Goal: Task Accomplishment & Management: Manage account settings

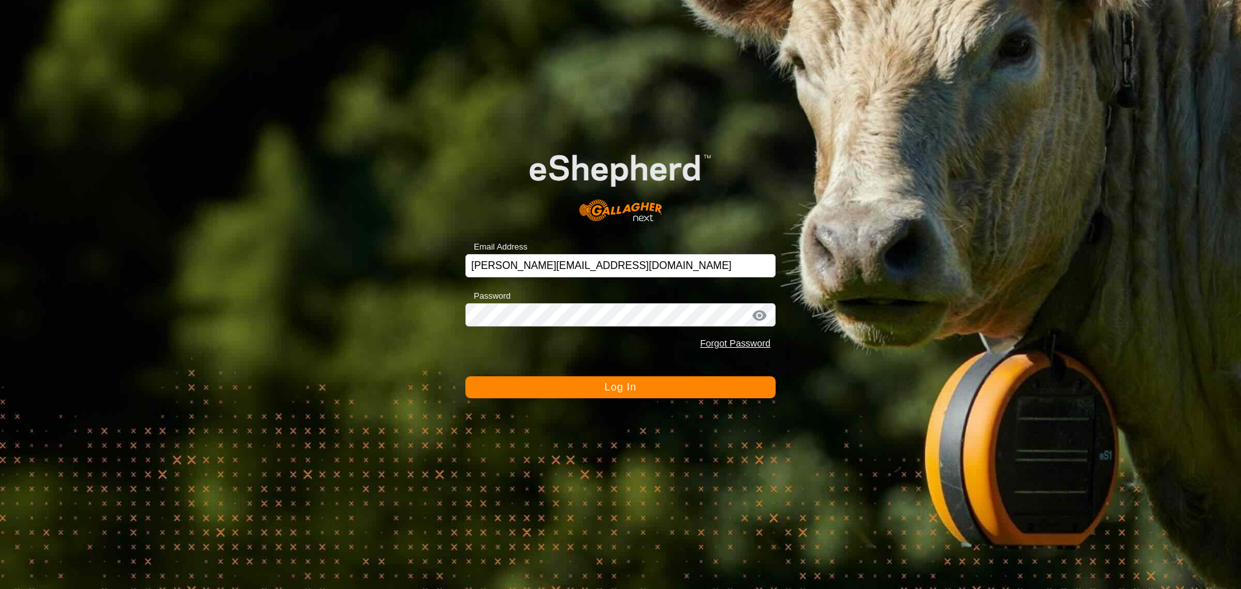
drag, startPoint x: 0, startPoint y: 0, endPoint x: 627, endPoint y: 381, distance: 733.6
click at [627, 381] on span "Log In" at bounding box center [620, 386] width 32 height 11
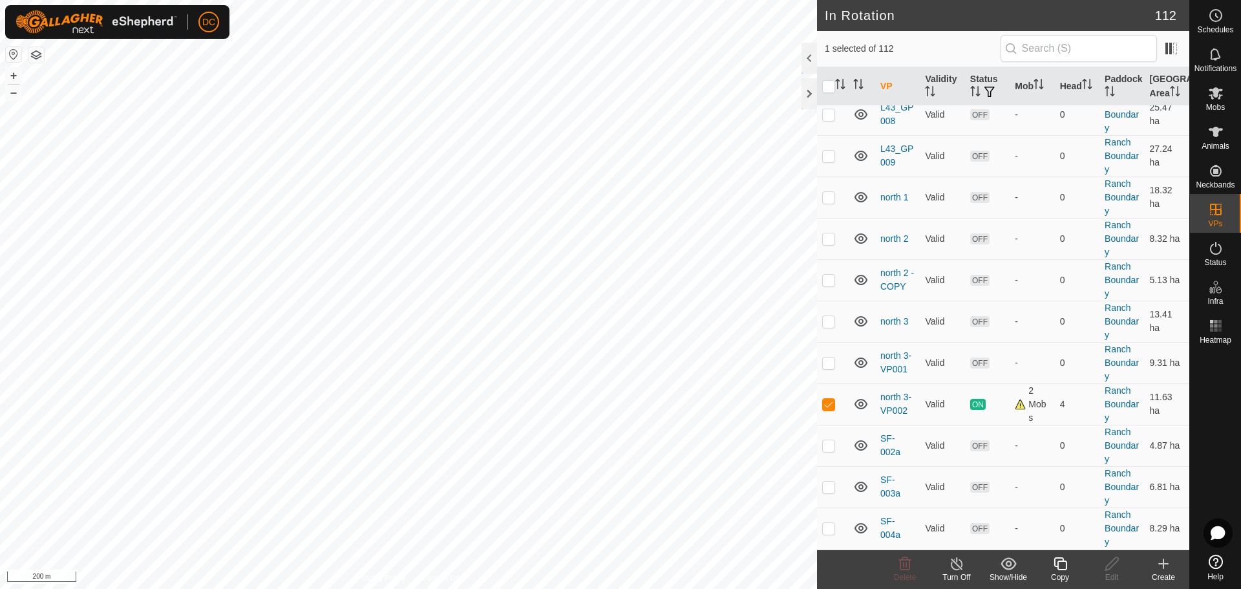
scroll to position [2714, 0]
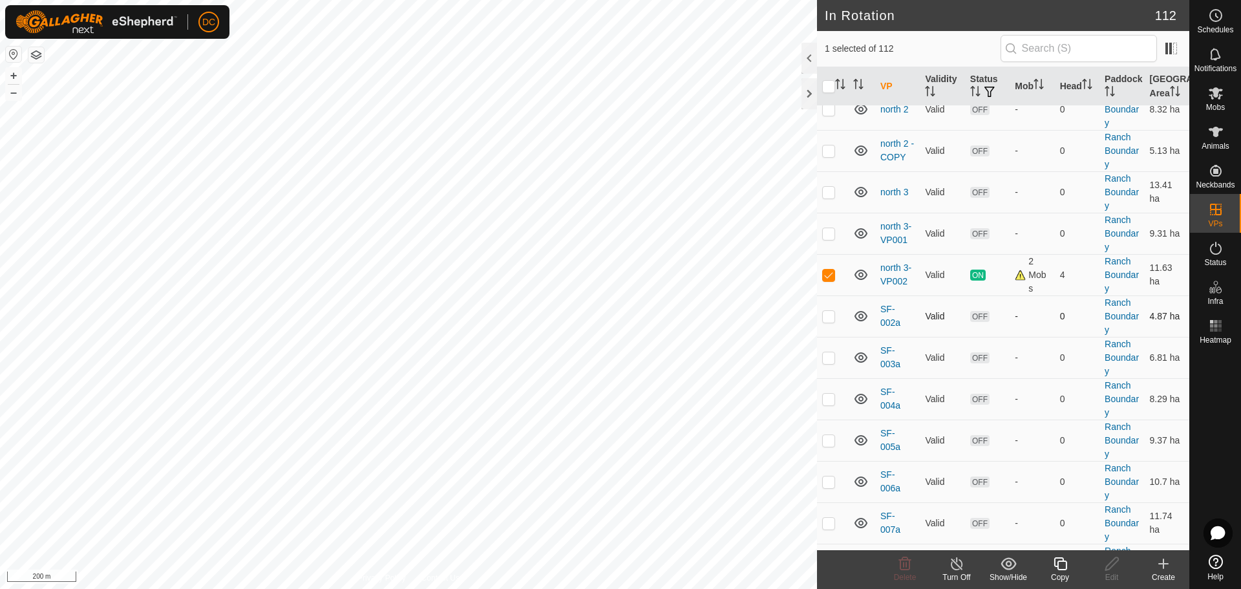
checkbox input "true"
checkbox input "false"
checkbox input "true"
checkbox input "false"
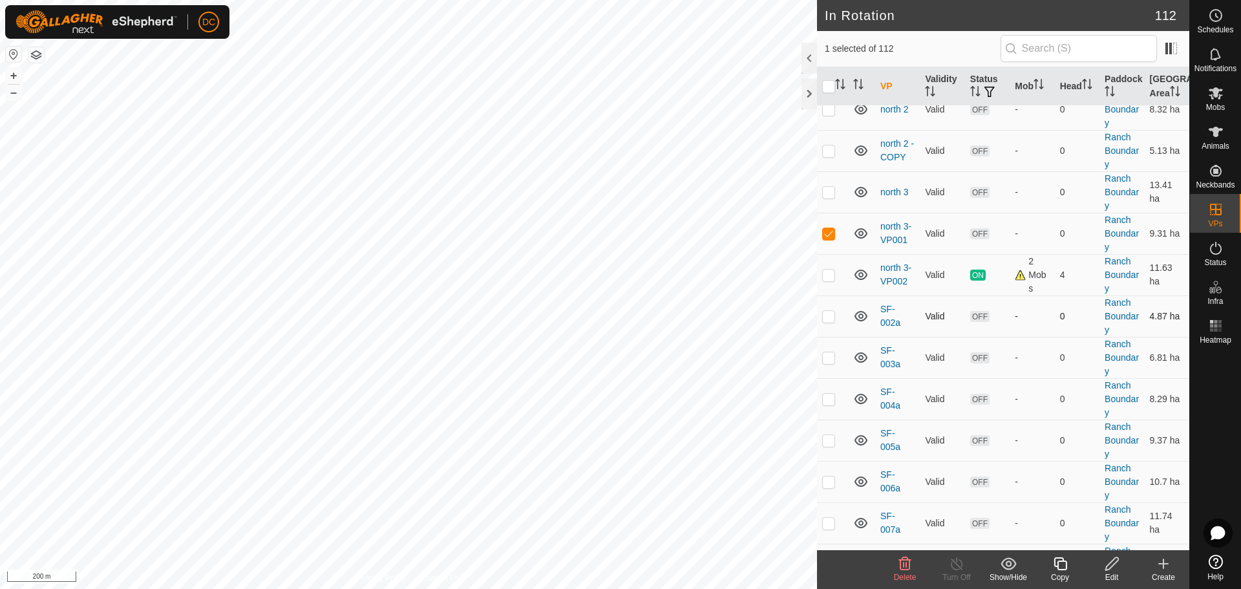
checkbox input "false"
checkbox input "true"
checkbox input "false"
checkbox input "true"
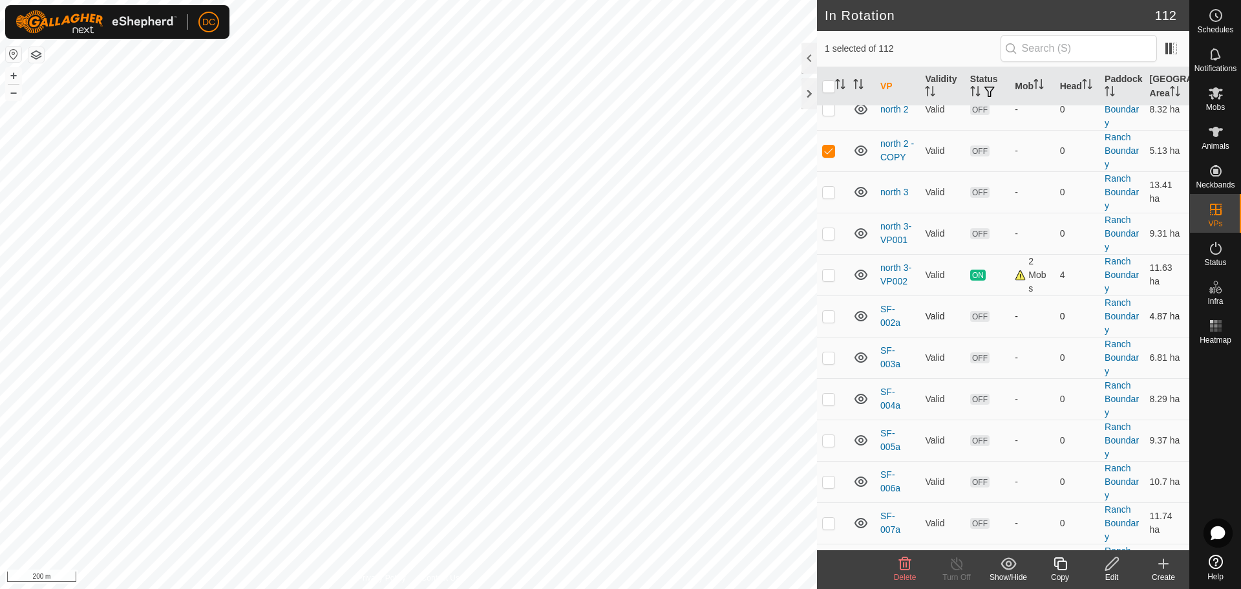
checkbox input "false"
checkbox input "true"
checkbox input "false"
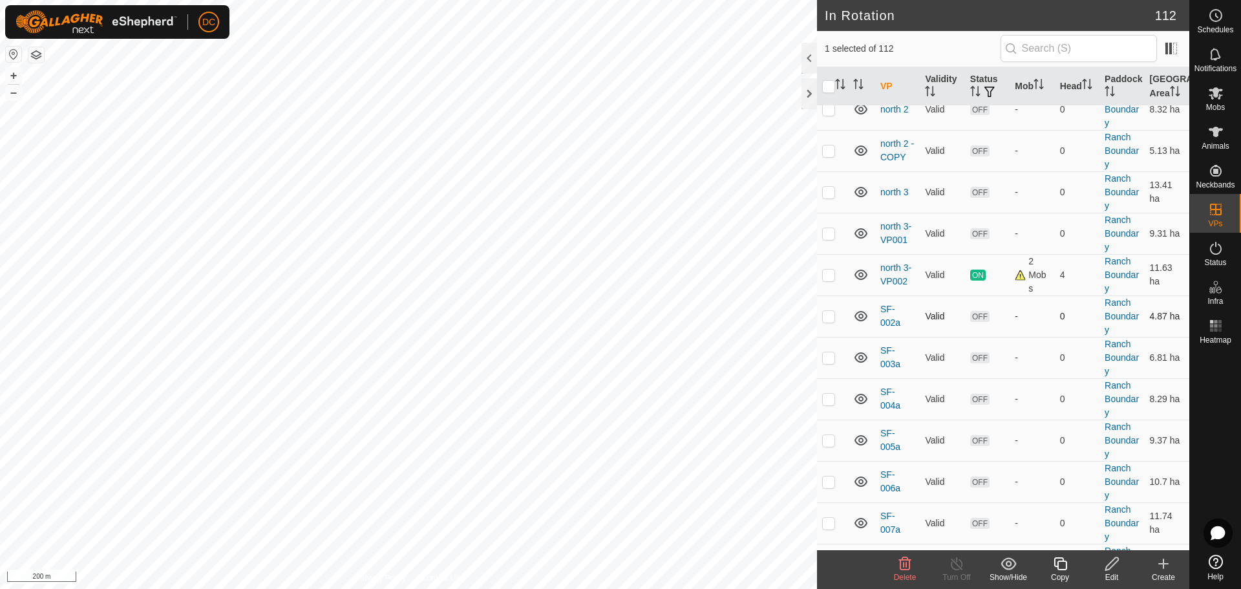
checkbox input "false"
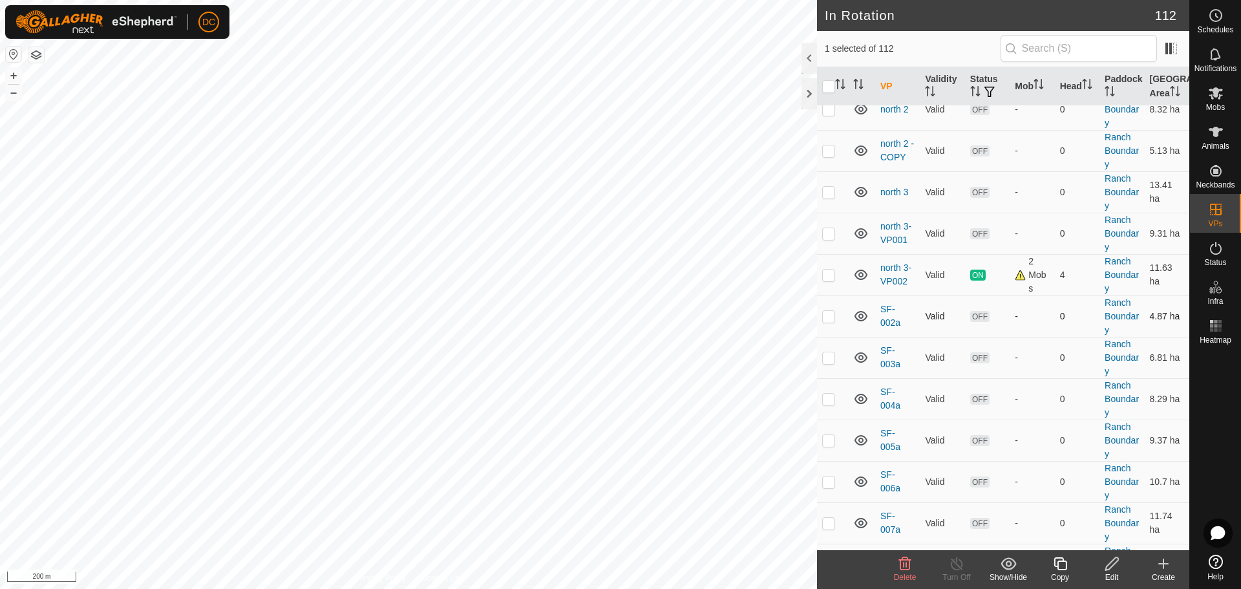
checkbox input "false"
checkbox input "true"
click at [1062, 563] on icon at bounding box center [1060, 564] width 16 height 16
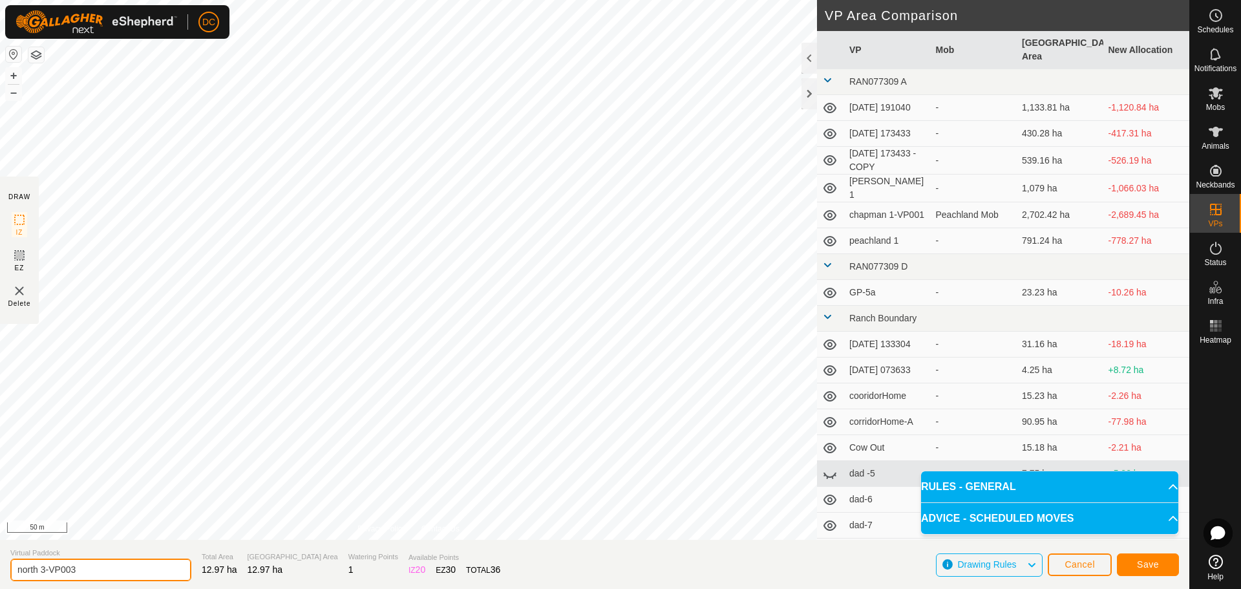
click at [143, 575] on input "north 3-VP003" at bounding box center [100, 569] width 181 height 23
type input "north 3-VP004"
click at [1152, 563] on span "Save" at bounding box center [1148, 564] width 22 height 10
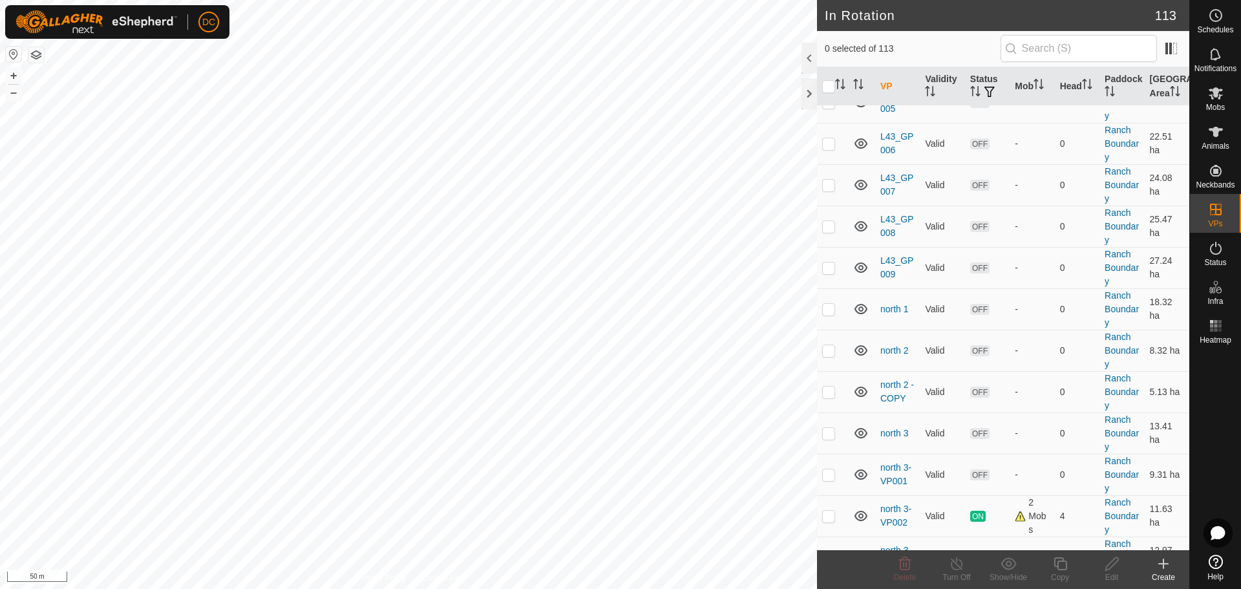
scroll to position [2520, 0]
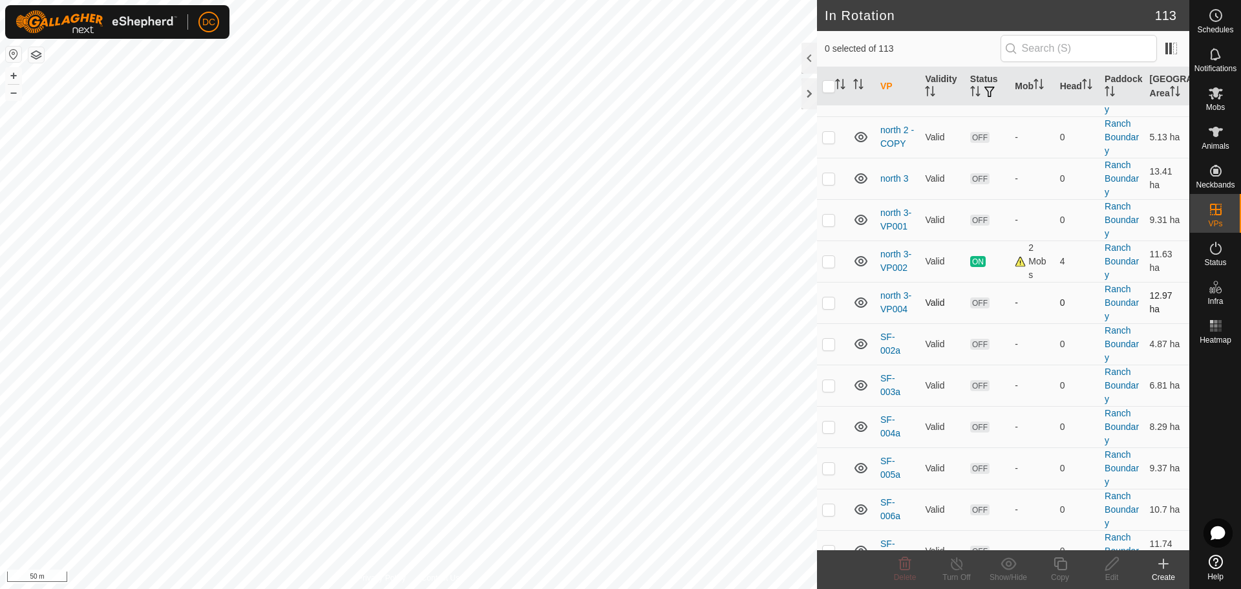
click at [826, 308] on td at bounding box center [832, 302] width 31 height 41
checkbox input "true"
click at [1062, 565] on icon at bounding box center [1060, 564] width 16 height 16
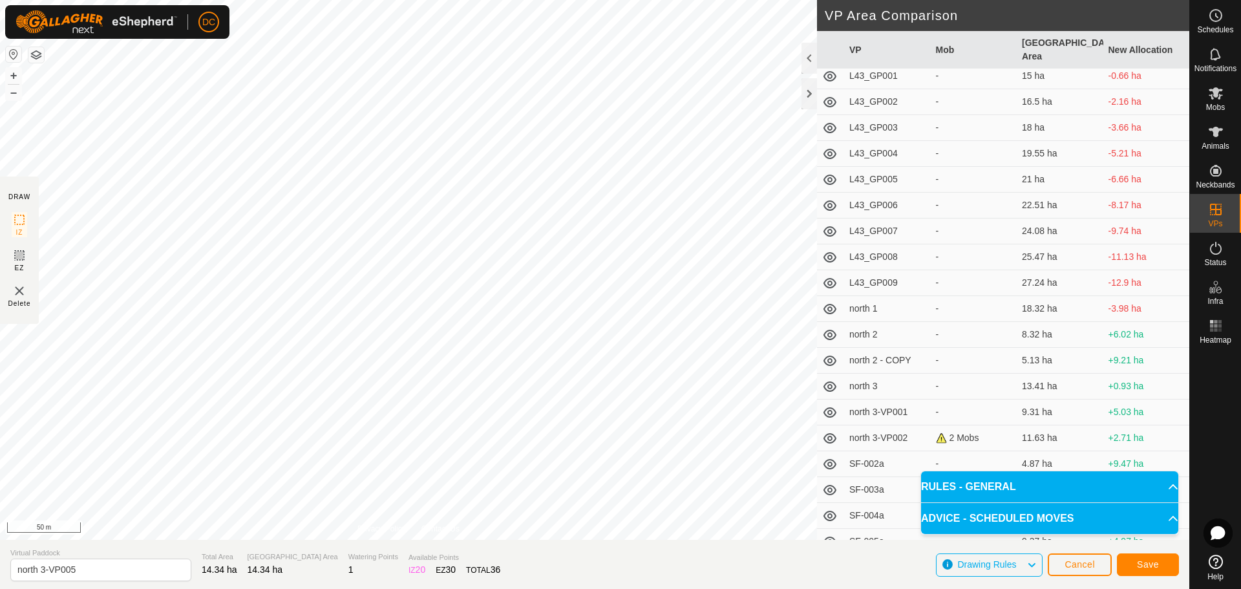
scroll to position [1615, 0]
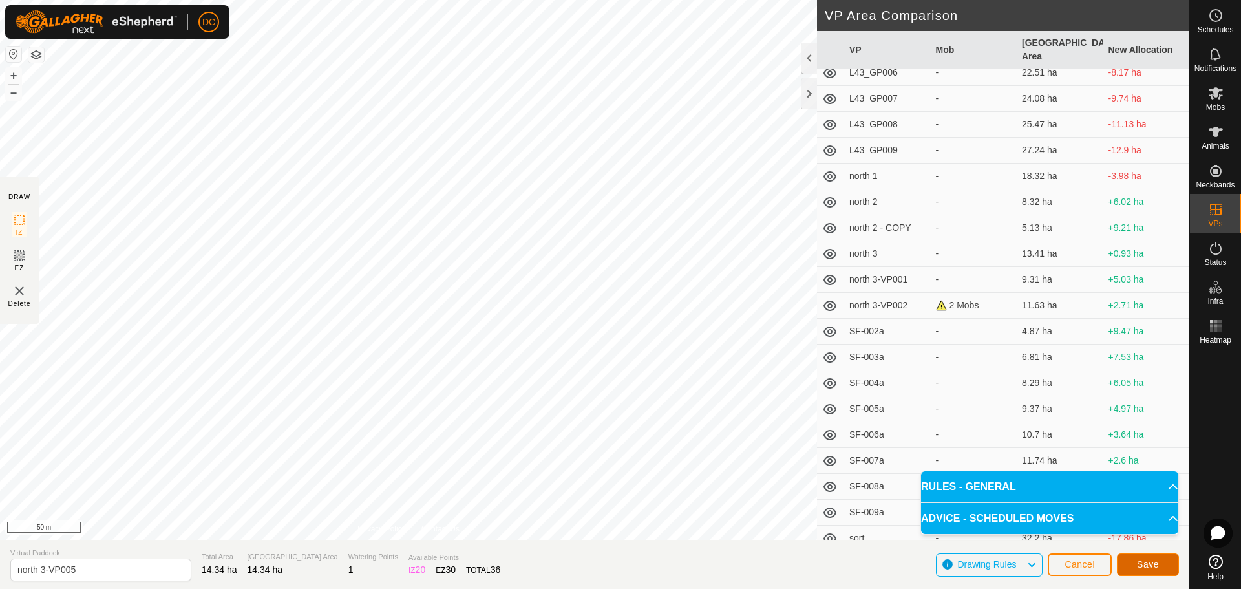
click at [1142, 560] on span "Save" at bounding box center [1148, 564] width 22 height 10
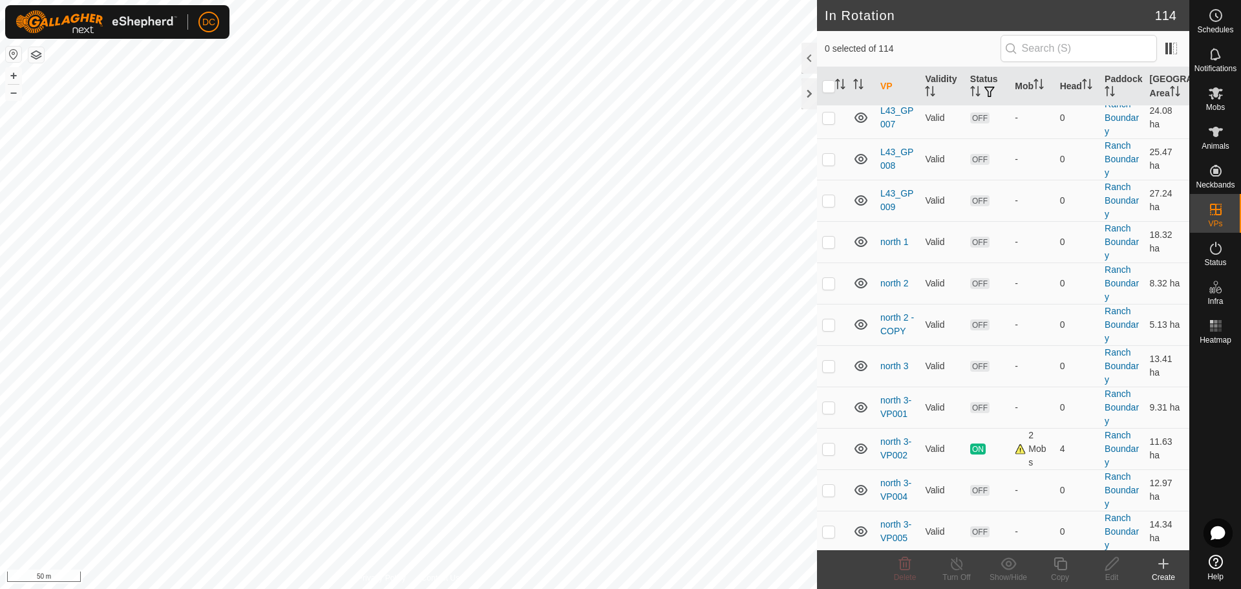
scroll to position [2649, 0]
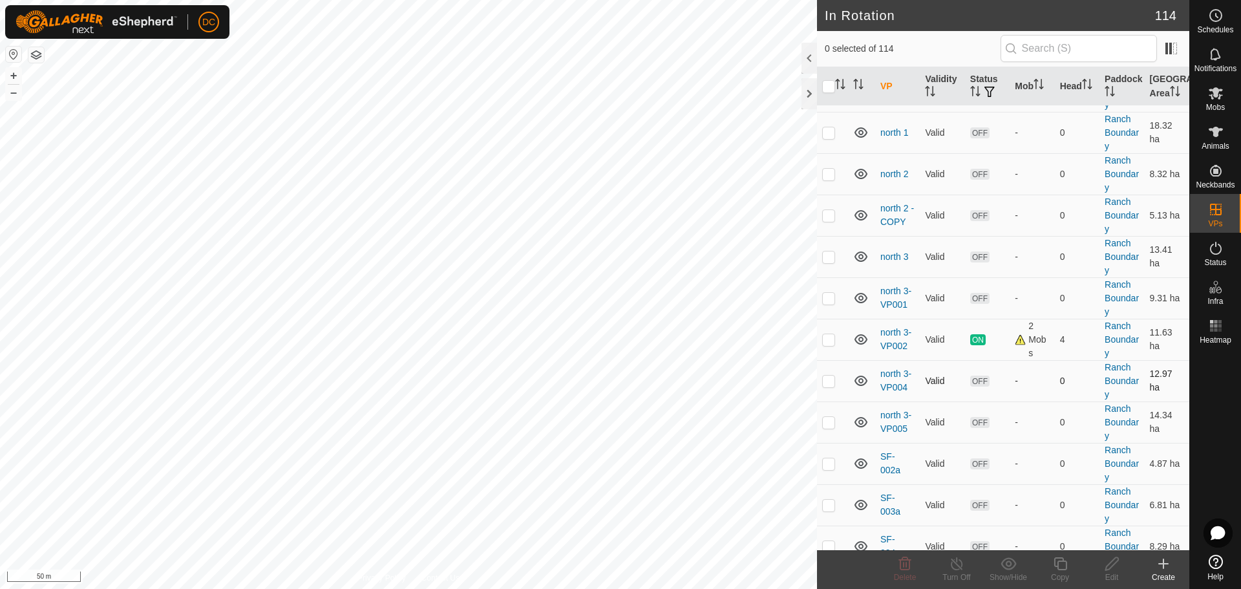
checkbox input "true"
click at [1059, 566] on icon at bounding box center [1060, 564] width 16 height 16
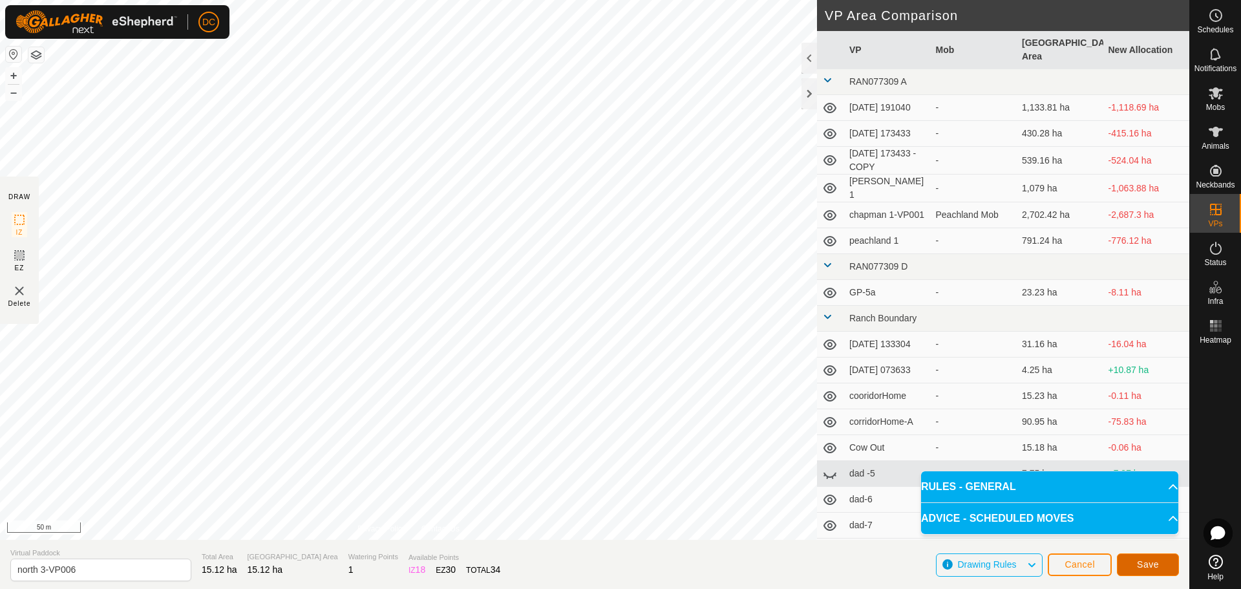
click at [1153, 561] on span "Save" at bounding box center [1148, 564] width 22 height 10
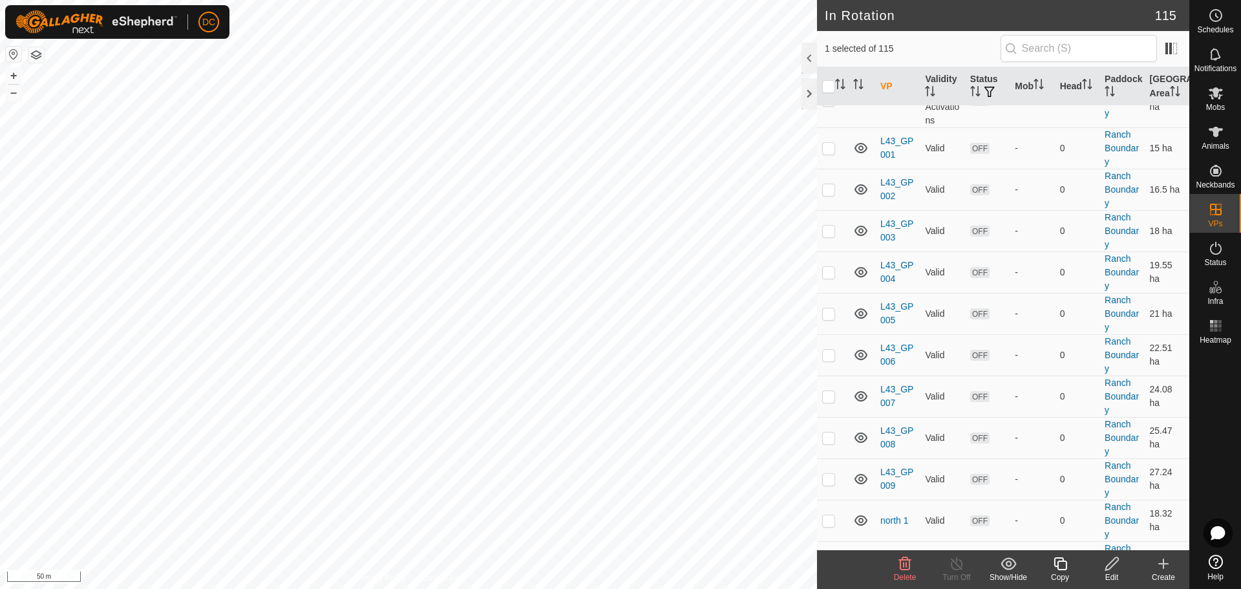
scroll to position [2714, 0]
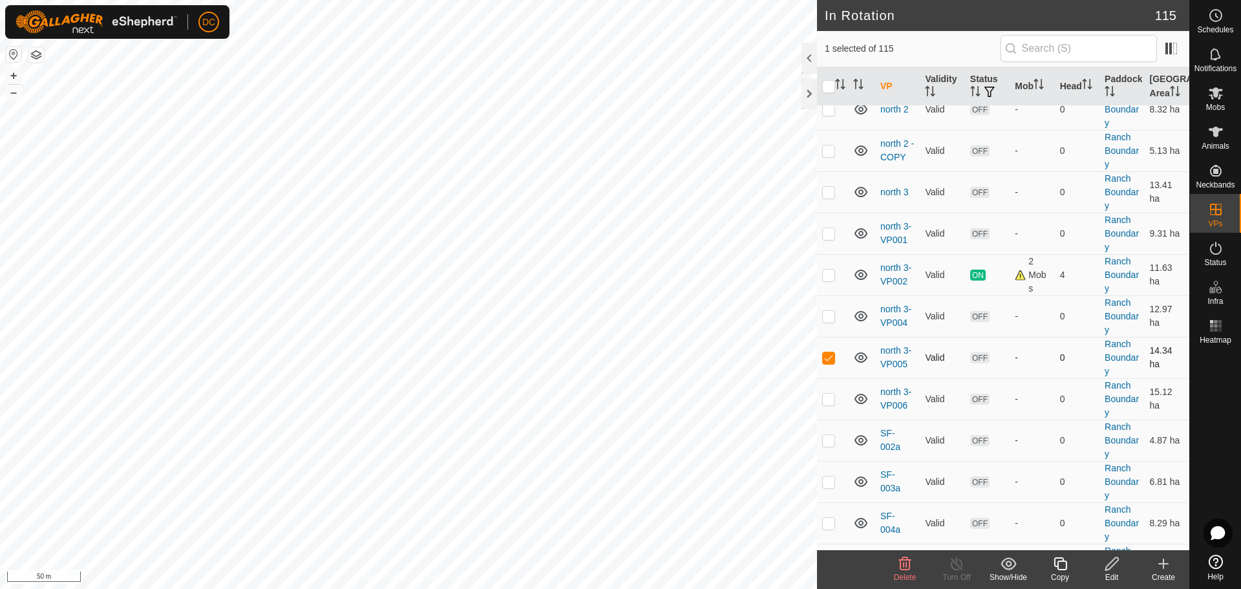
click at [830, 362] on p-checkbox at bounding box center [828, 357] width 13 height 10
checkbox input "false"
click at [827, 404] on p-checkbox at bounding box center [828, 398] width 13 height 10
checkbox input "true"
click at [1061, 567] on icon at bounding box center [1060, 564] width 16 height 16
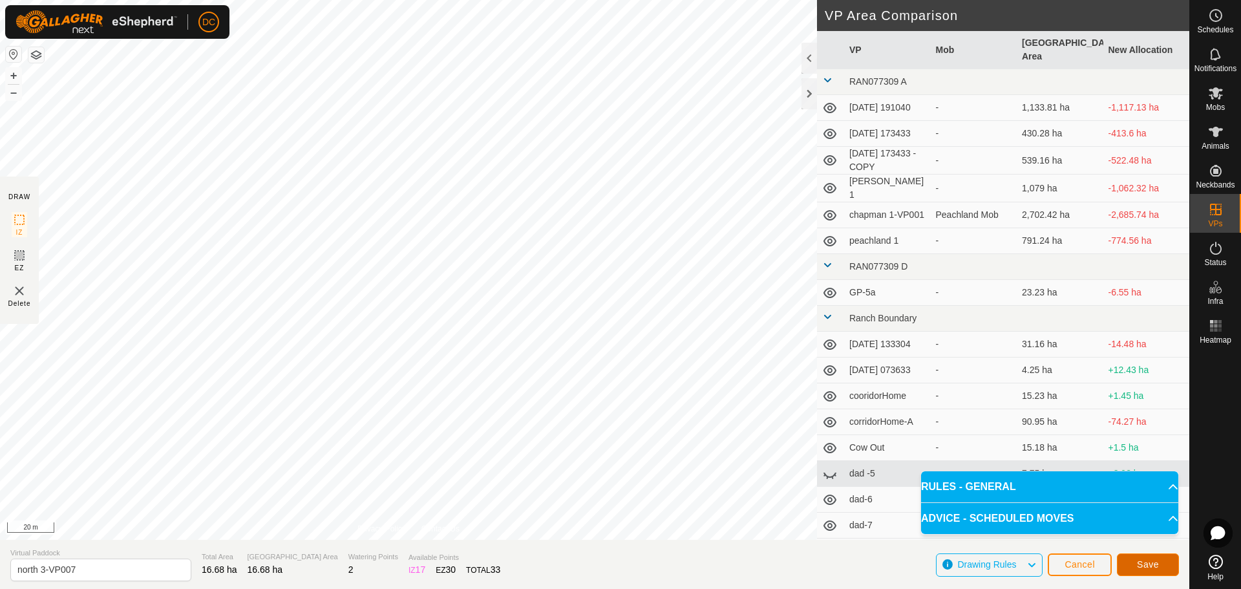
click at [1148, 563] on span "Save" at bounding box center [1148, 564] width 22 height 10
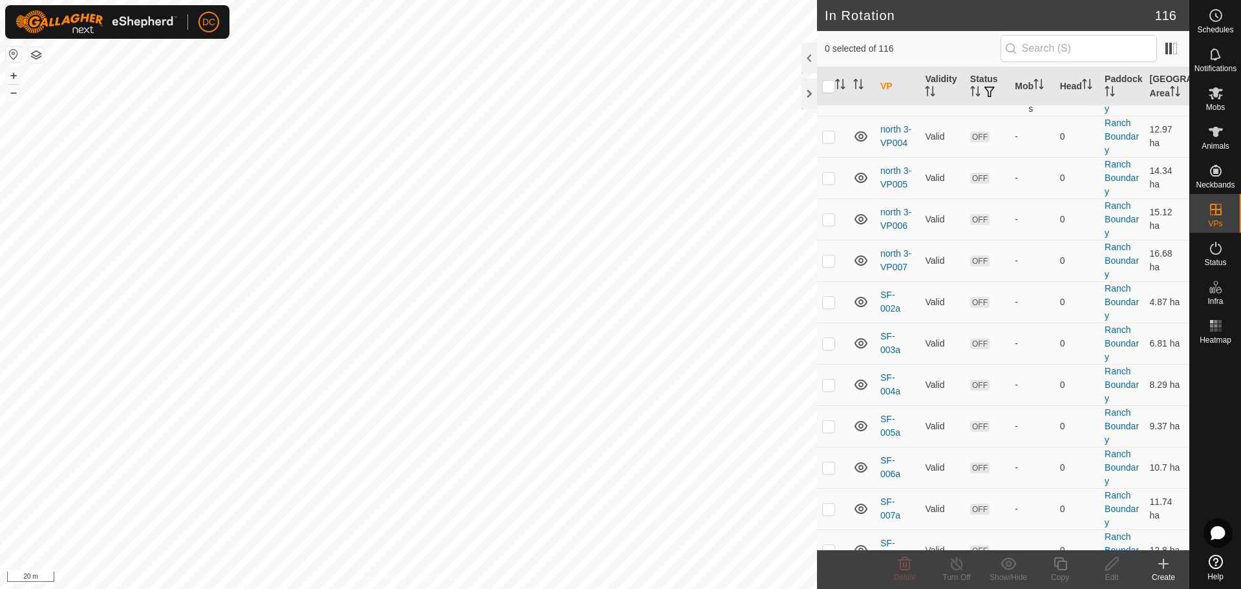
scroll to position [2908, 0]
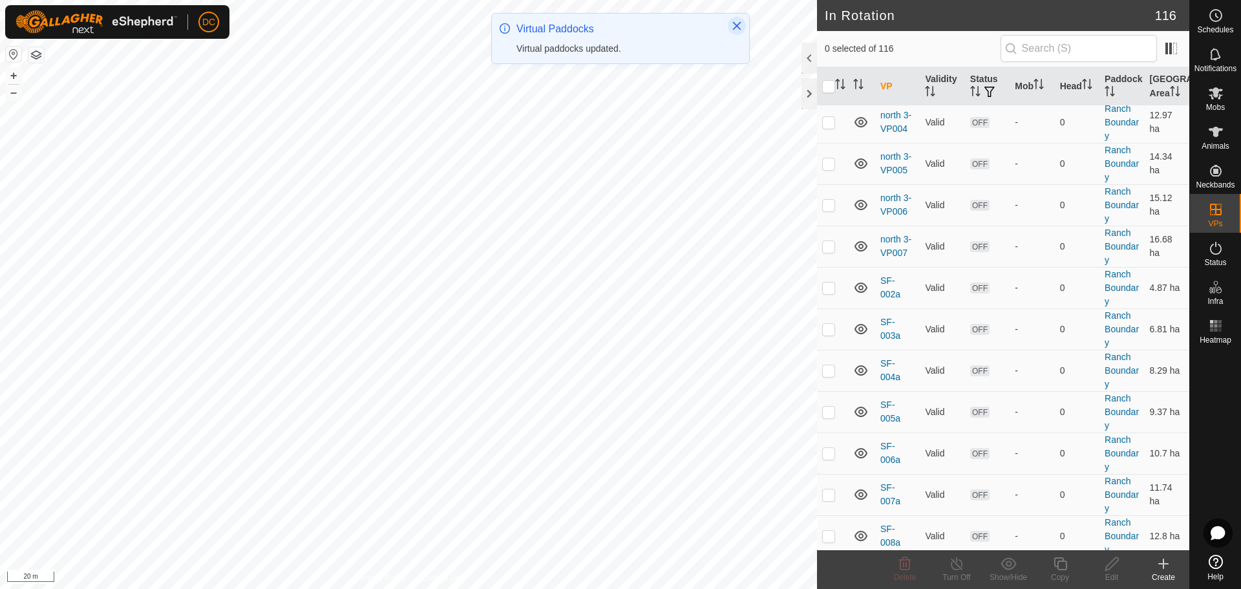
click at [737, 26] on icon "Close" at bounding box center [737, 26] width 8 height 8
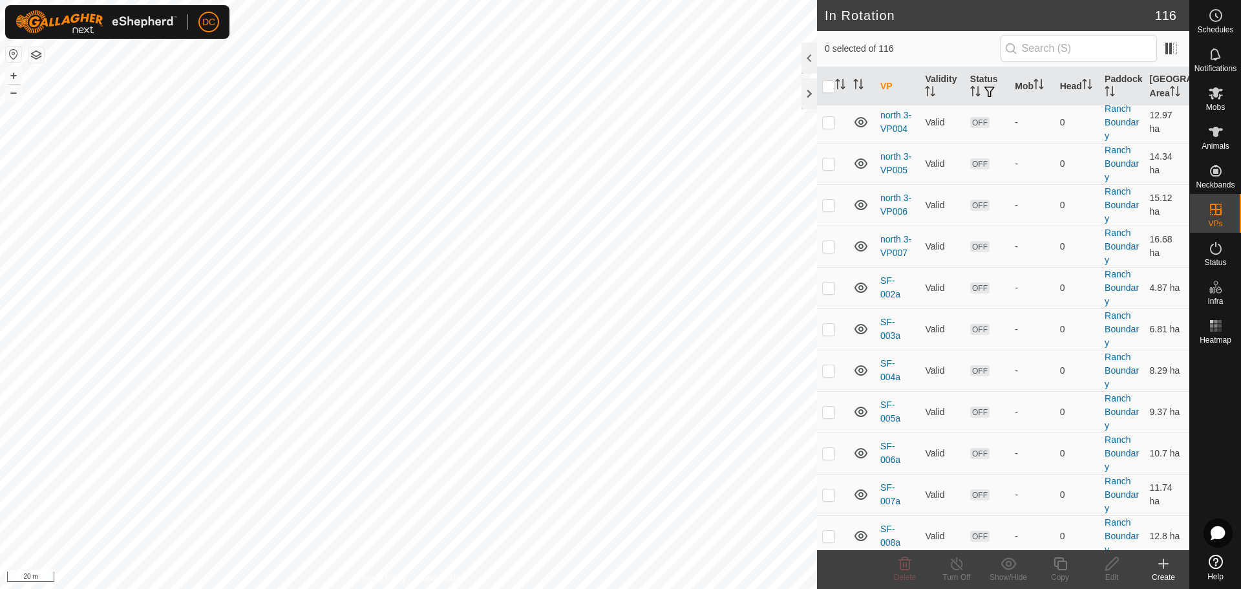
checkbox input "true"
click at [1058, 567] on icon at bounding box center [1059, 563] width 13 height 13
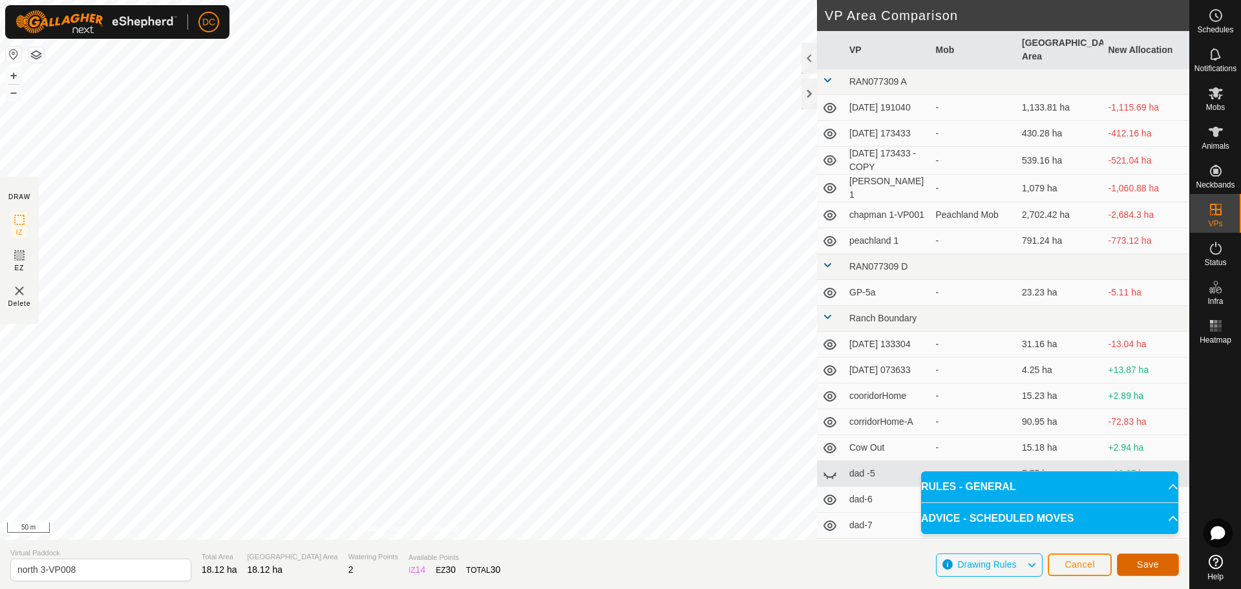
click at [1140, 560] on span "Save" at bounding box center [1148, 564] width 22 height 10
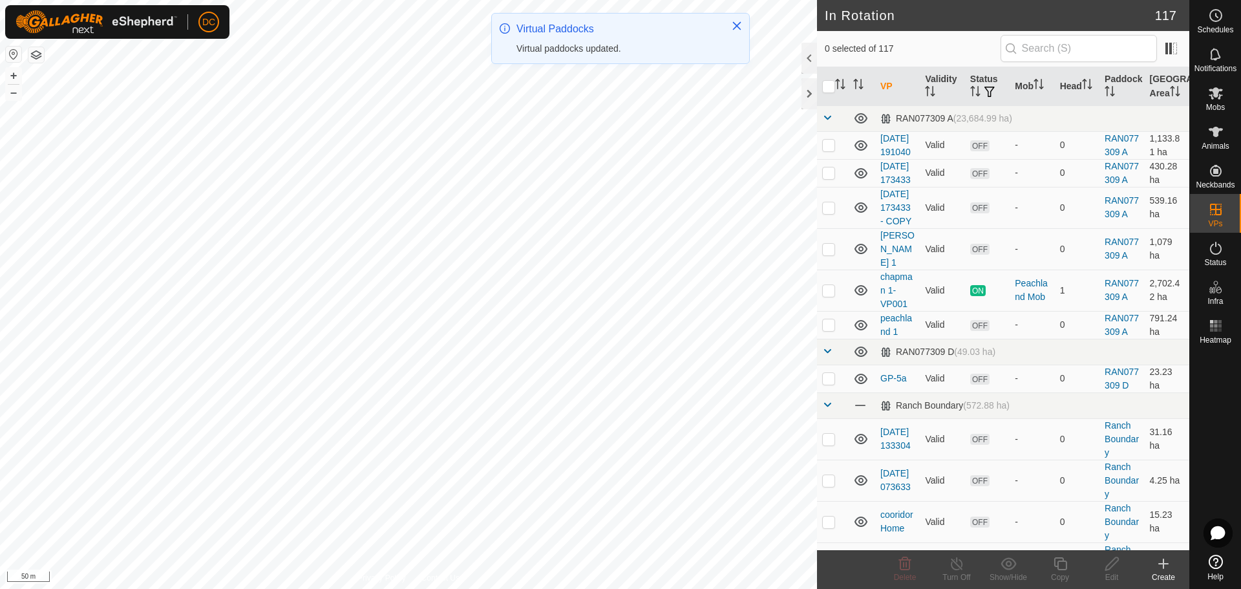
checkbox input "true"
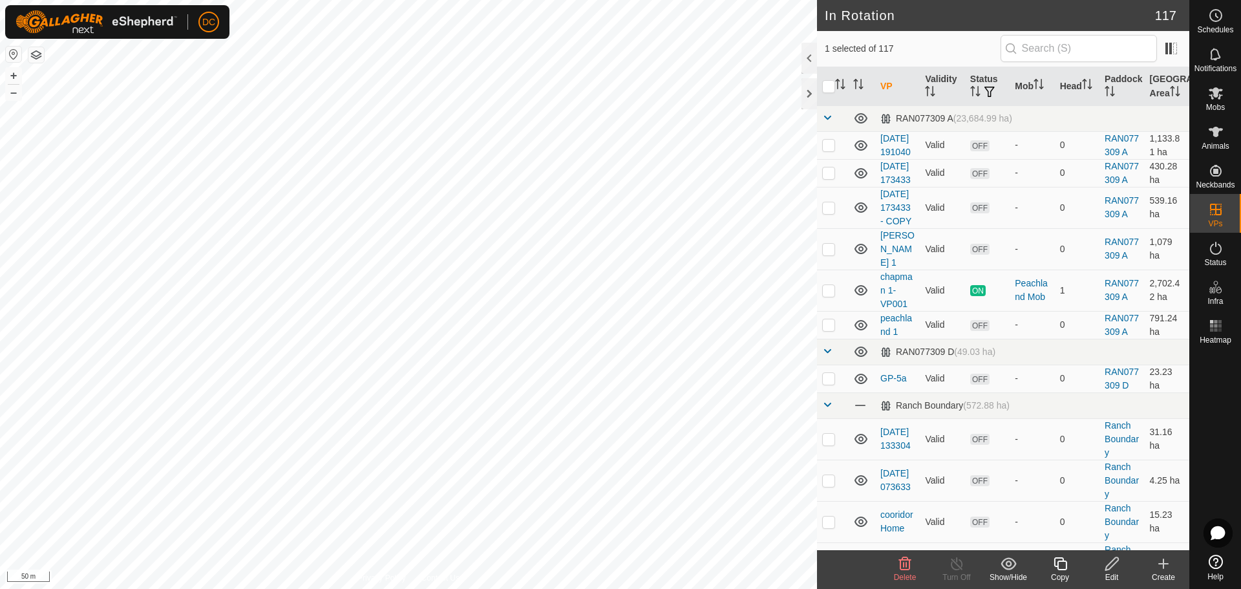
click at [1059, 561] on icon at bounding box center [1059, 563] width 13 height 13
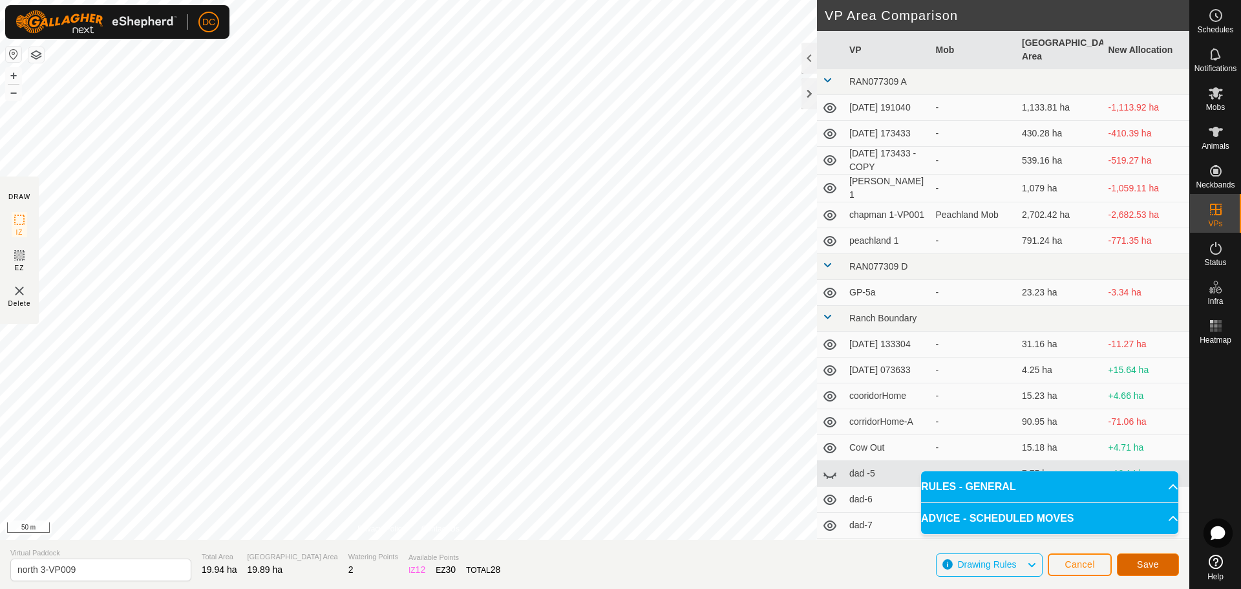
click at [1146, 566] on span "Save" at bounding box center [1148, 564] width 22 height 10
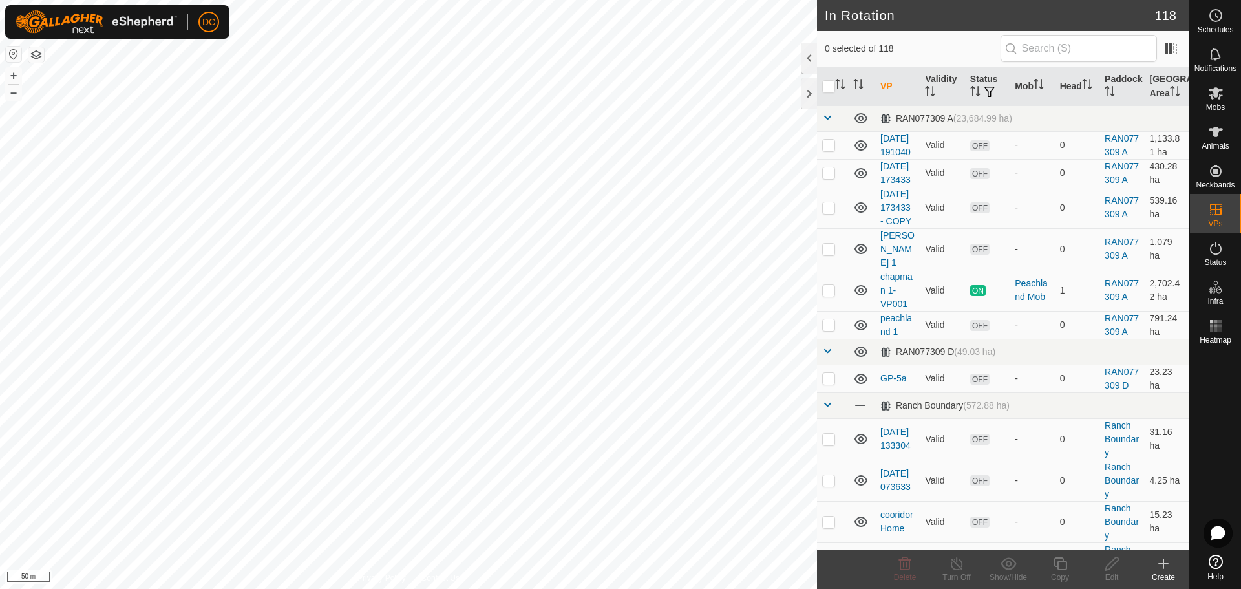
scroll to position [1228, 0]
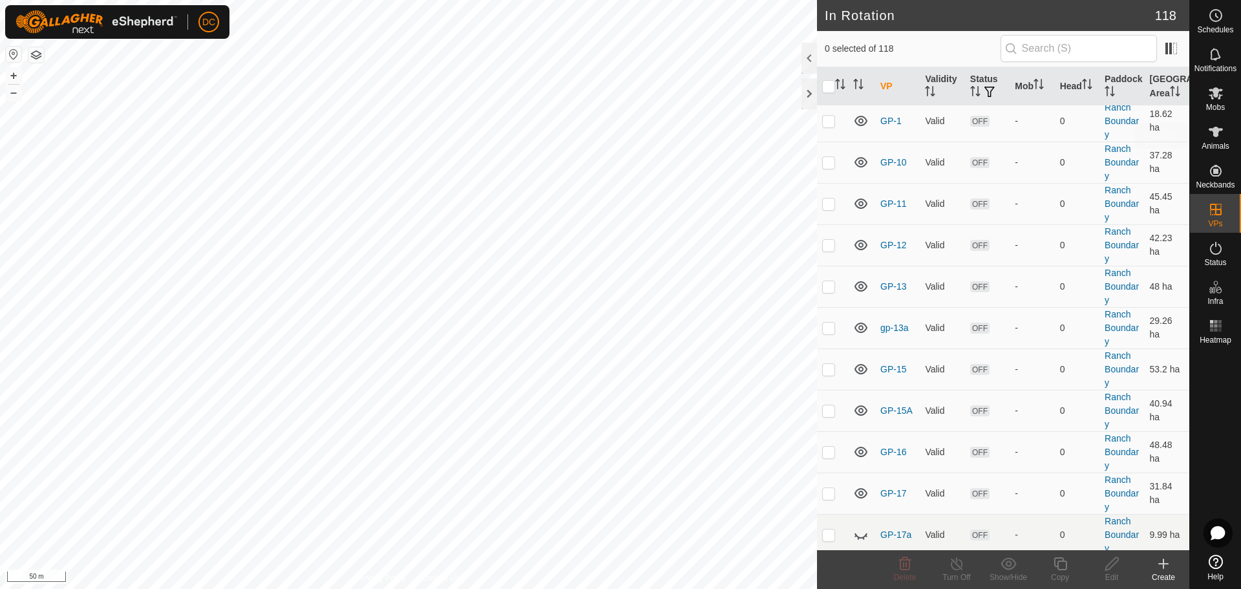
click at [1215, 101] on es-mob-svg-icon at bounding box center [1215, 93] width 23 height 21
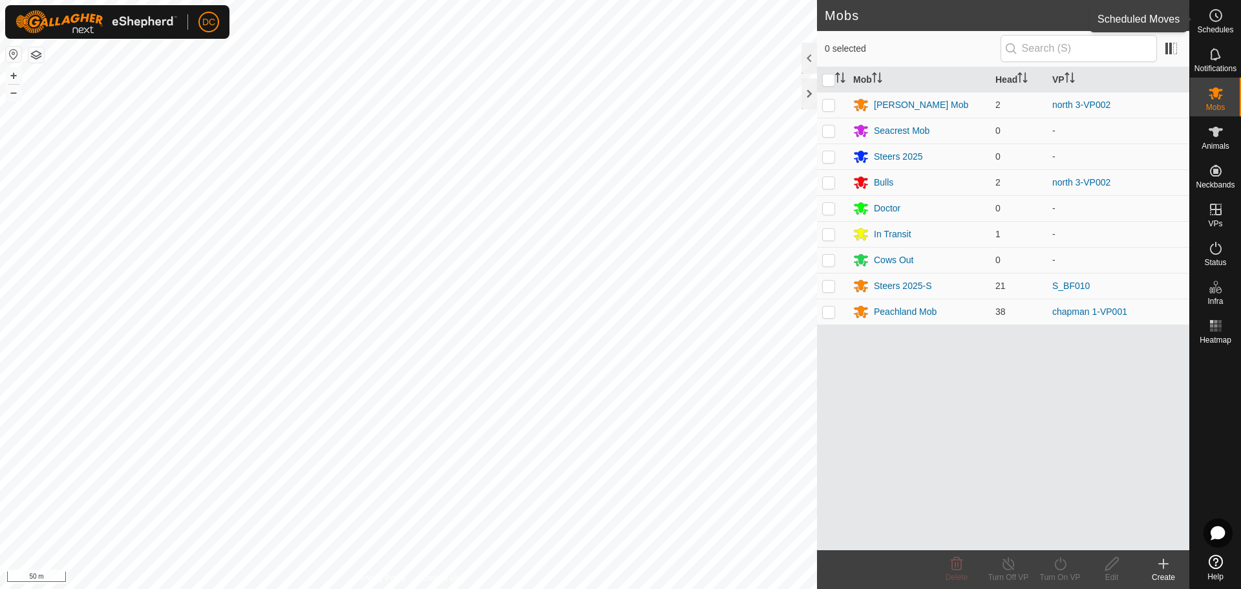
click at [1219, 21] on circle at bounding box center [1216, 16] width 12 height 12
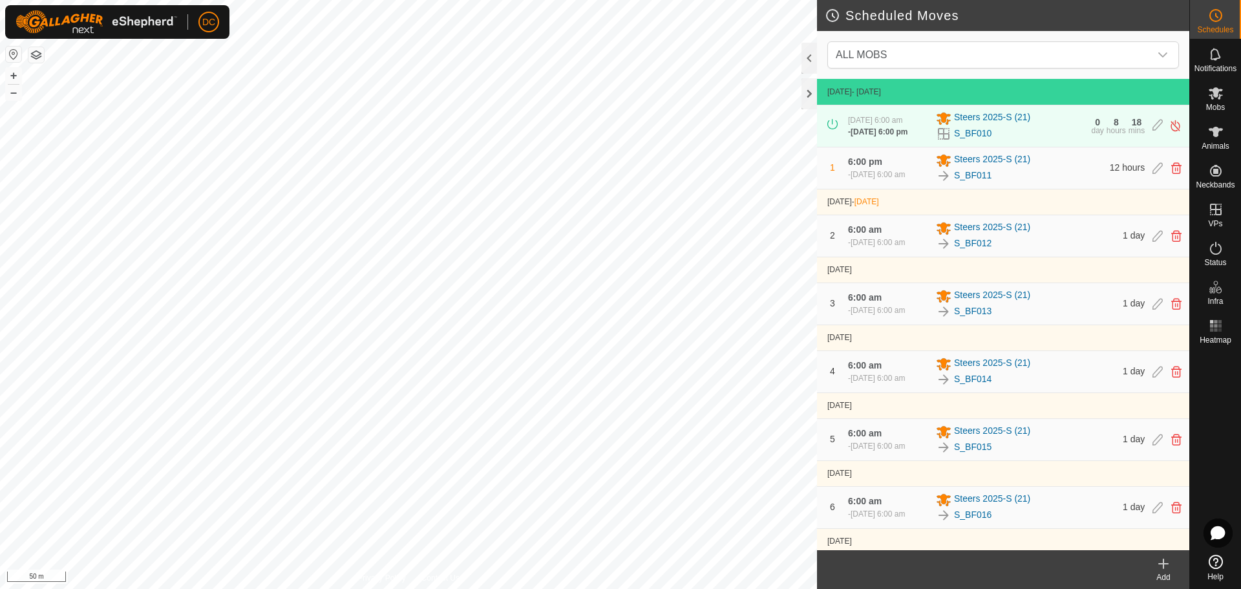
click at [1164, 563] on icon at bounding box center [1163, 563] width 9 height 0
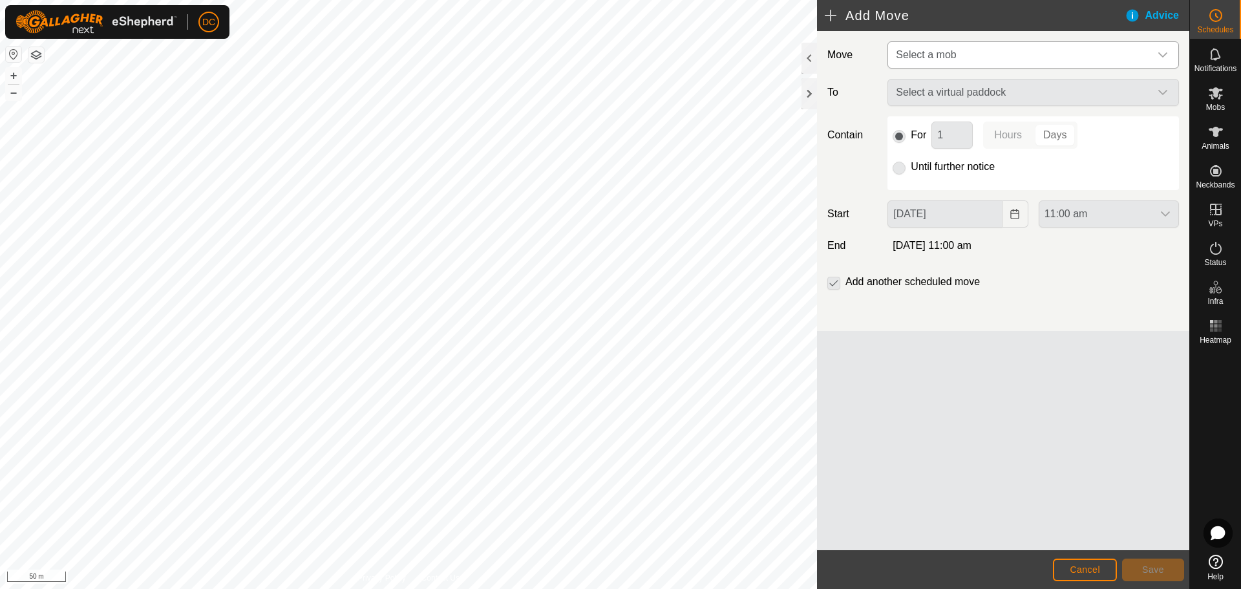
click at [1000, 58] on span "Select a mob" at bounding box center [1019, 55] width 259 height 26
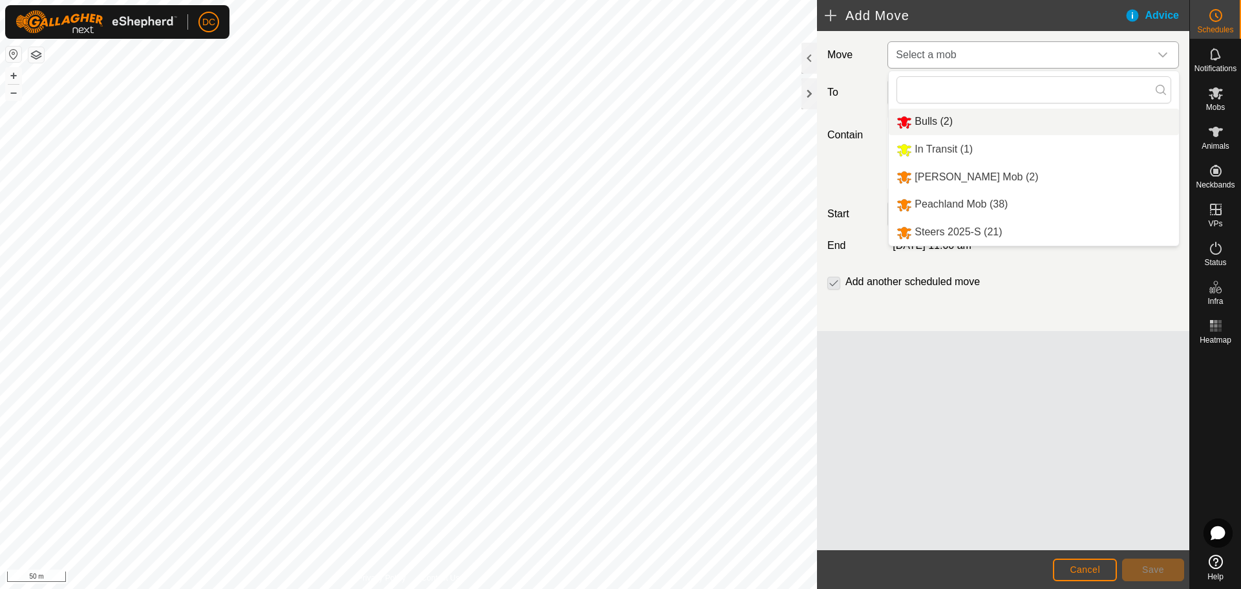
click at [967, 122] on li "Bulls (2)" at bounding box center [1033, 122] width 290 height 26
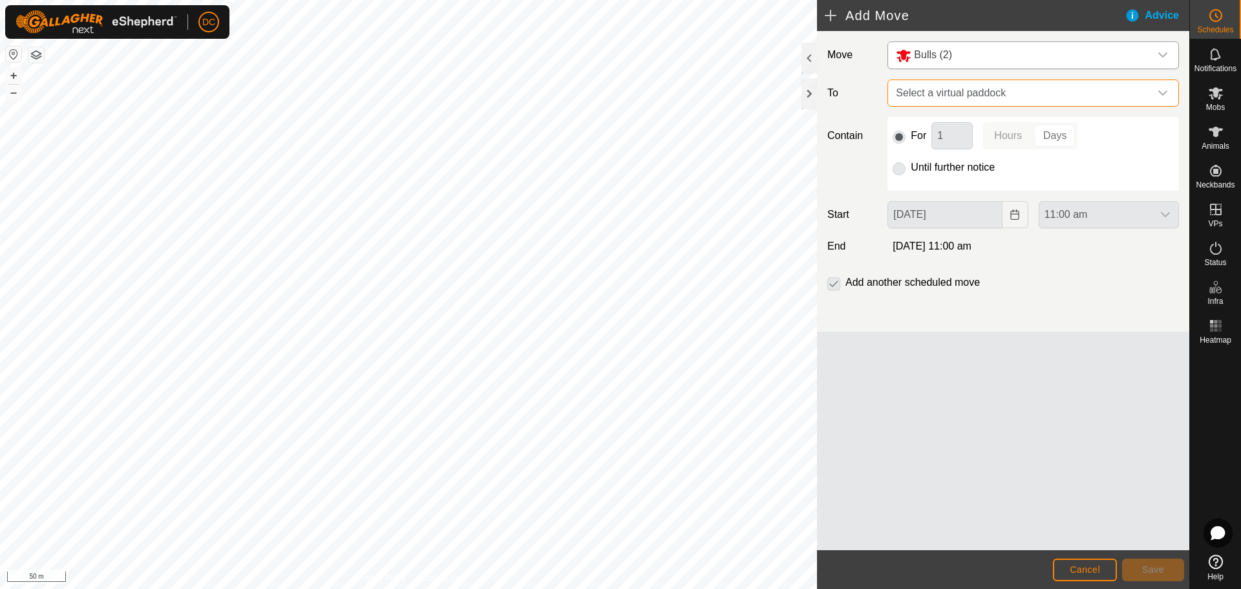
click at [977, 98] on span "Select a virtual paddock" at bounding box center [1019, 93] width 259 height 26
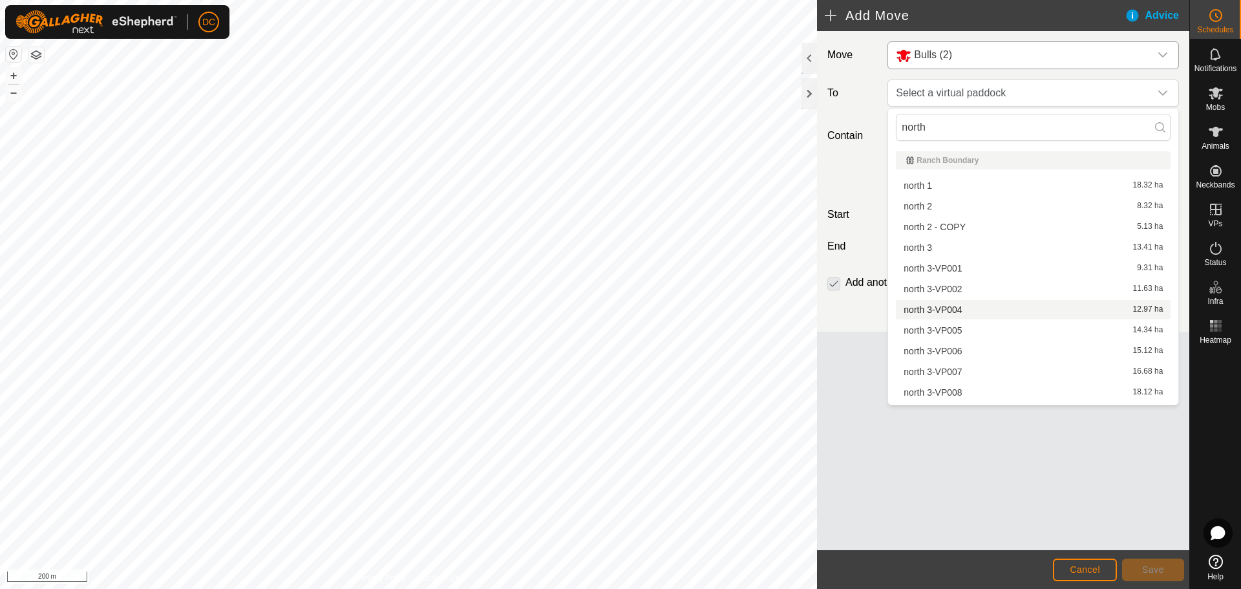
type input "north"
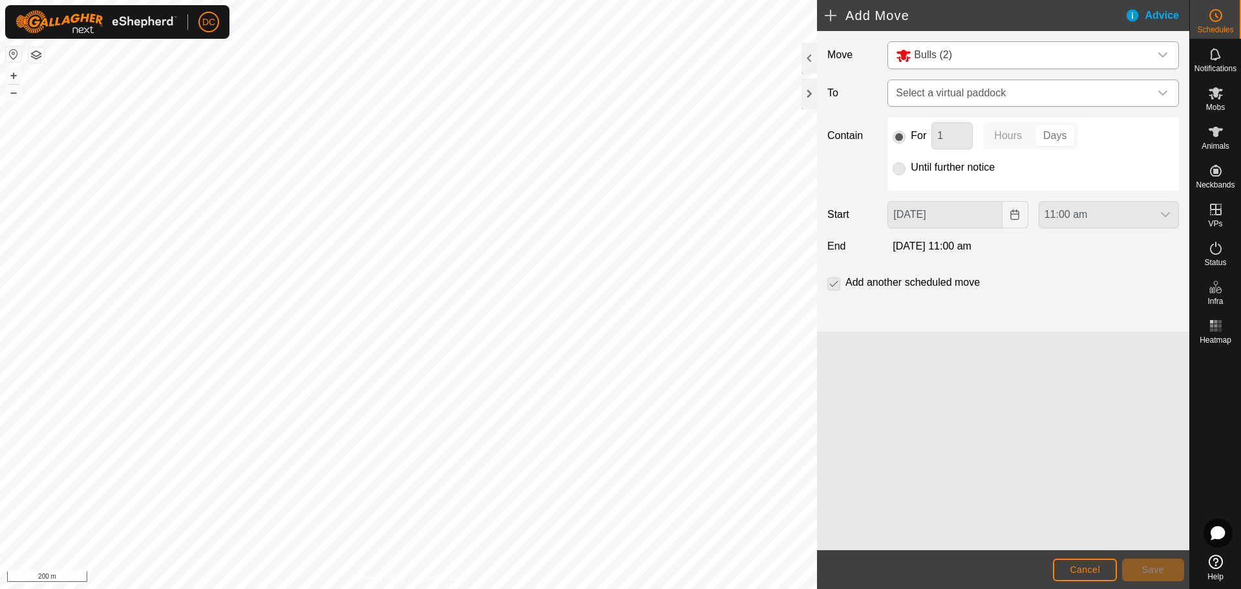
click at [976, 88] on span "Select a virtual paddock" at bounding box center [1019, 93] width 259 height 26
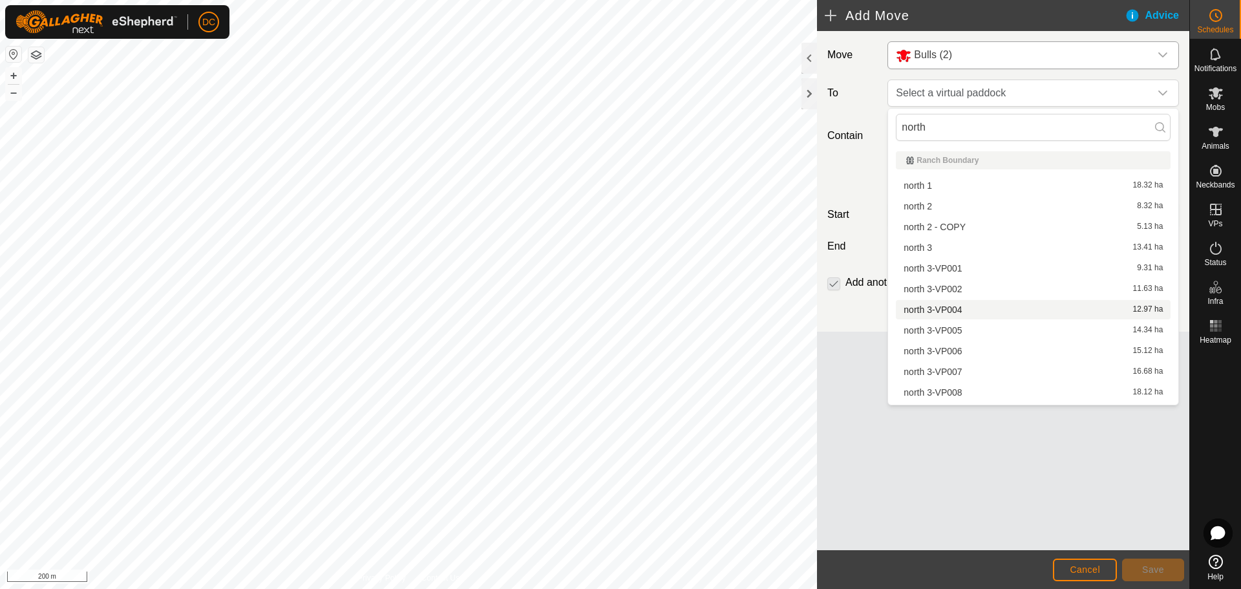
click at [959, 305] on span "north 3-VP004" at bounding box center [932, 309] width 58 height 9
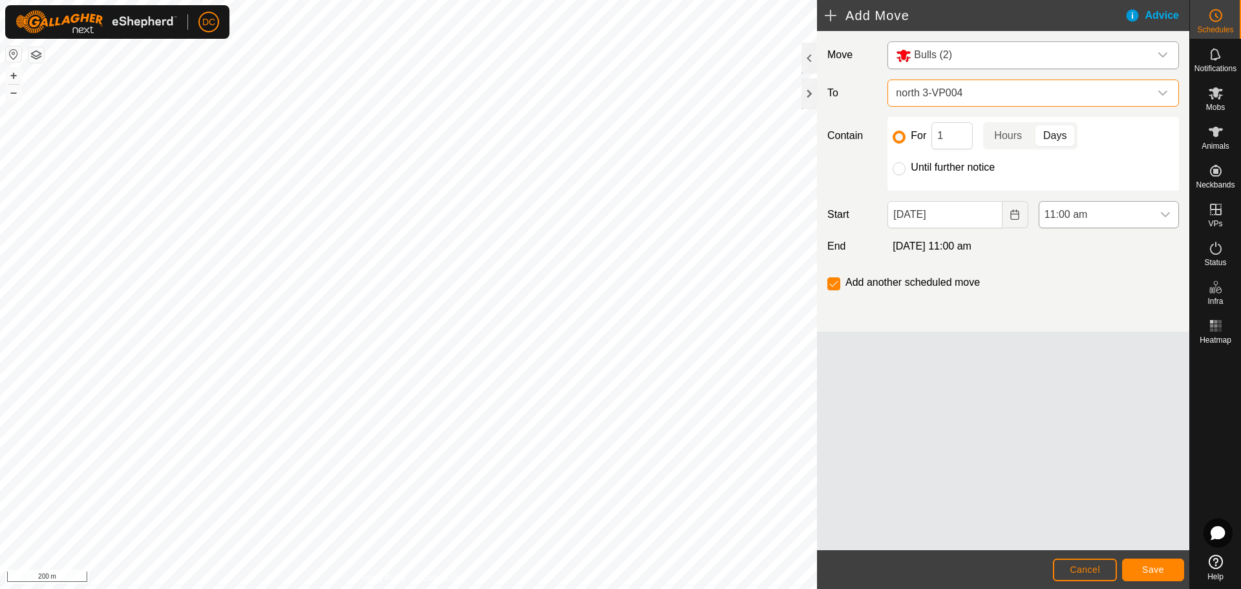
click at [1163, 213] on icon "dropdown trigger" at bounding box center [1165, 214] width 10 height 10
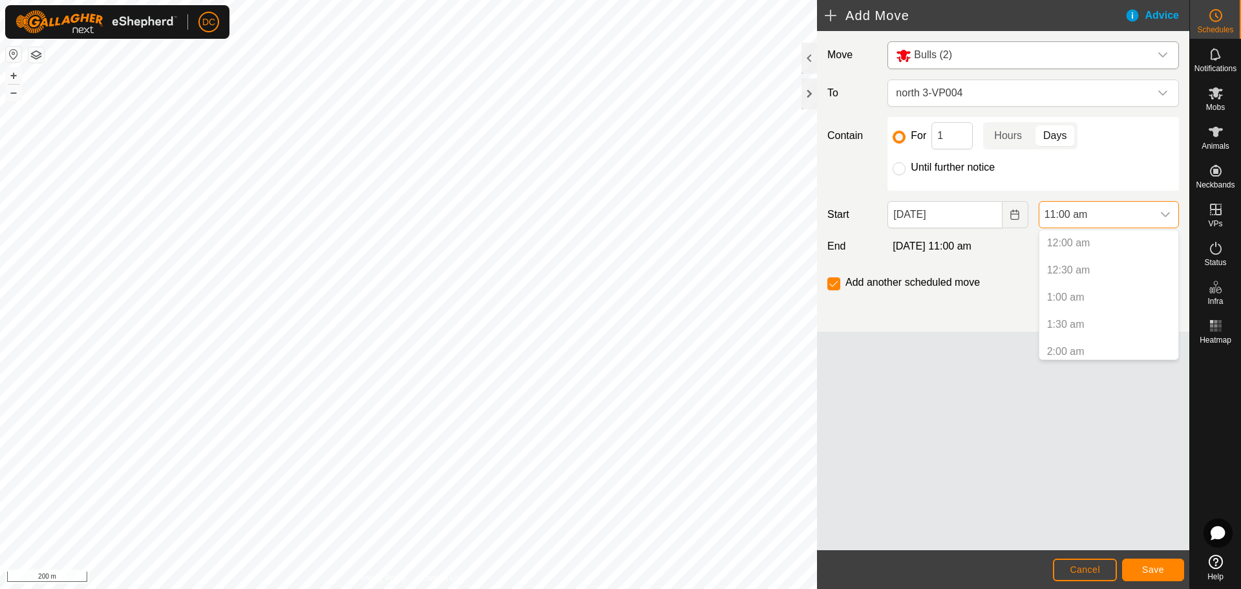
scroll to position [494, 0]
click at [1159, 212] on div "dropdown trigger" at bounding box center [1165, 215] width 26 height 26
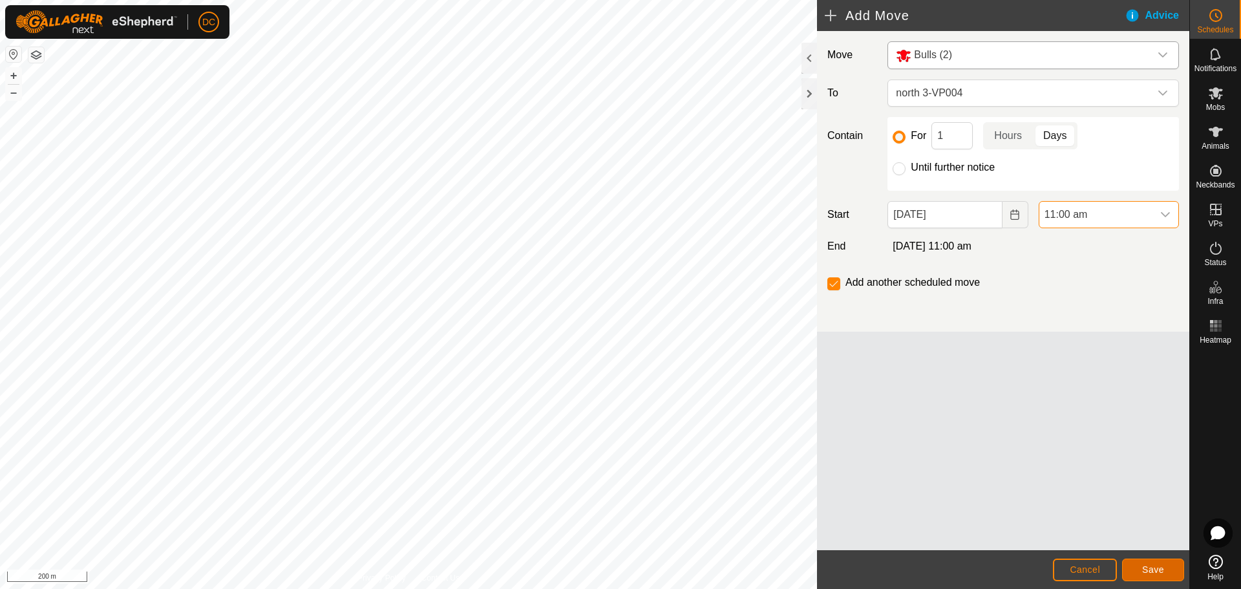
click at [1157, 574] on span "Save" at bounding box center [1153, 569] width 22 height 10
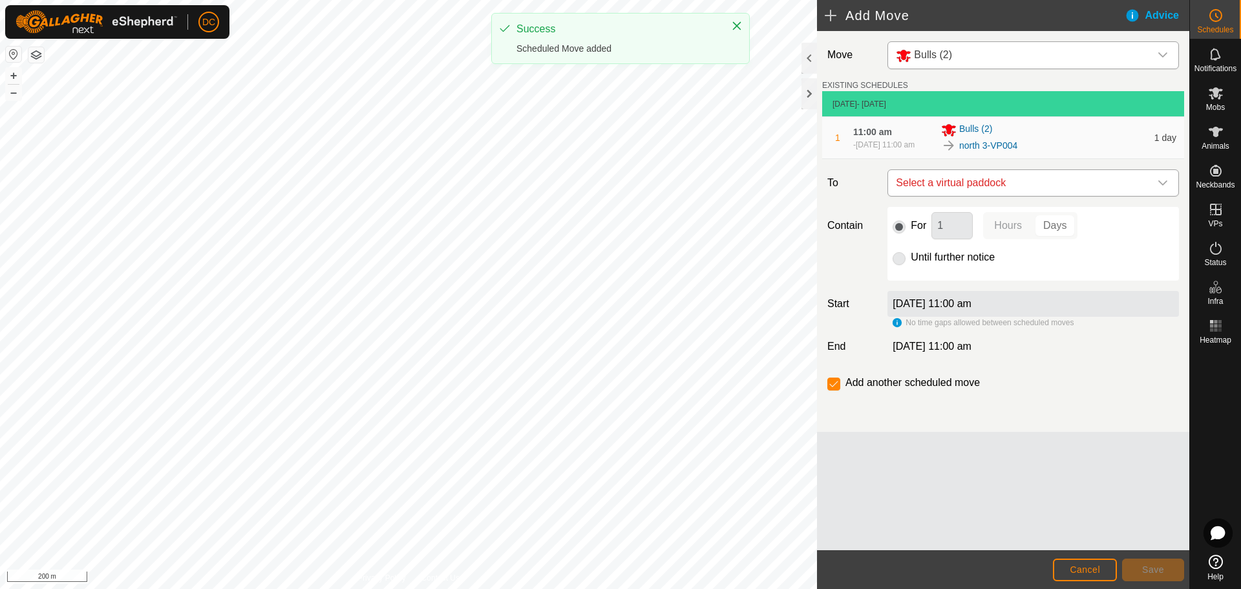
click at [1080, 190] on span "Select a virtual paddock" at bounding box center [1019, 183] width 259 height 26
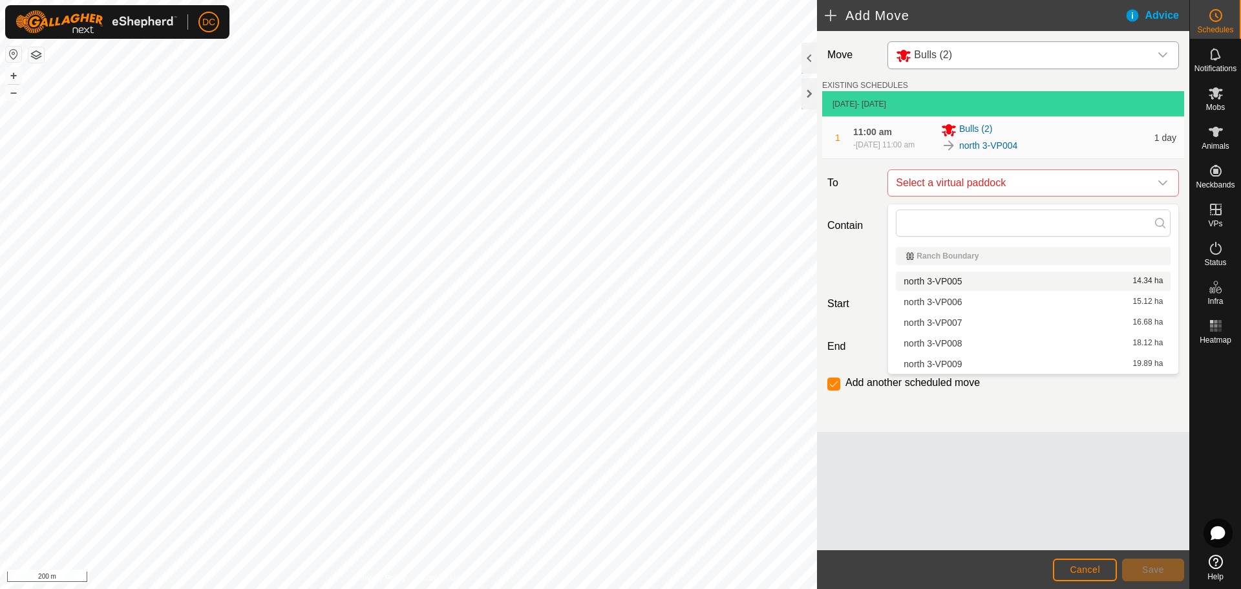
click at [1023, 280] on div "north 3-VP005 14.34 ha" at bounding box center [1032, 281] width 259 height 9
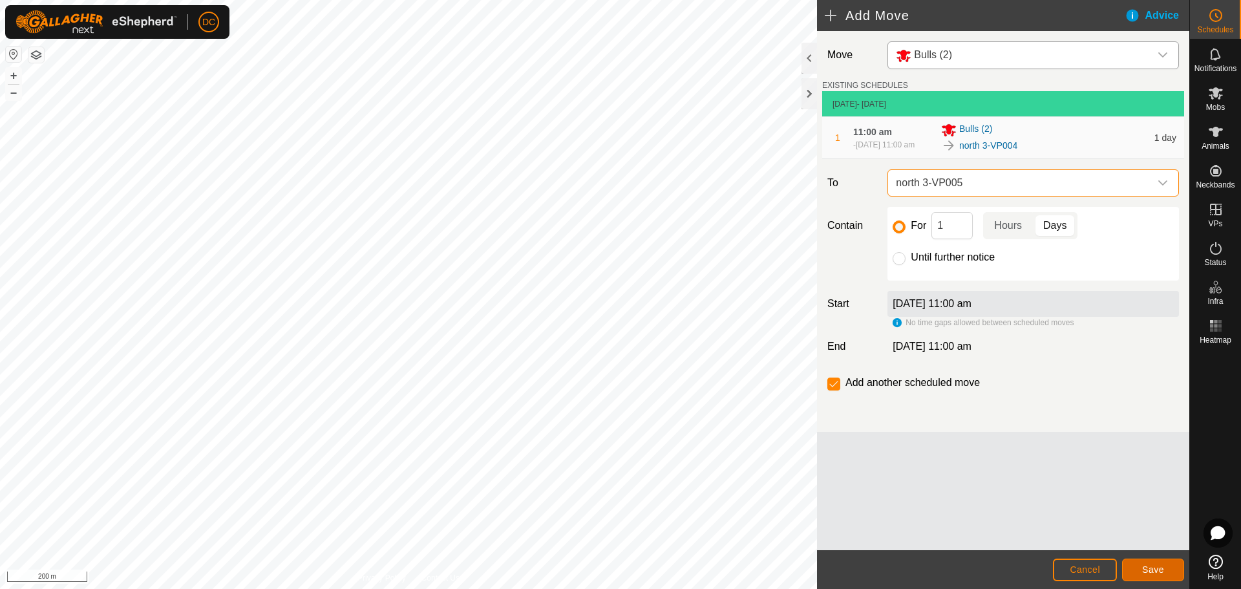
click at [1144, 566] on span "Save" at bounding box center [1153, 569] width 22 height 10
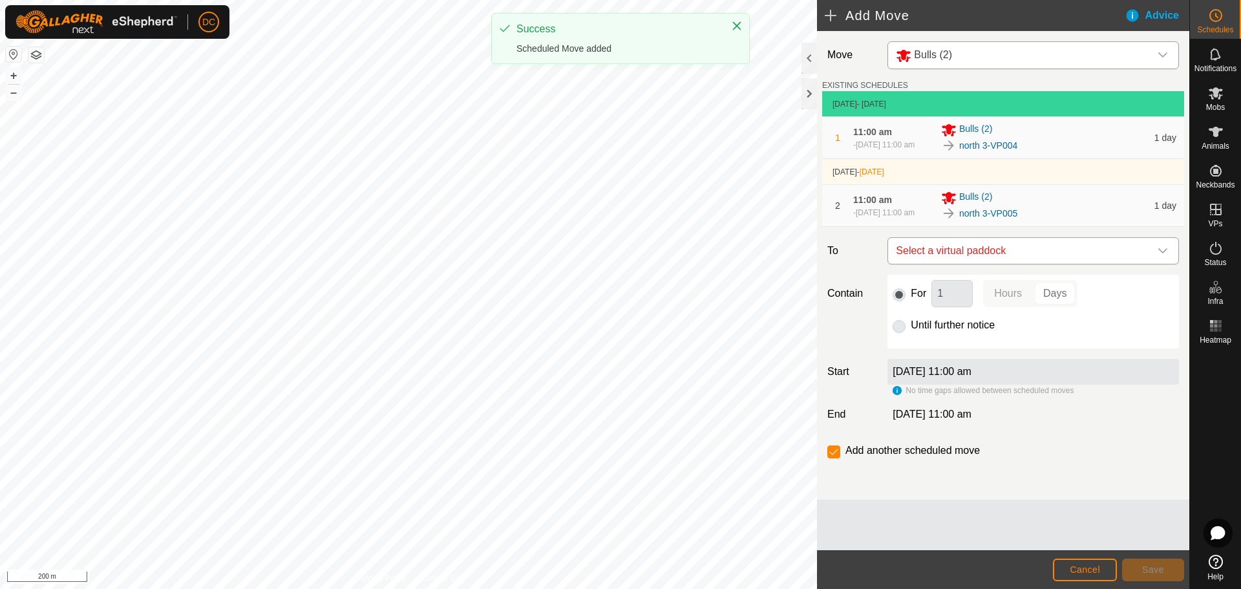
click at [1025, 260] on span "Select a virtual paddock" at bounding box center [1019, 251] width 259 height 26
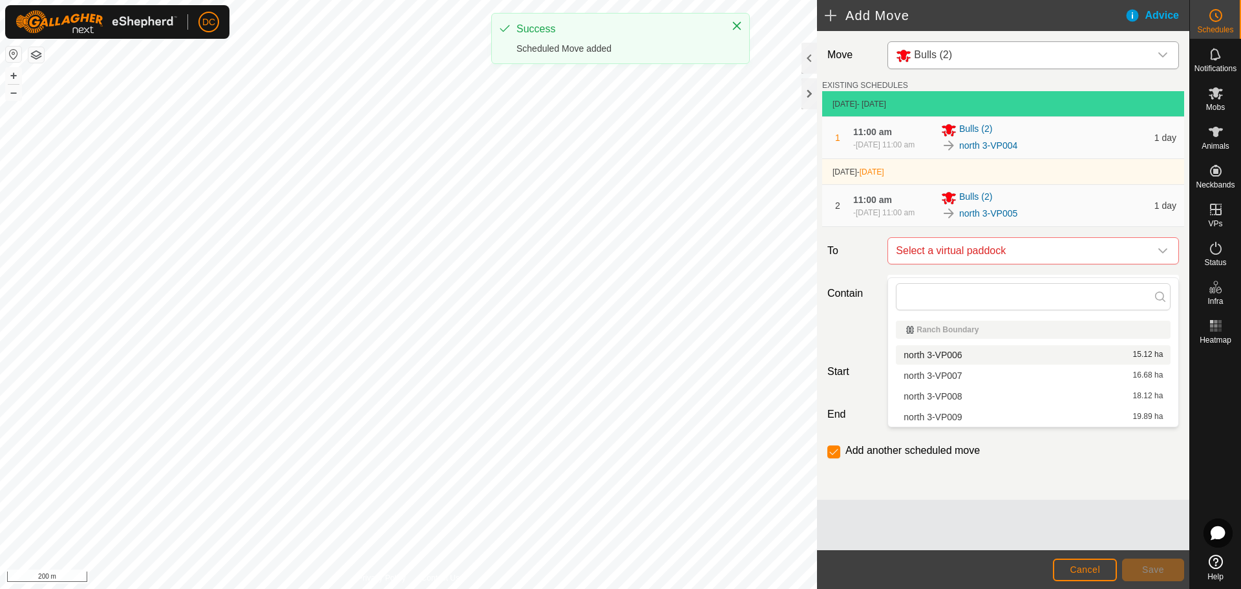
click at [1019, 354] on div "north 3-VP006 15.12 ha" at bounding box center [1032, 354] width 259 height 9
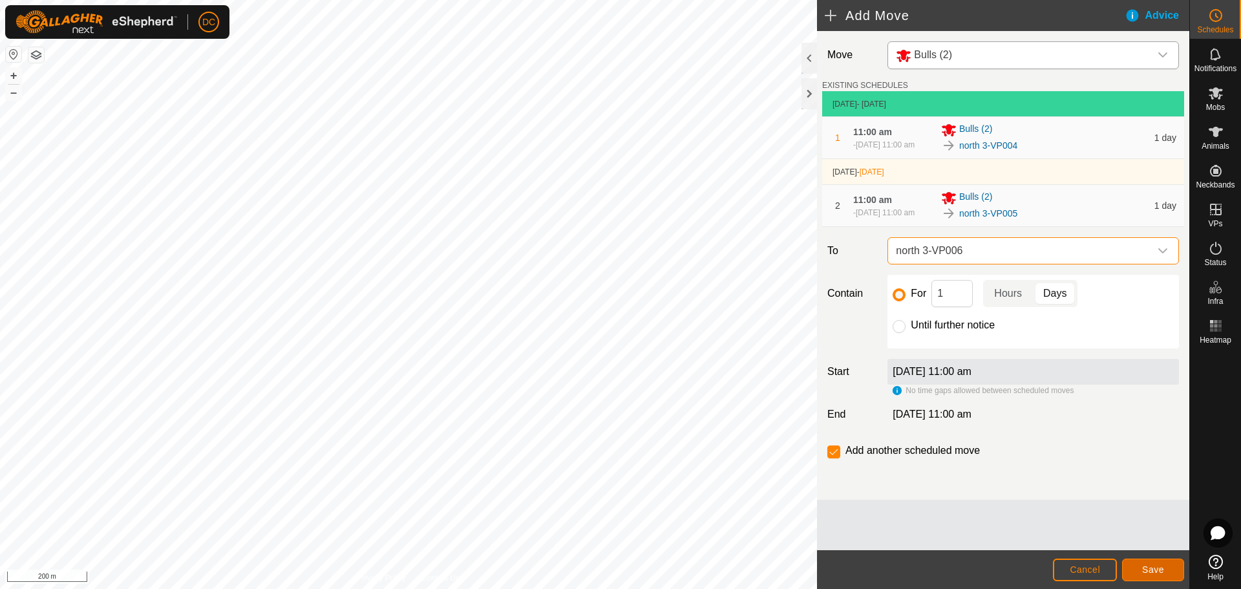
click at [1156, 572] on span "Save" at bounding box center [1153, 569] width 22 height 10
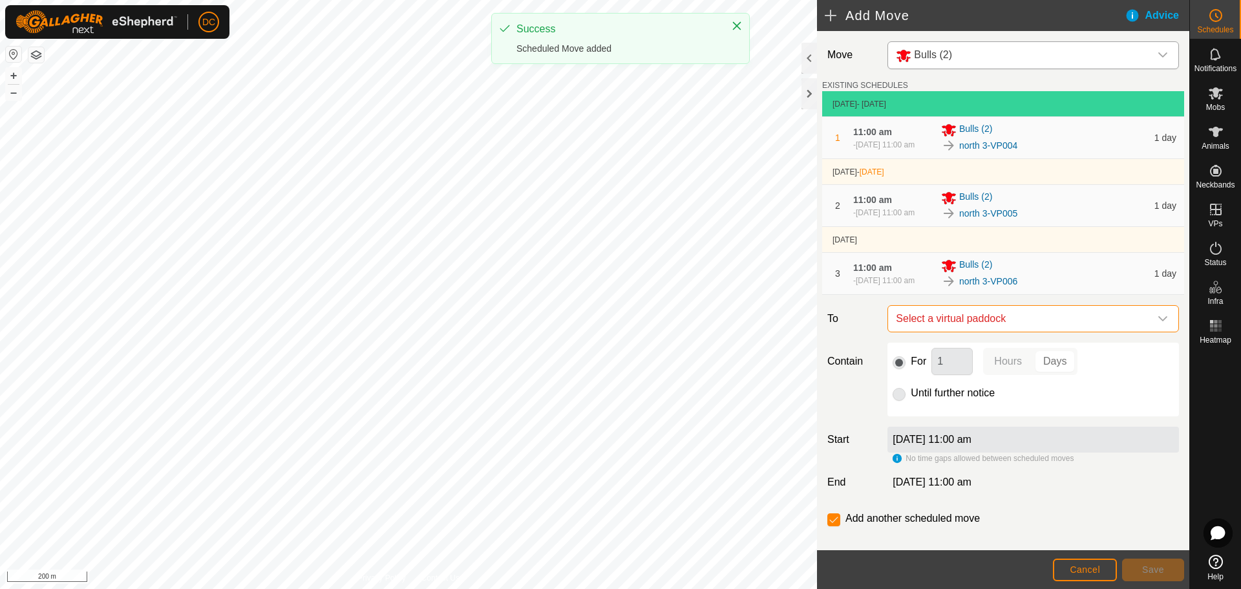
click at [1012, 331] on span "Select a virtual paddock" at bounding box center [1019, 319] width 259 height 26
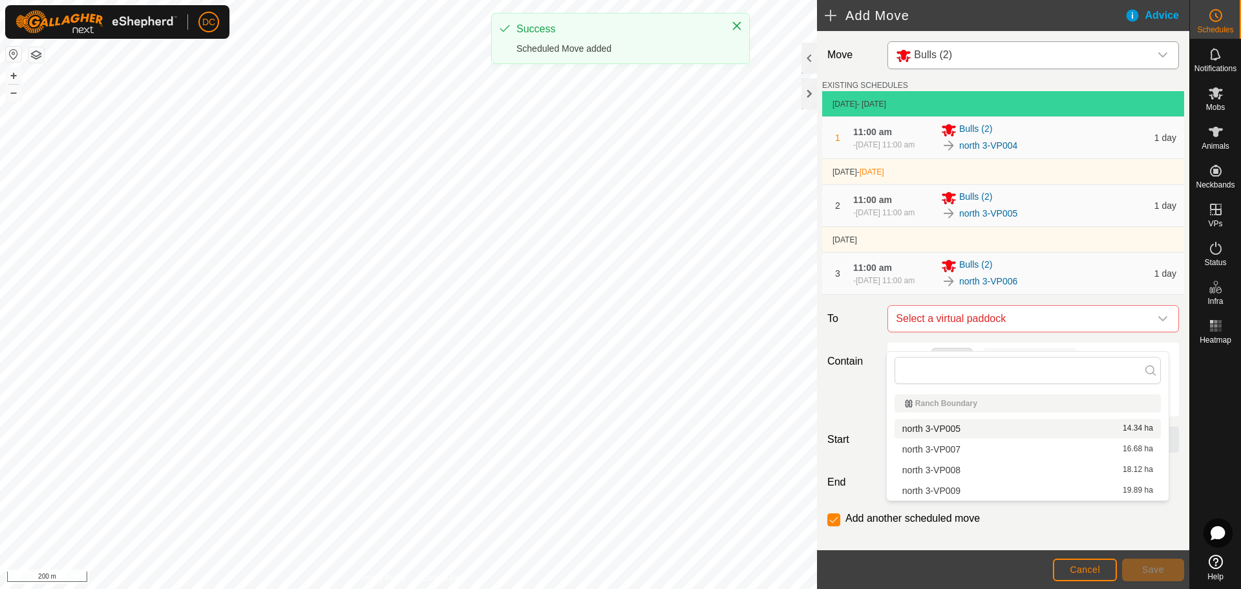
click at [998, 422] on li "north 3-VP005 14.34 ha" at bounding box center [1027, 428] width 266 height 19
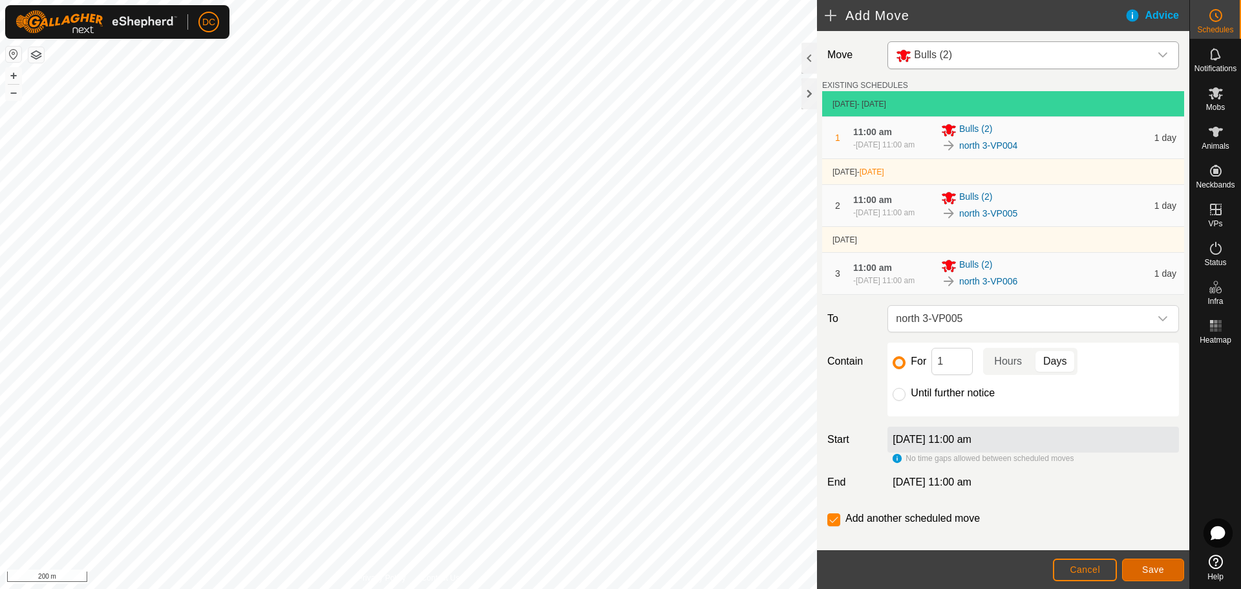
click at [1139, 570] on button "Save" at bounding box center [1153, 569] width 62 height 23
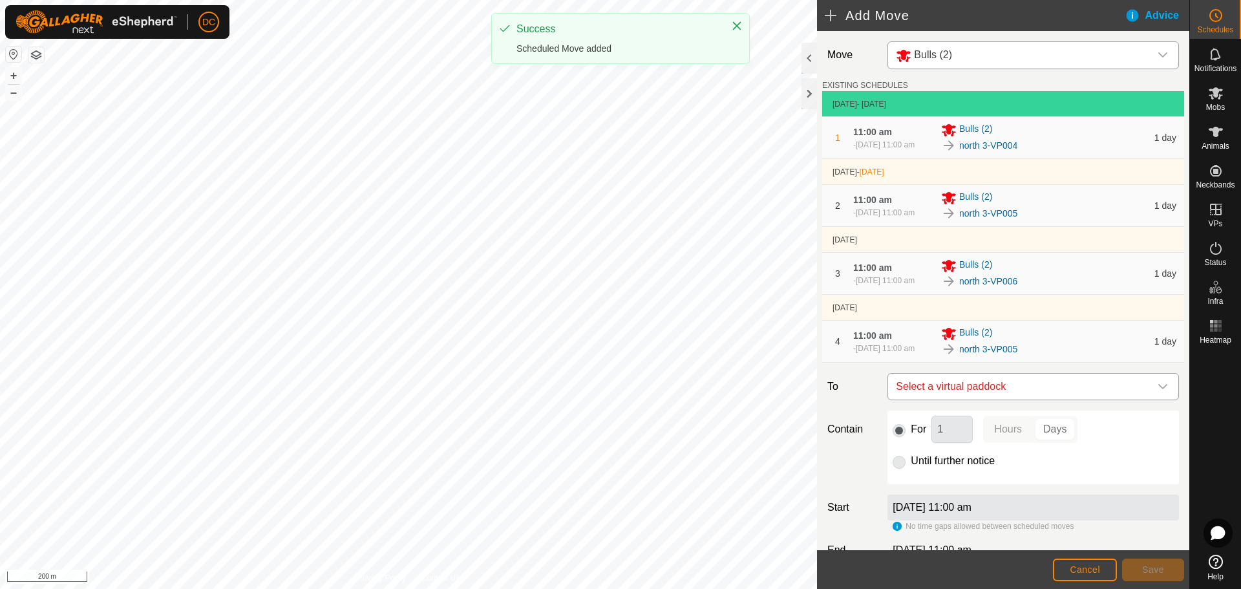
click at [1036, 399] on span "Select a virtual paddock" at bounding box center [1019, 386] width 259 height 26
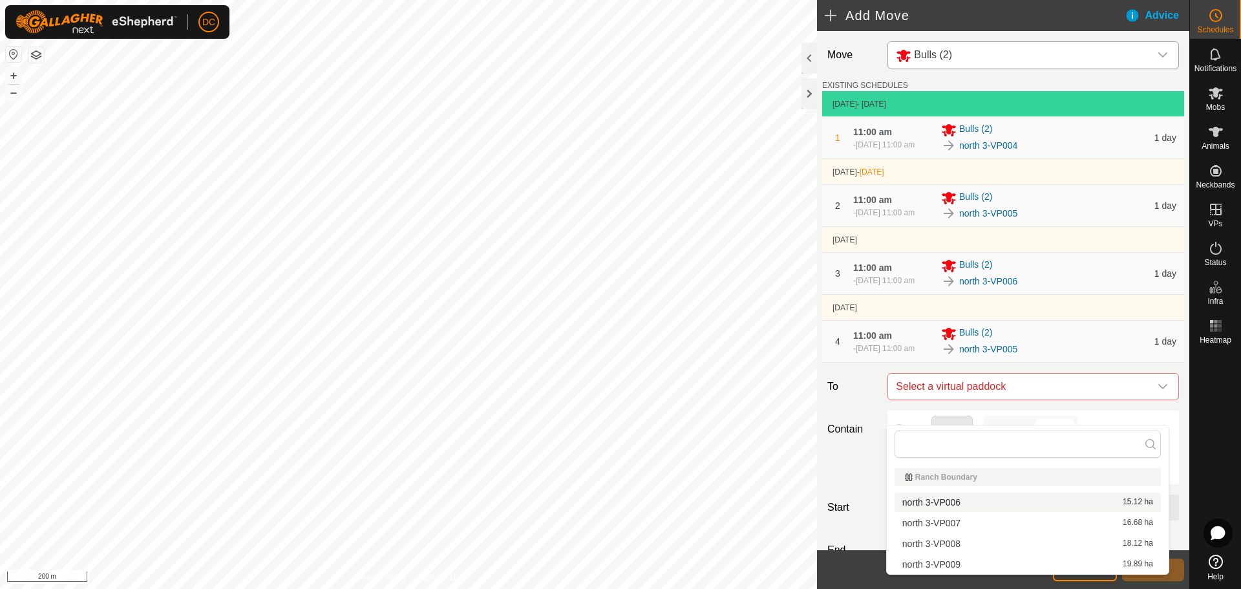
click at [835, 400] on label "To" at bounding box center [852, 386] width 60 height 27
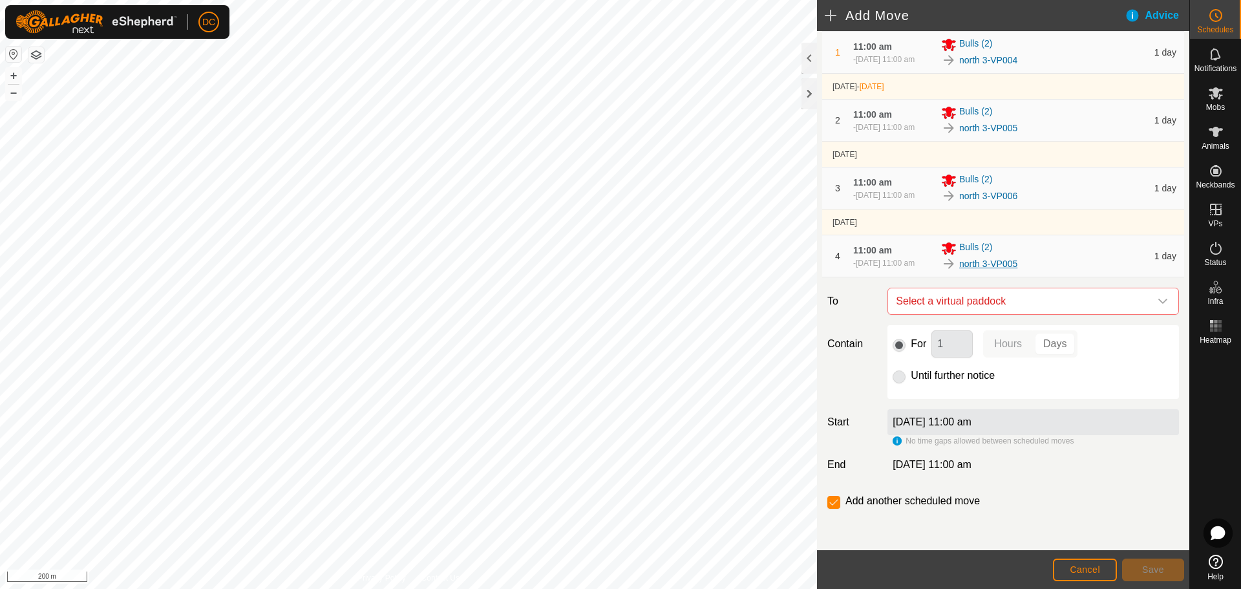
scroll to position [109, 0]
click at [1034, 294] on span "Select a virtual paddock" at bounding box center [1019, 301] width 259 height 26
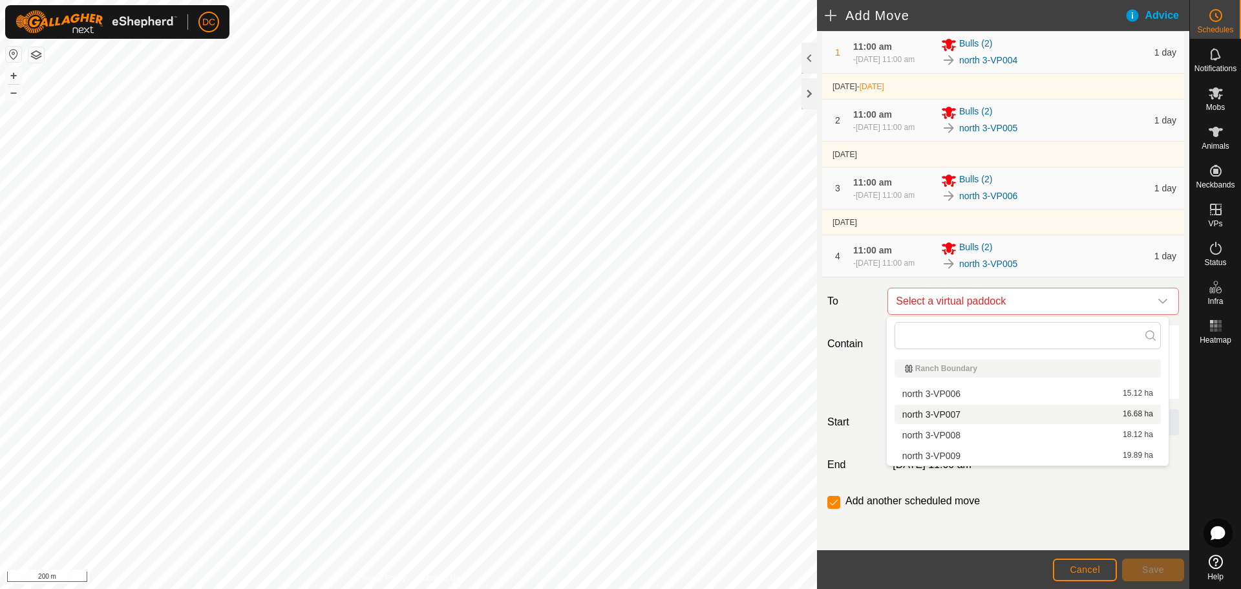
click at [987, 414] on div "north 3-VP007 16.68 ha" at bounding box center [1027, 414] width 251 height 9
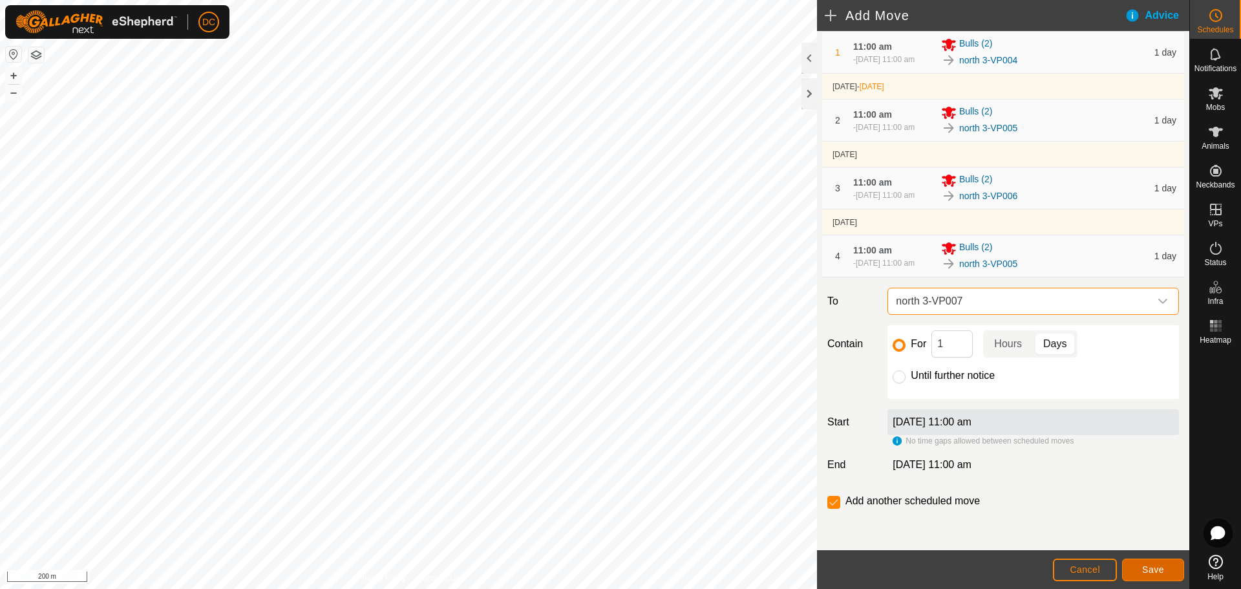
click at [1150, 566] on span "Save" at bounding box center [1153, 569] width 22 height 10
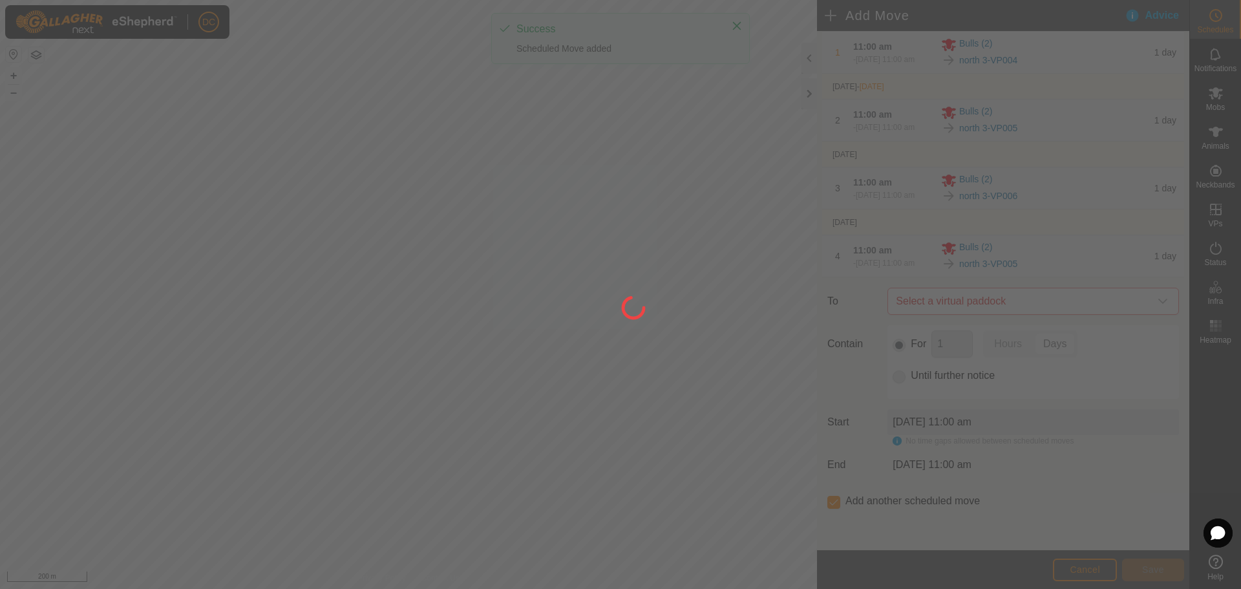
scroll to position [0, 0]
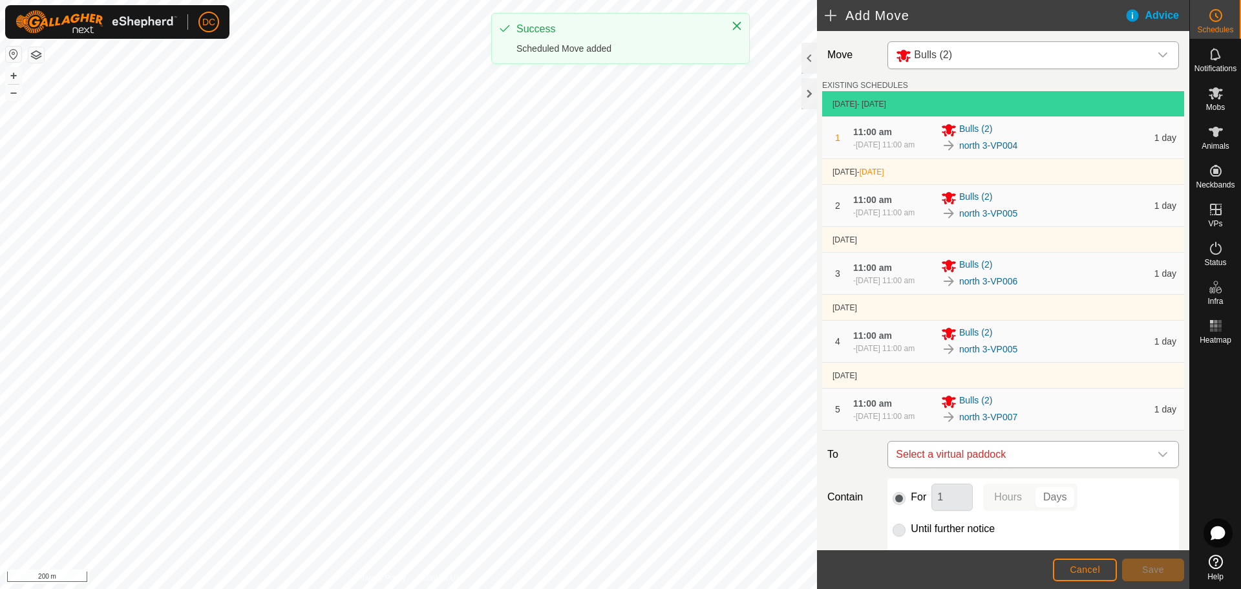
click at [1053, 467] on span "Select a virtual paddock" at bounding box center [1019, 454] width 259 height 26
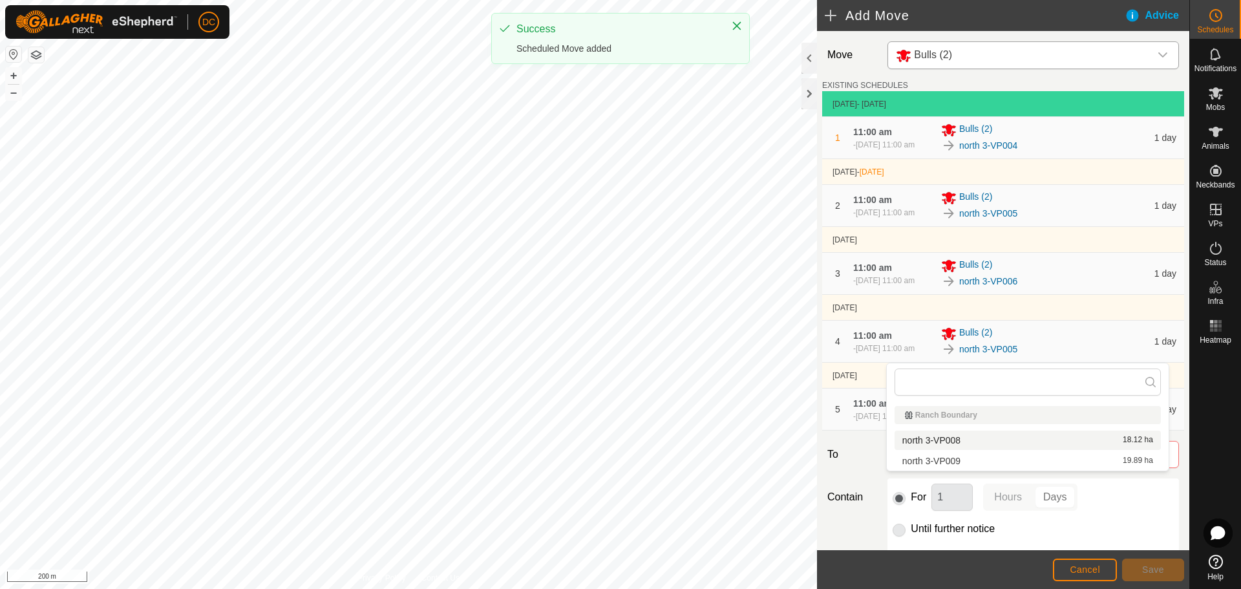
click at [1028, 439] on div "north 3-VP008 18.12 ha" at bounding box center [1027, 439] width 251 height 9
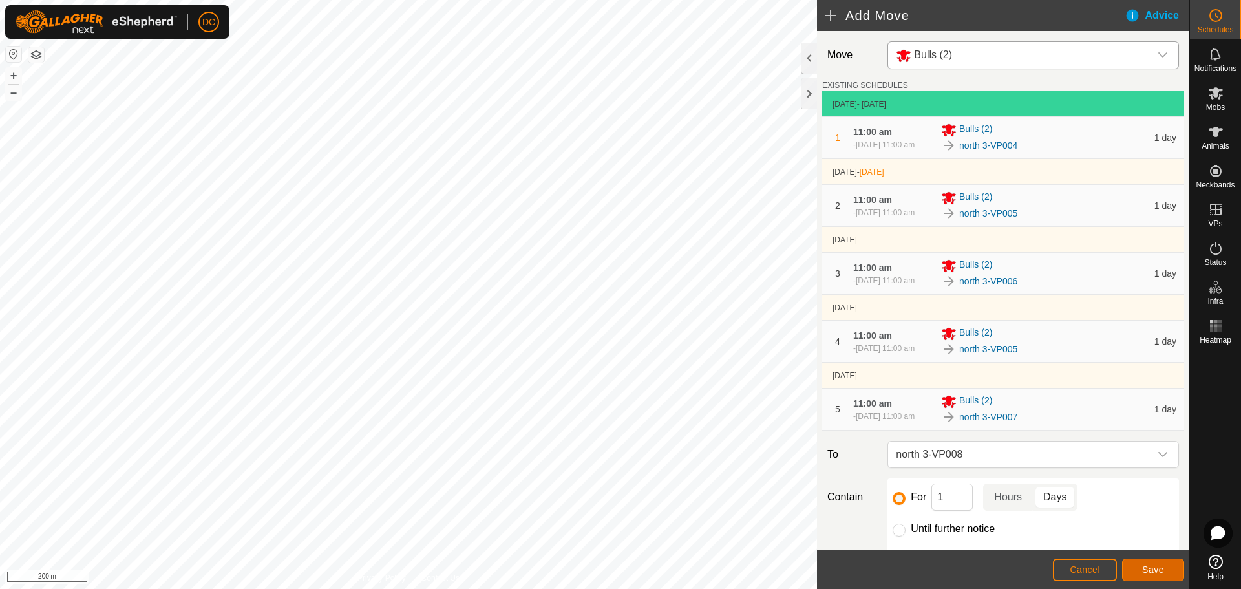
click at [1154, 572] on span "Save" at bounding box center [1153, 569] width 22 height 10
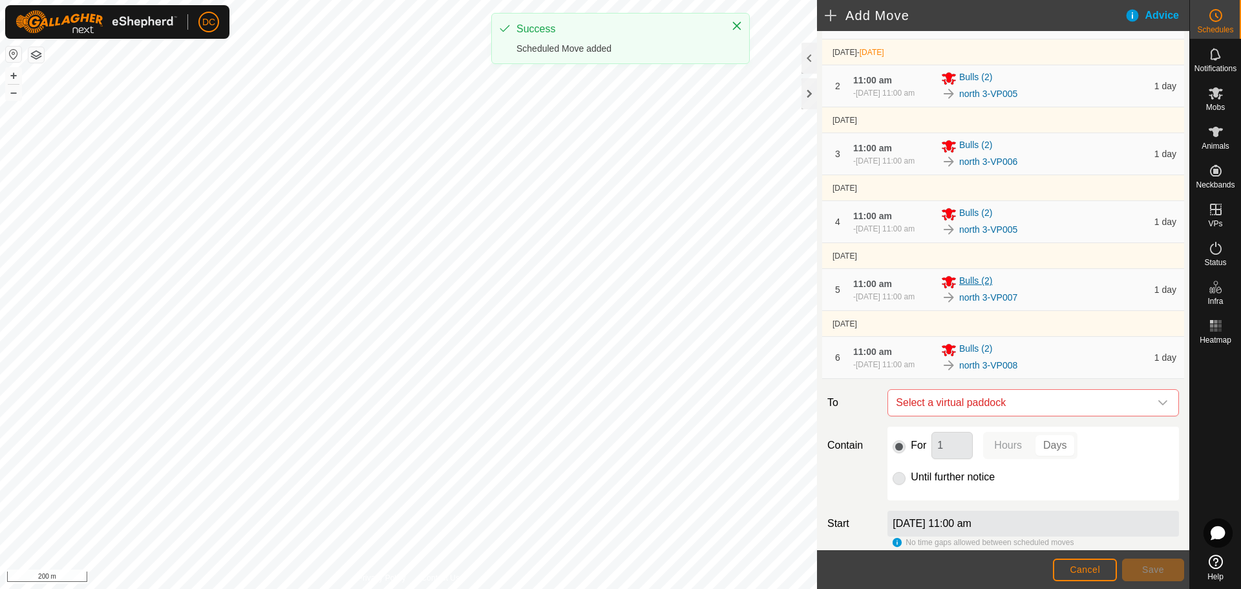
scroll to position [256, 0]
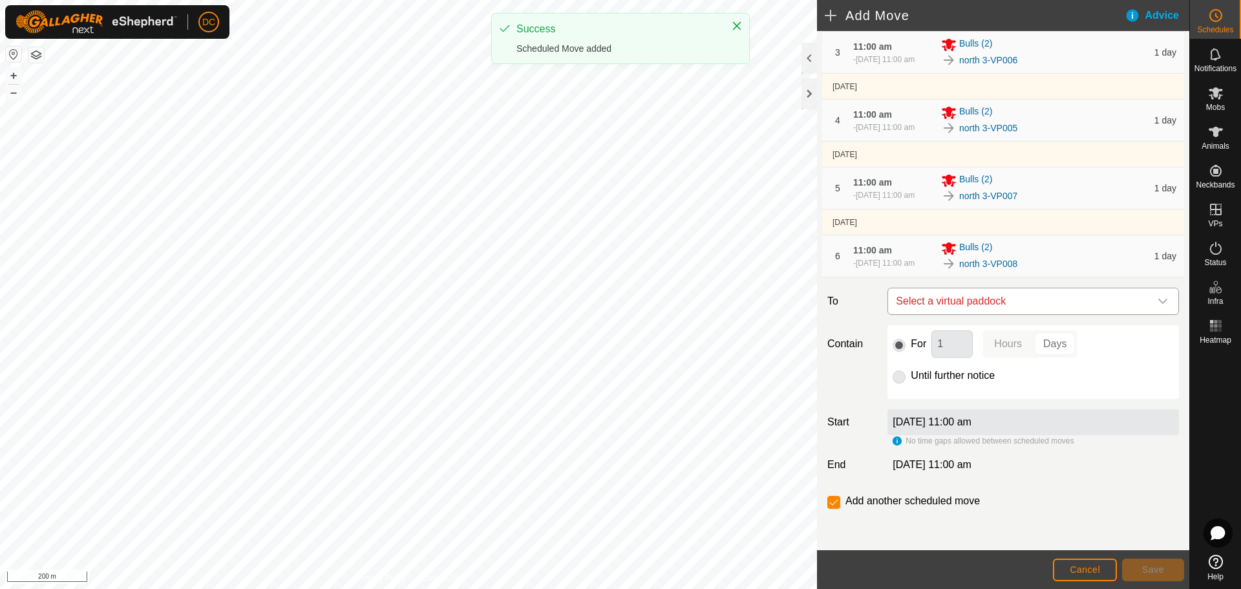
click at [1000, 298] on span "Select a virtual paddock" at bounding box center [1019, 301] width 259 height 26
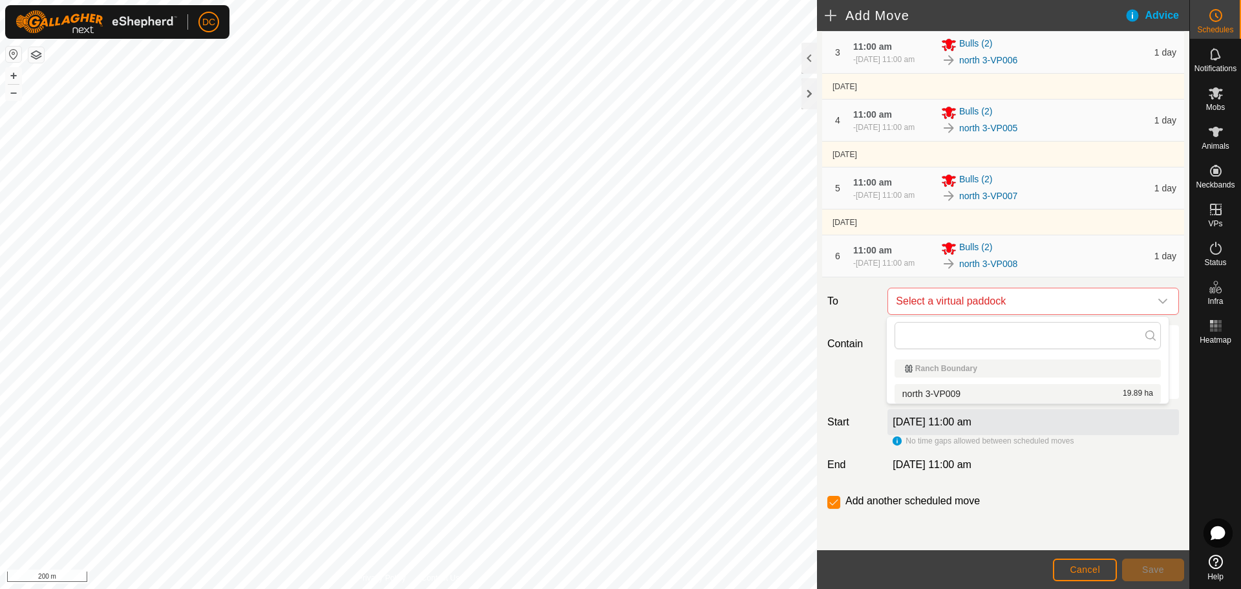
click at [1009, 394] on div "north 3-VP009 19.89 ha" at bounding box center [1027, 393] width 251 height 9
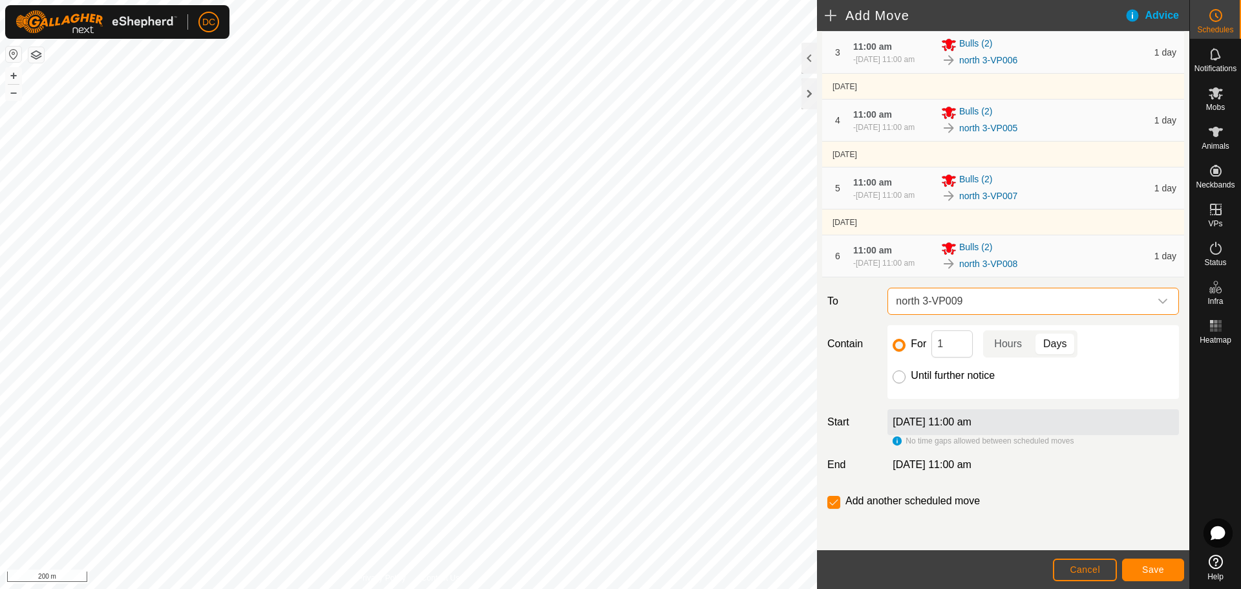
click at [897, 378] on input "Until further notice" at bounding box center [898, 376] width 13 height 13
radio input "true"
checkbox input "false"
click at [1147, 571] on span "Save" at bounding box center [1153, 569] width 22 height 10
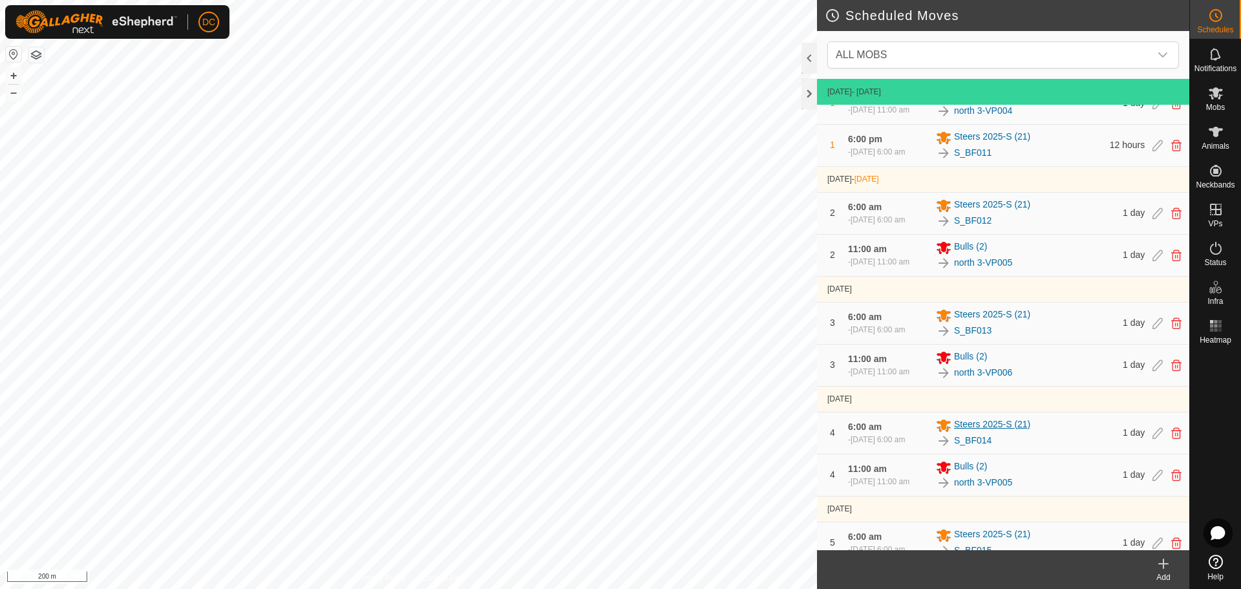
scroll to position [129, 0]
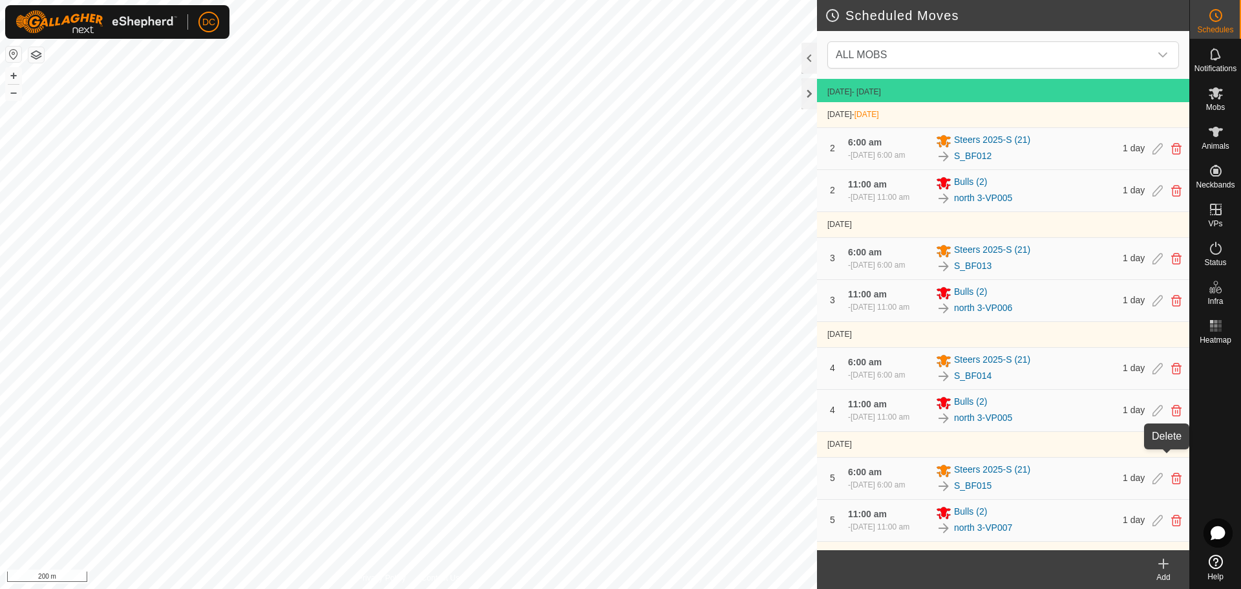
click at [1171, 416] on icon at bounding box center [1176, 410] width 10 height 12
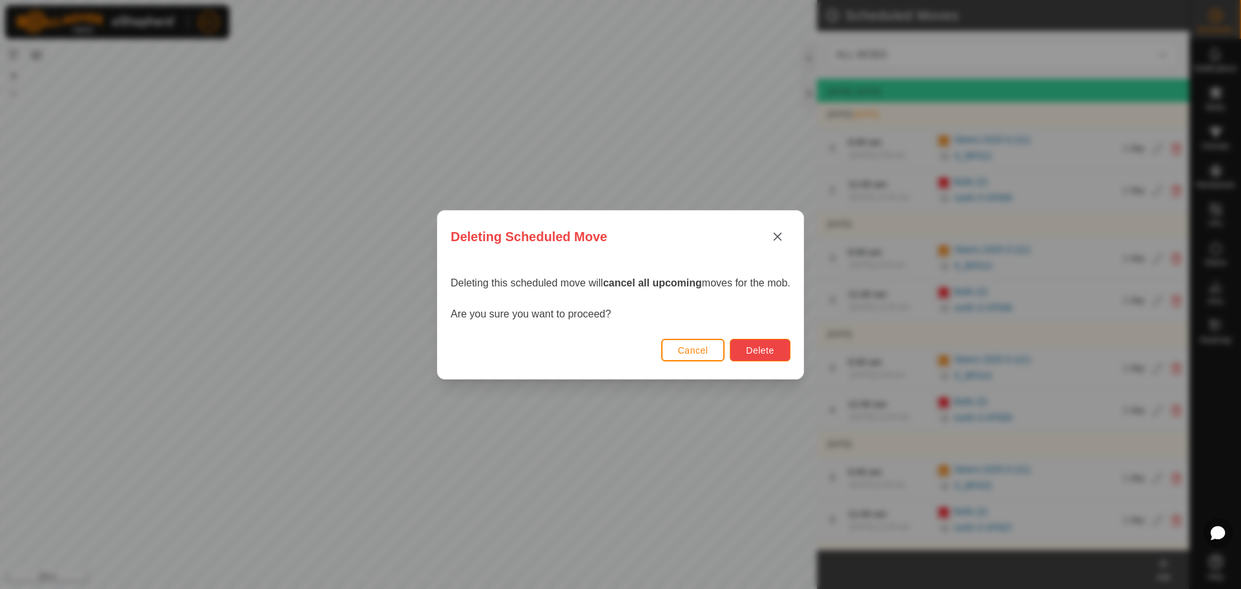
click at [762, 352] on span "Delete" at bounding box center [760, 350] width 28 height 10
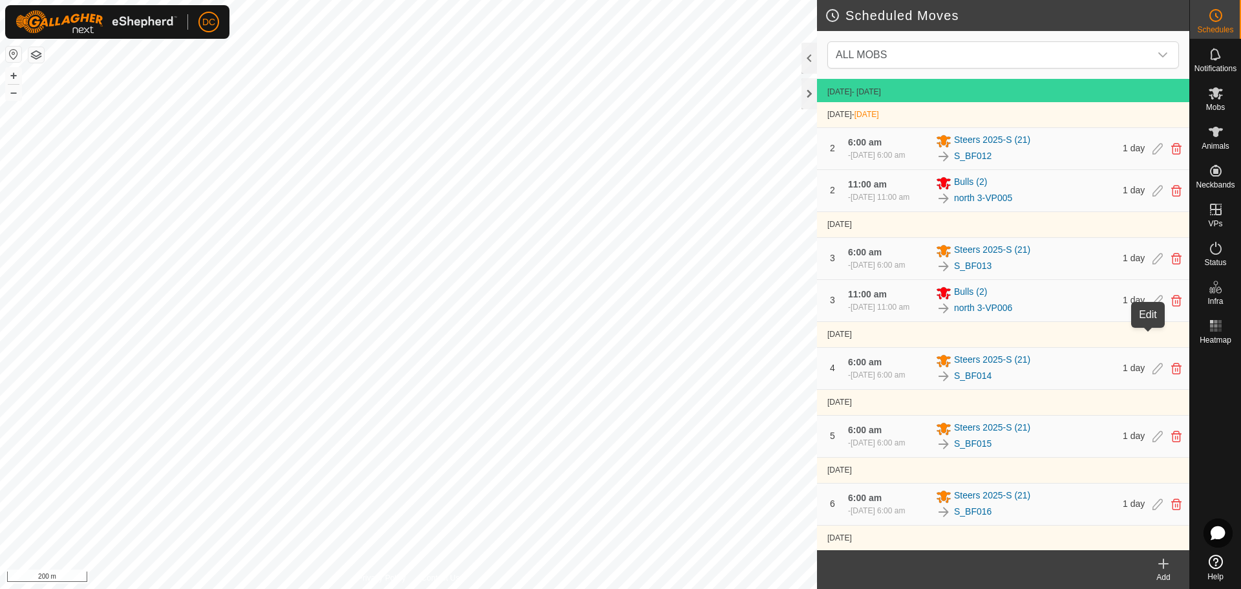
click at [1152, 306] on icon at bounding box center [1157, 301] width 10 height 12
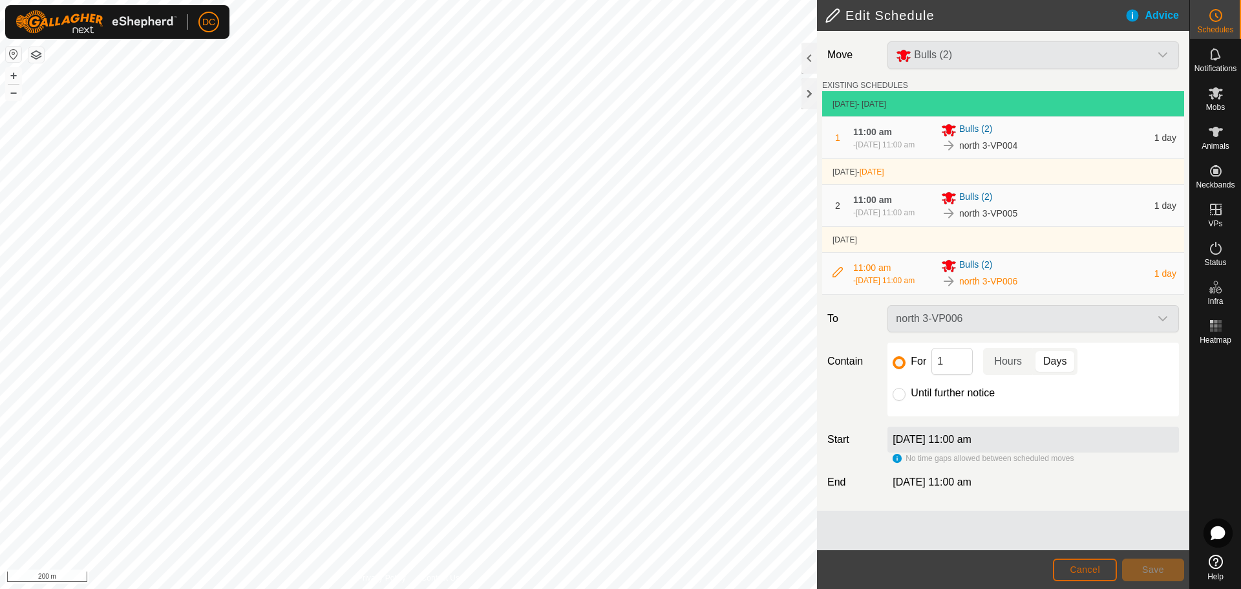
click at [1083, 569] on span "Cancel" at bounding box center [1084, 569] width 30 height 10
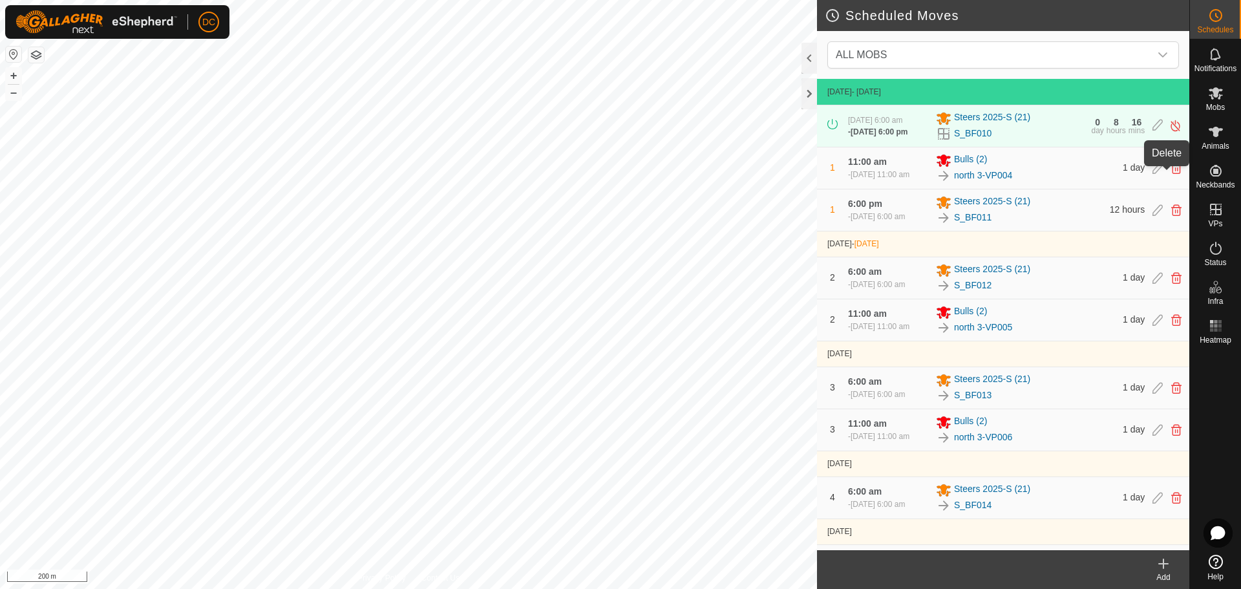
click at [1171, 174] on icon at bounding box center [1176, 168] width 10 height 12
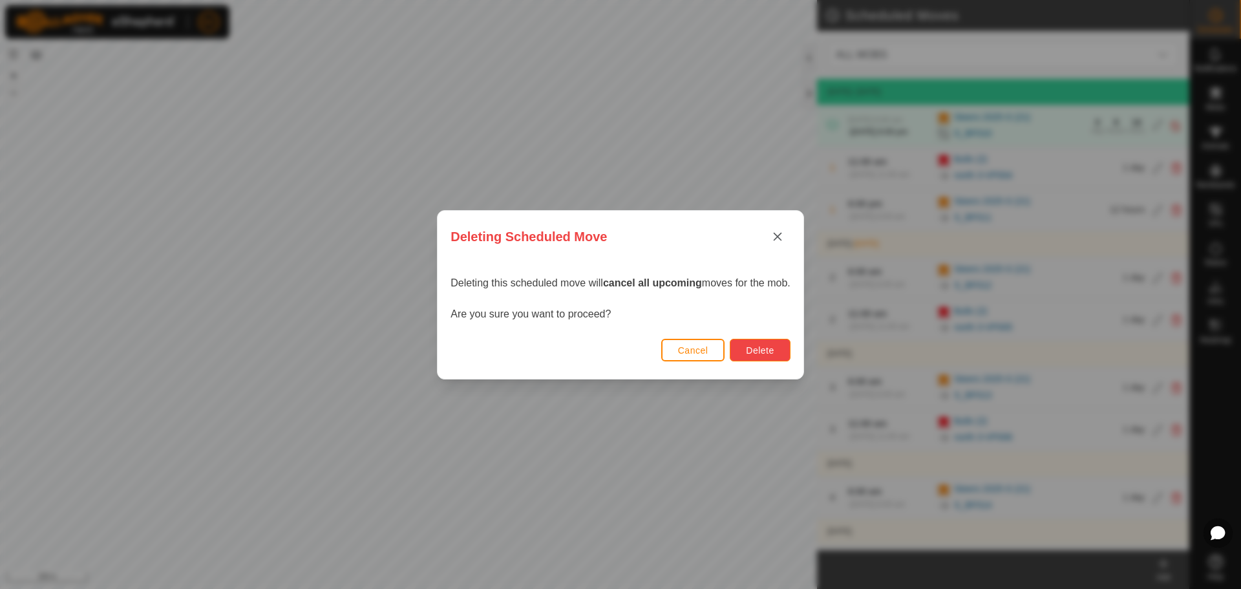
click at [771, 345] on span "Delete" at bounding box center [760, 350] width 28 height 10
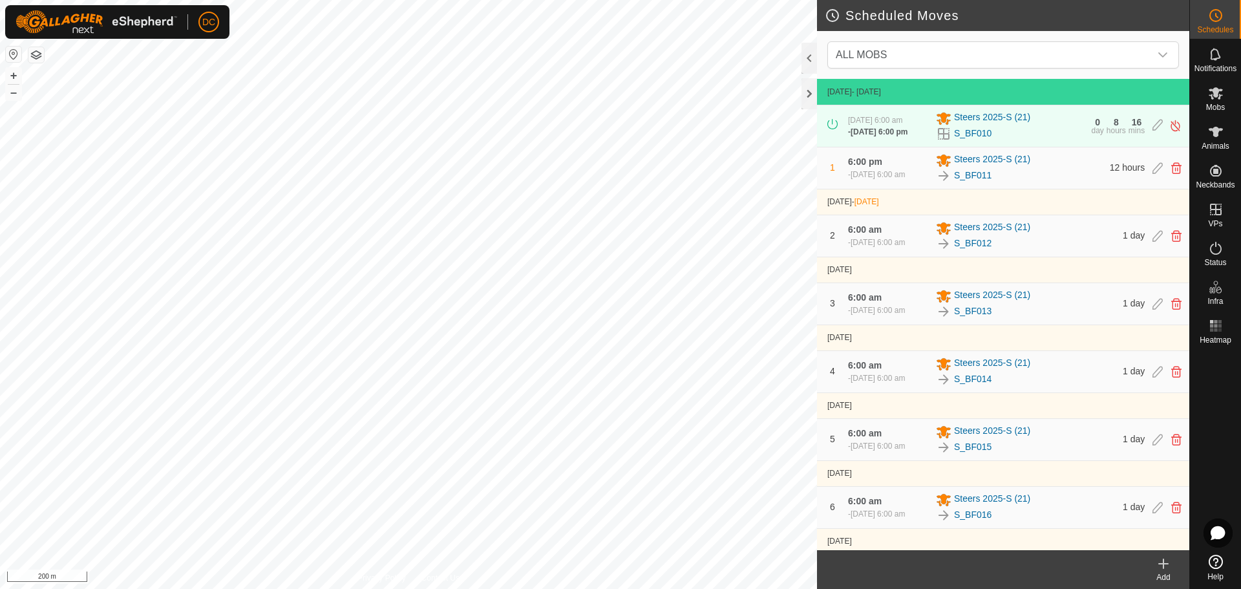
click at [1166, 565] on icon at bounding box center [1163, 564] width 16 height 16
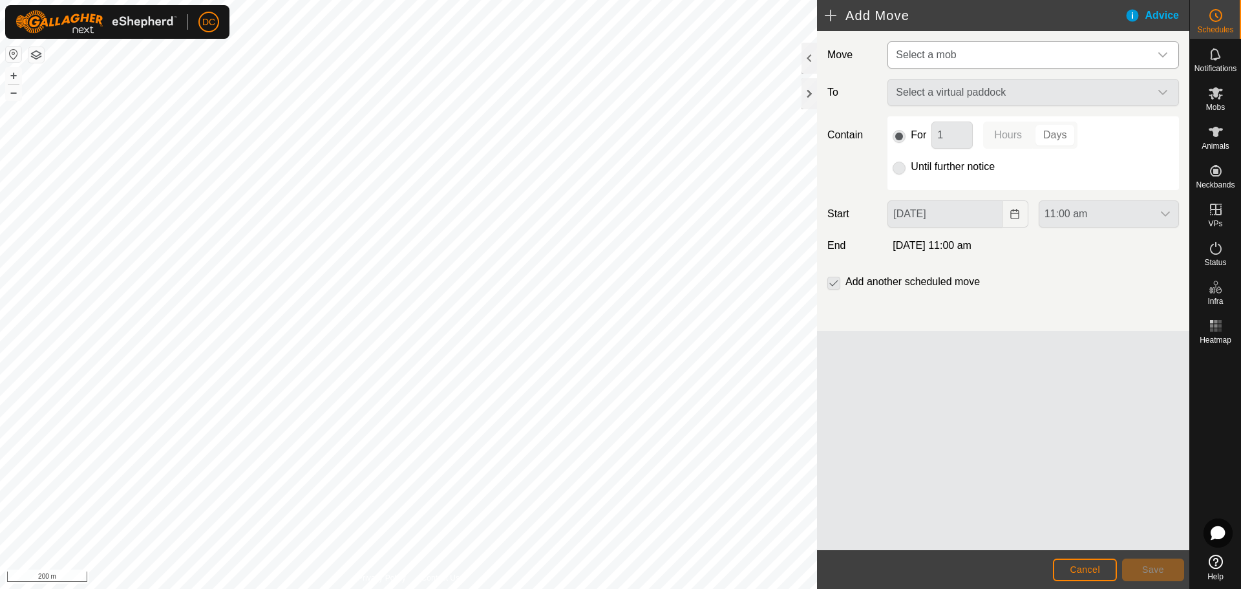
click at [952, 49] on span "Select a mob" at bounding box center [926, 54] width 60 height 11
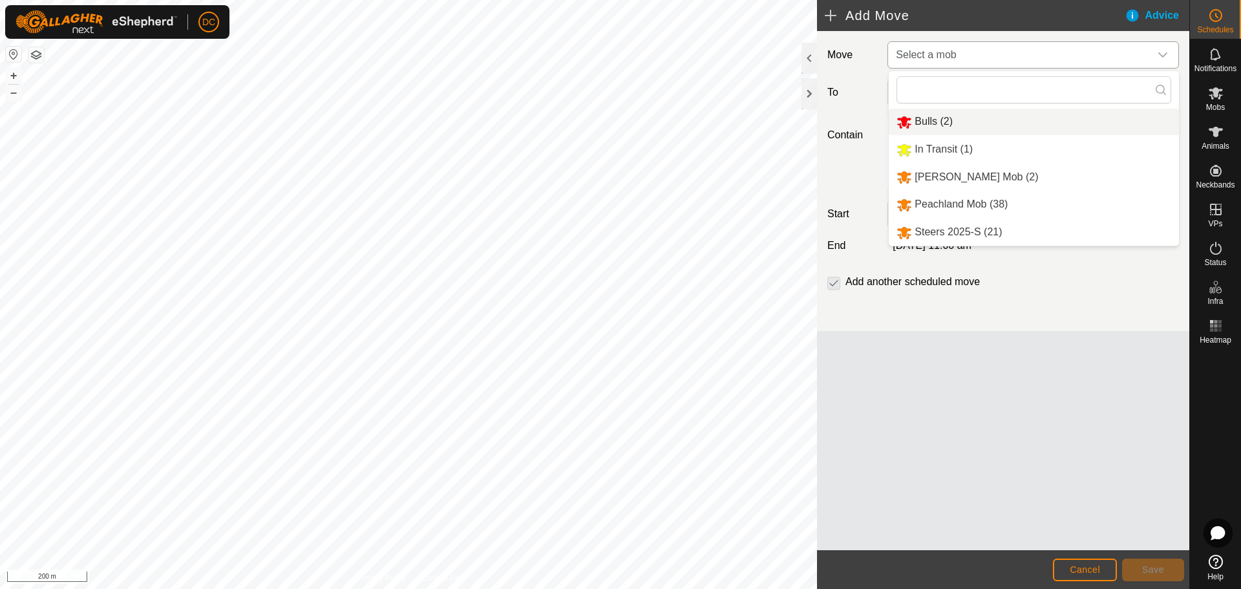
click at [949, 120] on li "Bulls (2)" at bounding box center [1033, 122] width 290 height 26
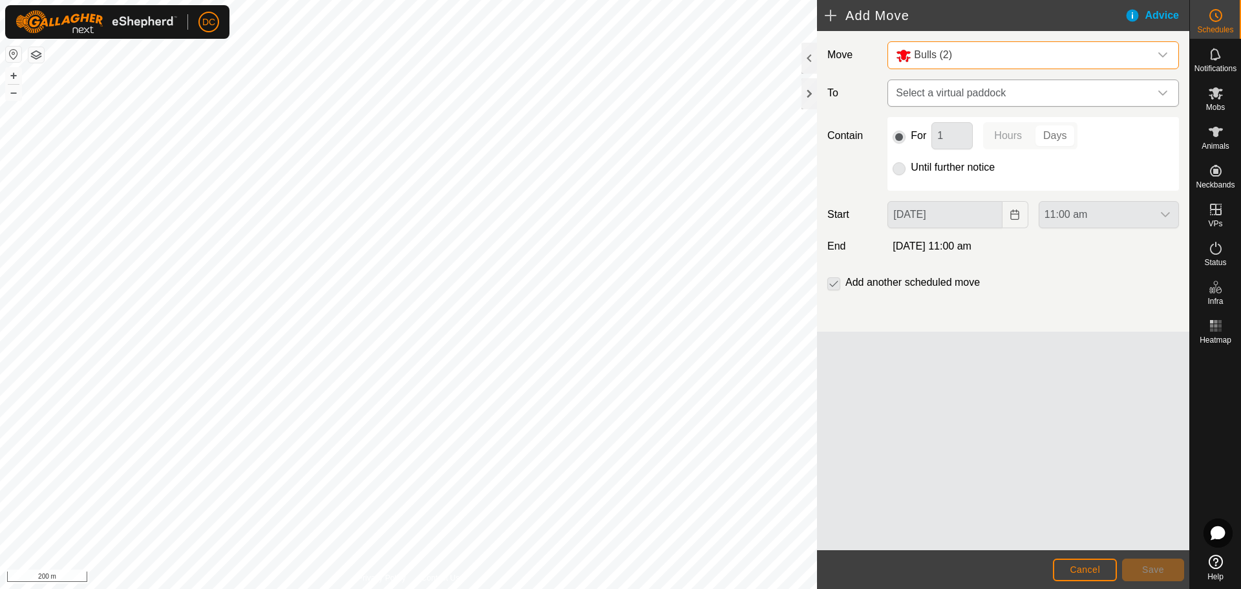
click at [957, 94] on span "Select a virtual paddock" at bounding box center [1019, 93] width 259 height 26
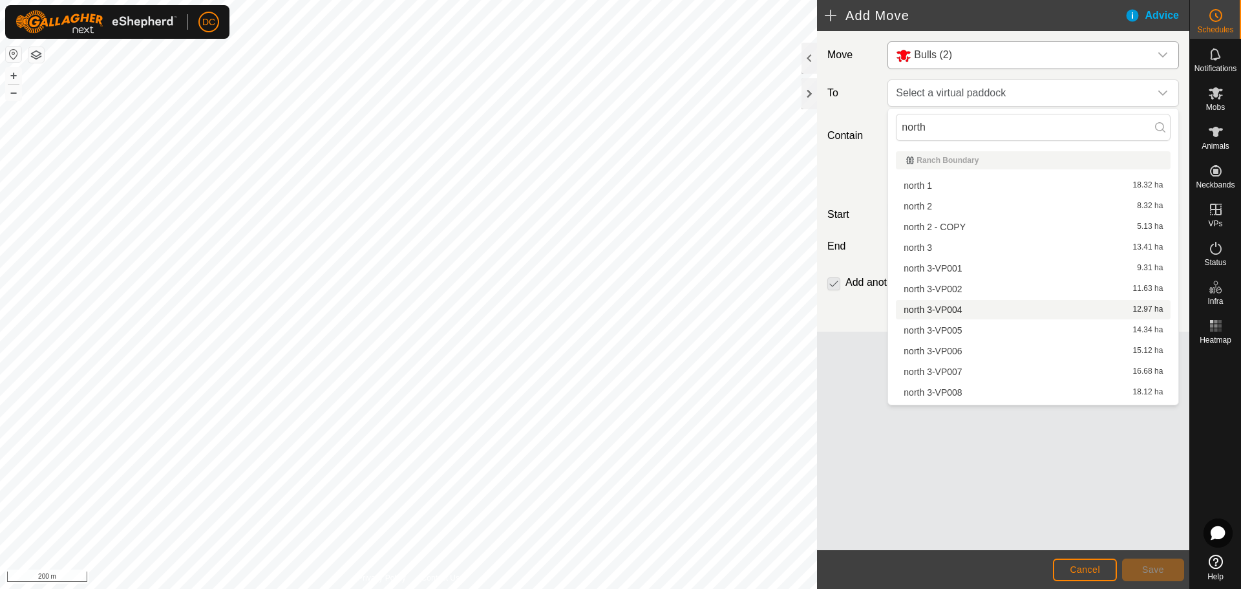
type input "north"
click at [960, 306] on span "north 3-VP004" at bounding box center [932, 309] width 58 height 9
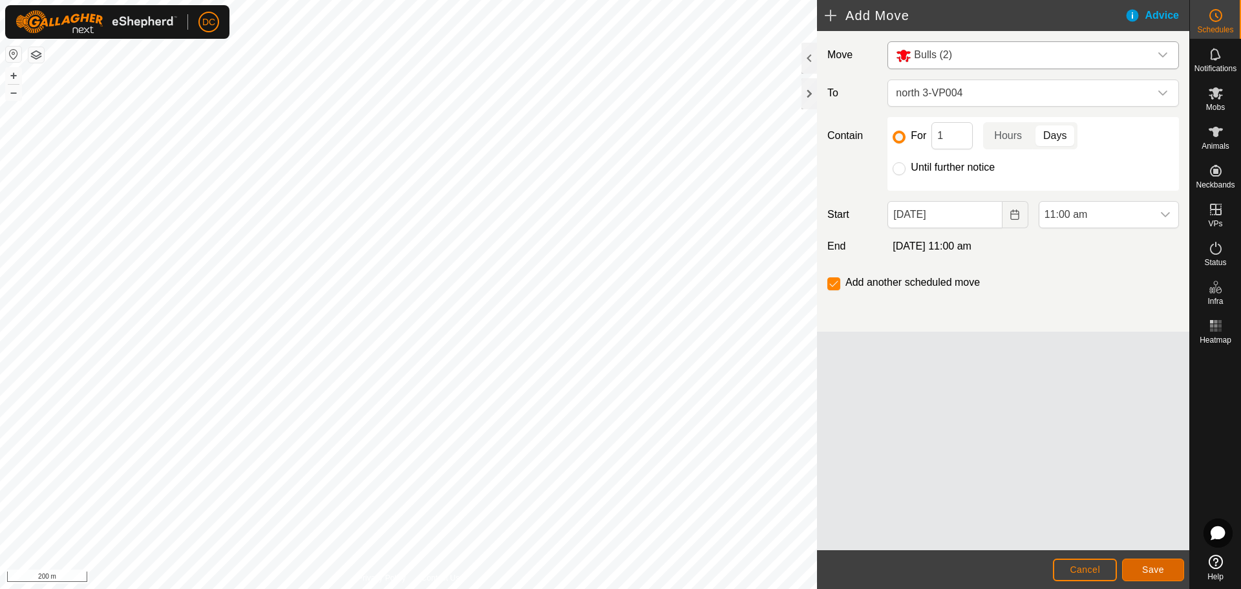
click at [1159, 567] on span "Save" at bounding box center [1153, 569] width 22 height 10
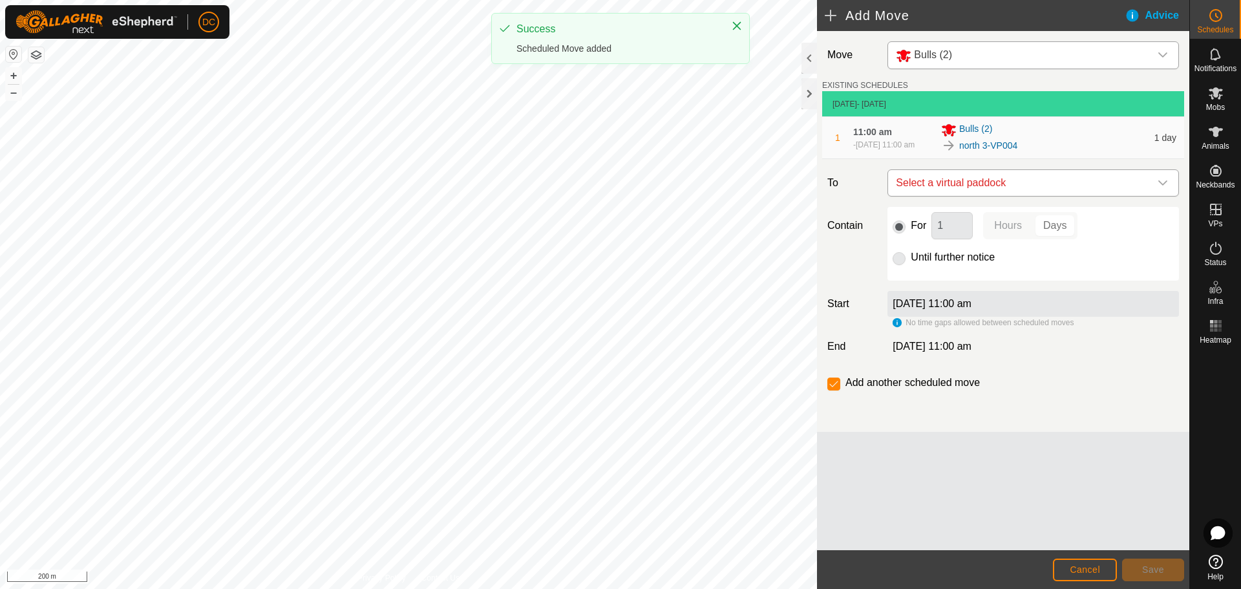
click at [1042, 185] on span "Select a virtual paddock" at bounding box center [1019, 183] width 259 height 26
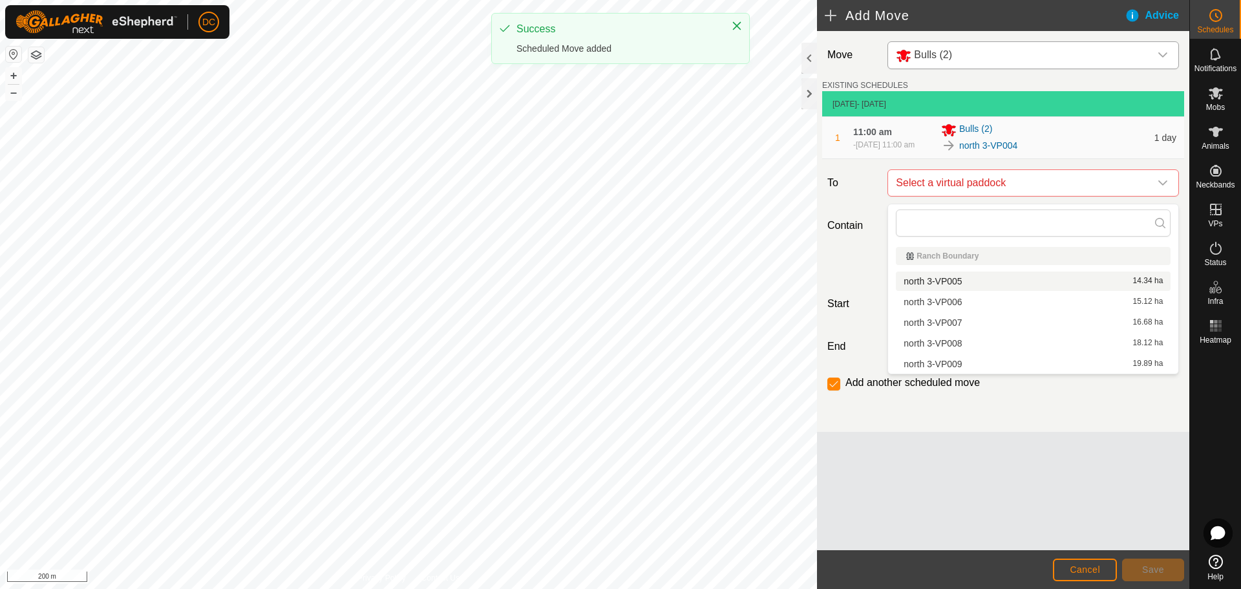
click at [1000, 278] on div "north 3-VP005 14.34 ha" at bounding box center [1032, 281] width 259 height 9
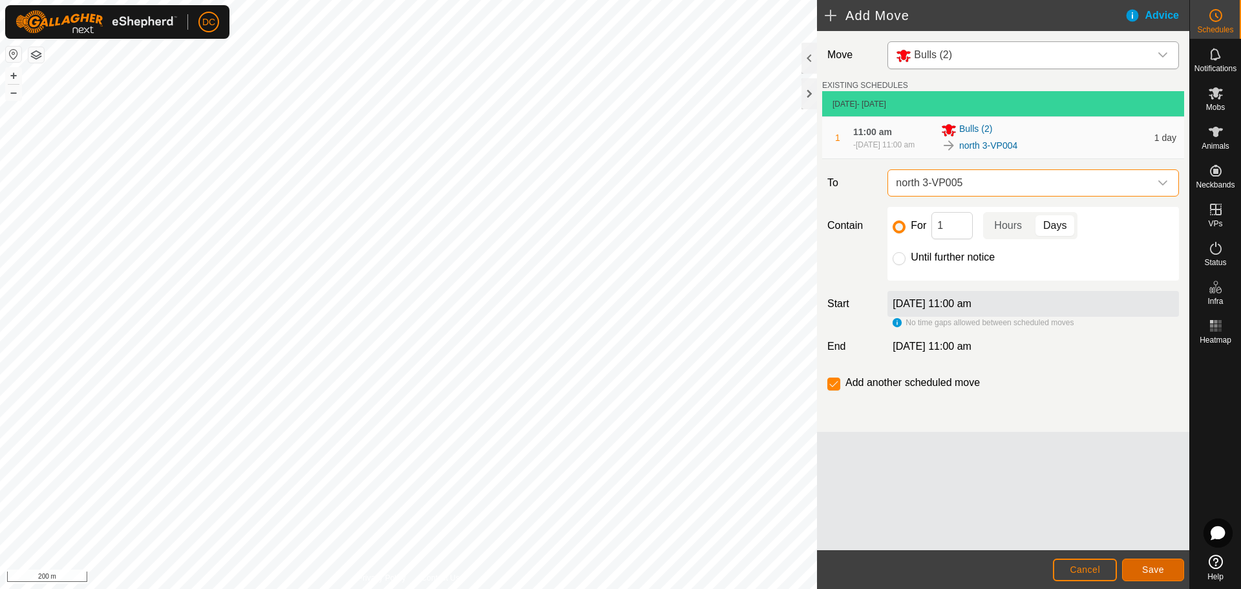
click at [1148, 569] on span "Save" at bounding box center [1153, 569] width 22 height 10
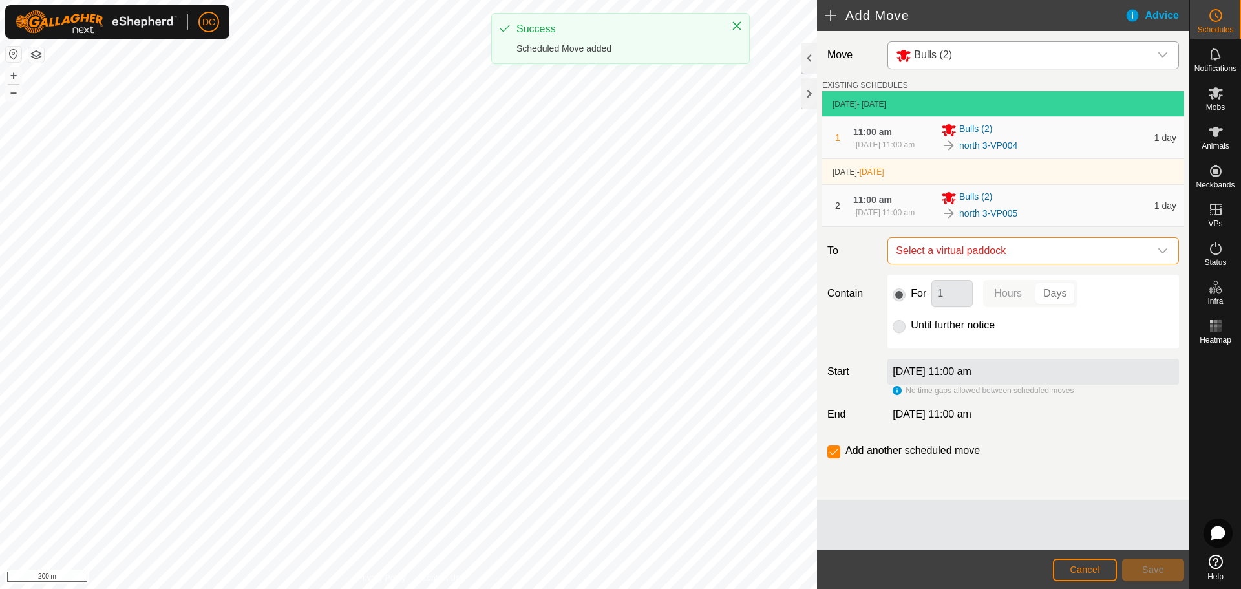
click at [1016, 255] on span "Select a virtual paddock" at bounding box center [1019, 251] width 259 height 26
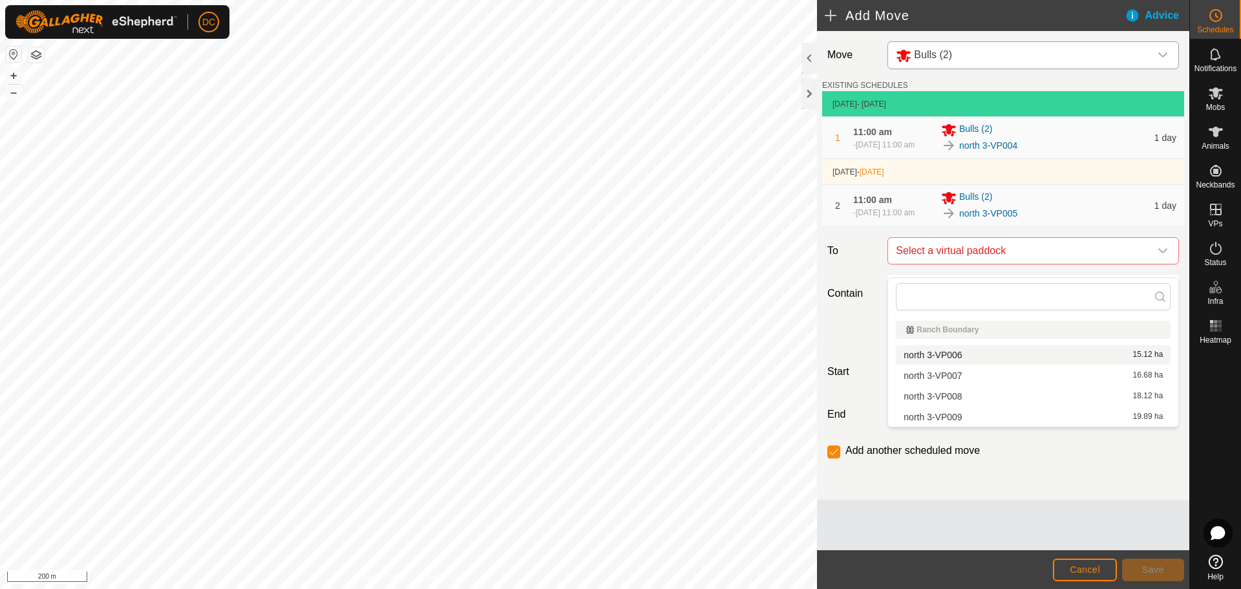
click at [987, 355] on div "north 3-VP006 15.12 ha" at bounding box center [1032, 354] width 259 height 9
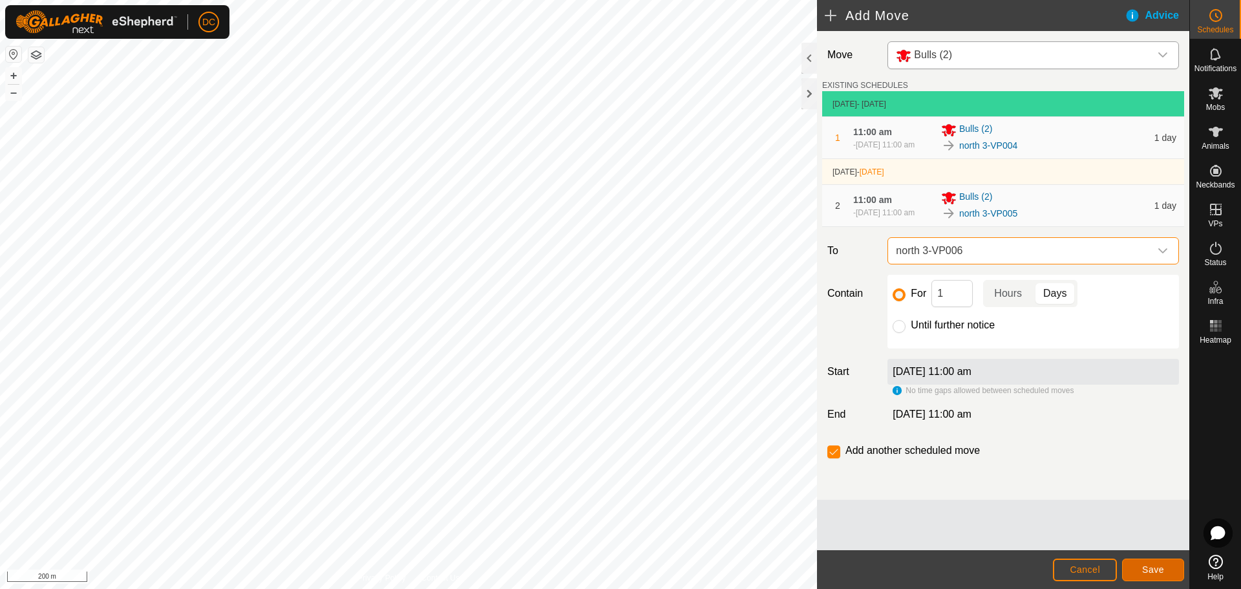
click at [1145, 571] on span "Save" at bounding box center [1153, 569] width 22 height 10
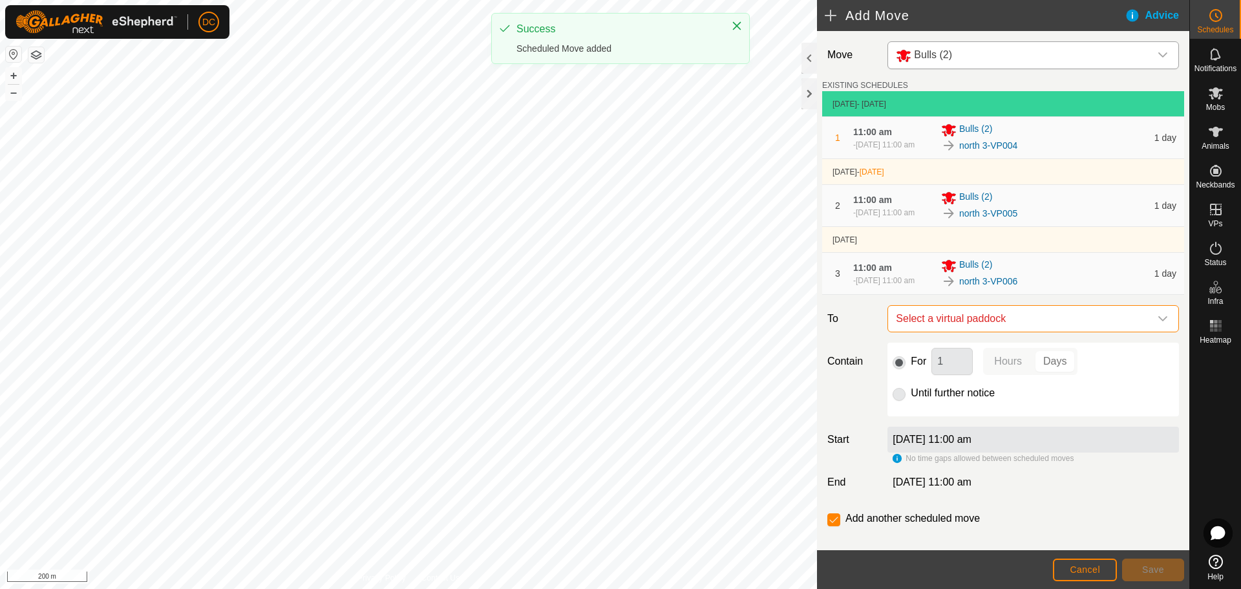
click at [1056, 331] on span "Select a virtual paddock" at bounding box center [1019, 319] width 259 height 26
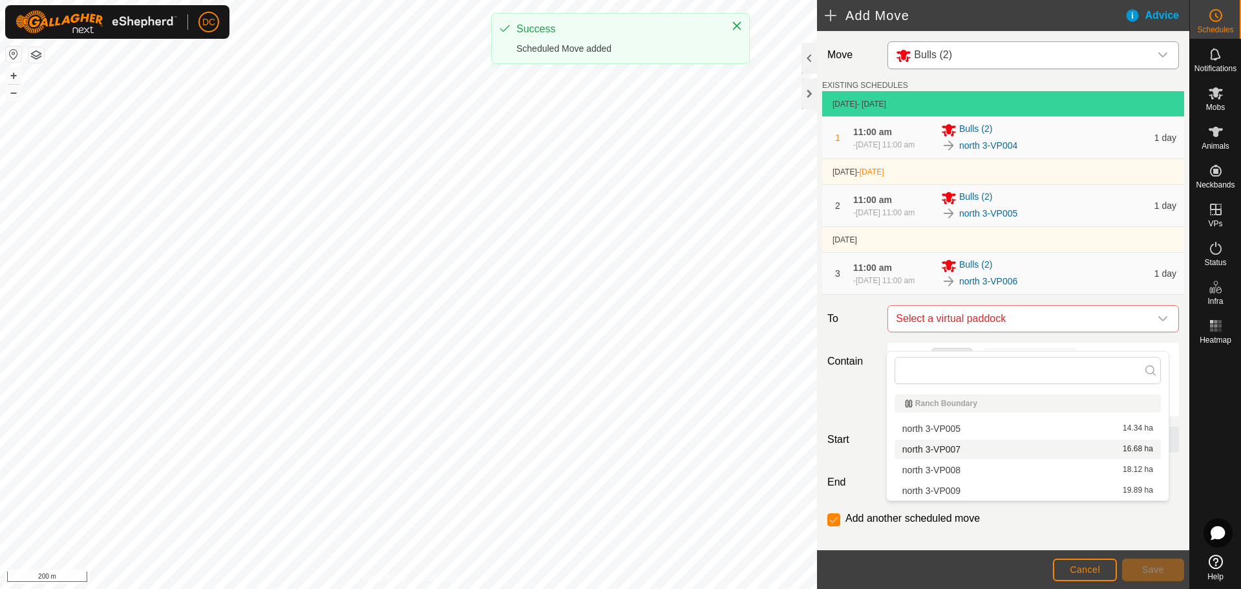
click at [1030, 448] on div "north 3-VP007 16.68 ha" at bounding box center [1027, 449] width 251 height 9
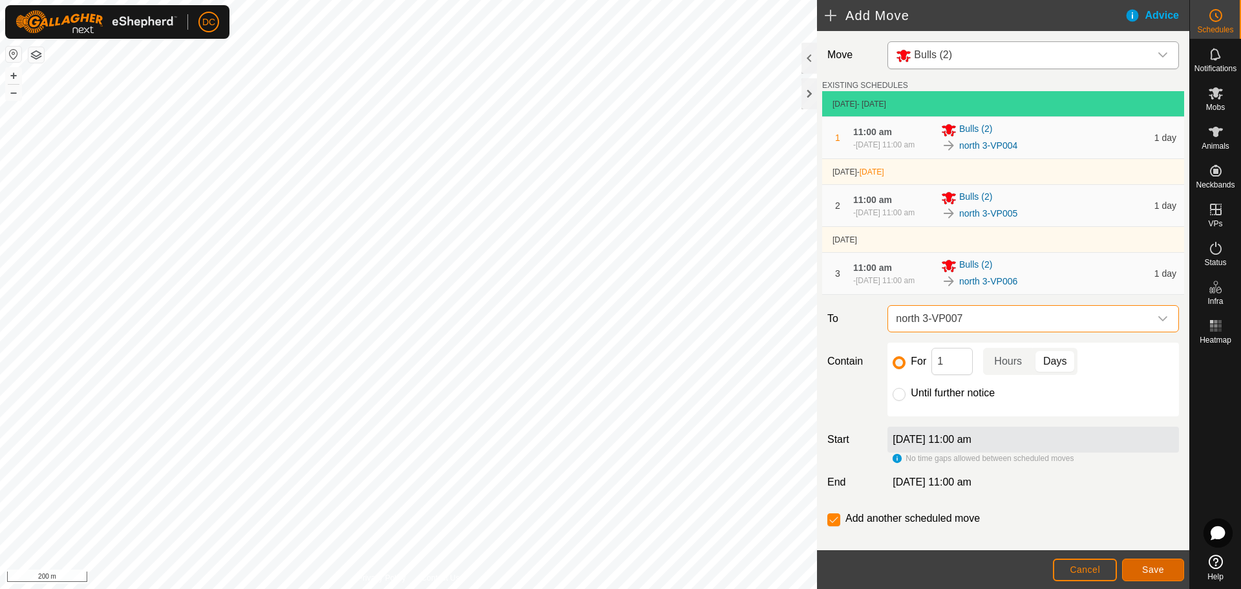
click at [1149, 570] on span "Save" at bounding box center [1153, 569] width 22 height 10
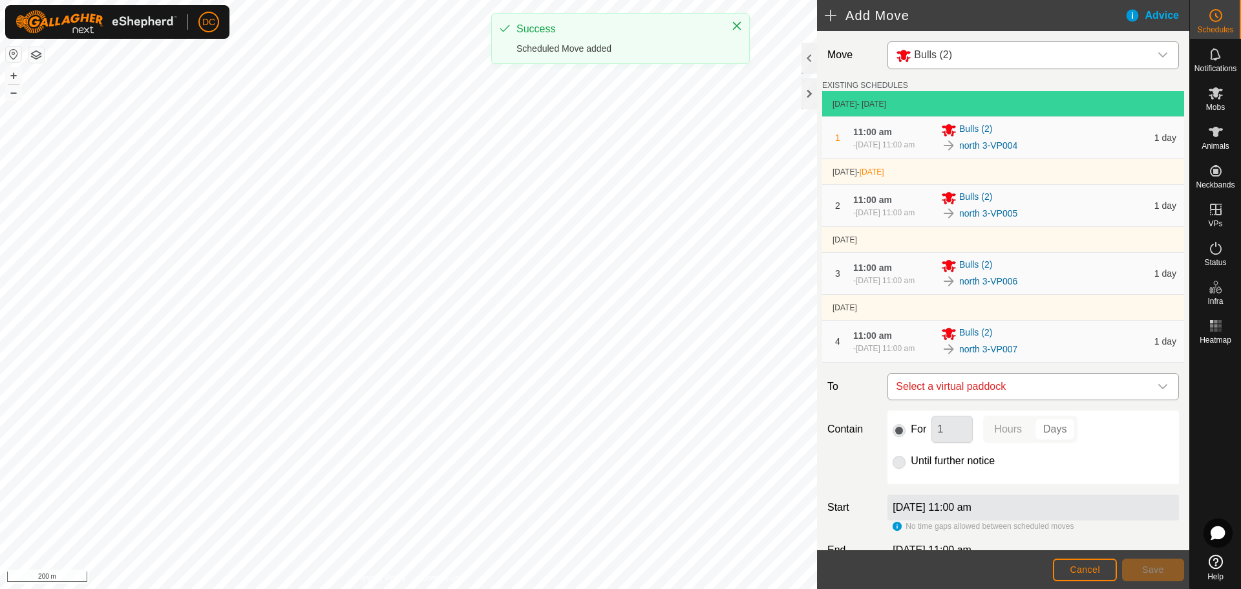
click at [1020, 399] on span "Select a virtual paddock" at bounding box center [1019, 386] width 259 height 26
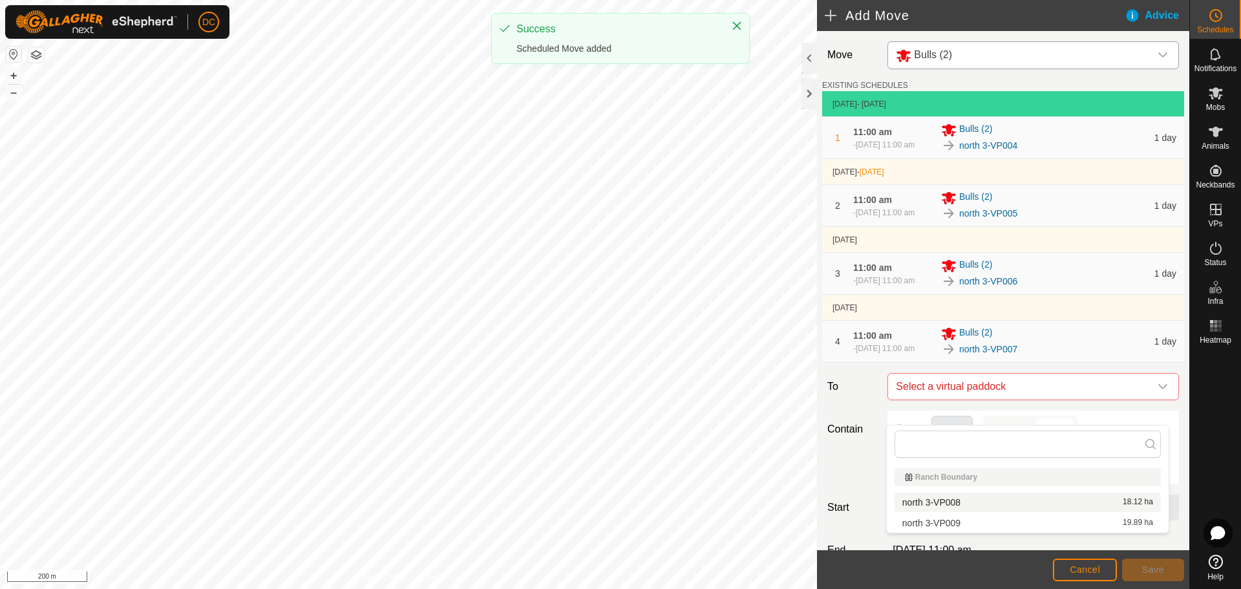
click at [1007, 505] on div "north 3-VP008 18.12 ha" at bounding box center [1027, 502] width 251 height 9
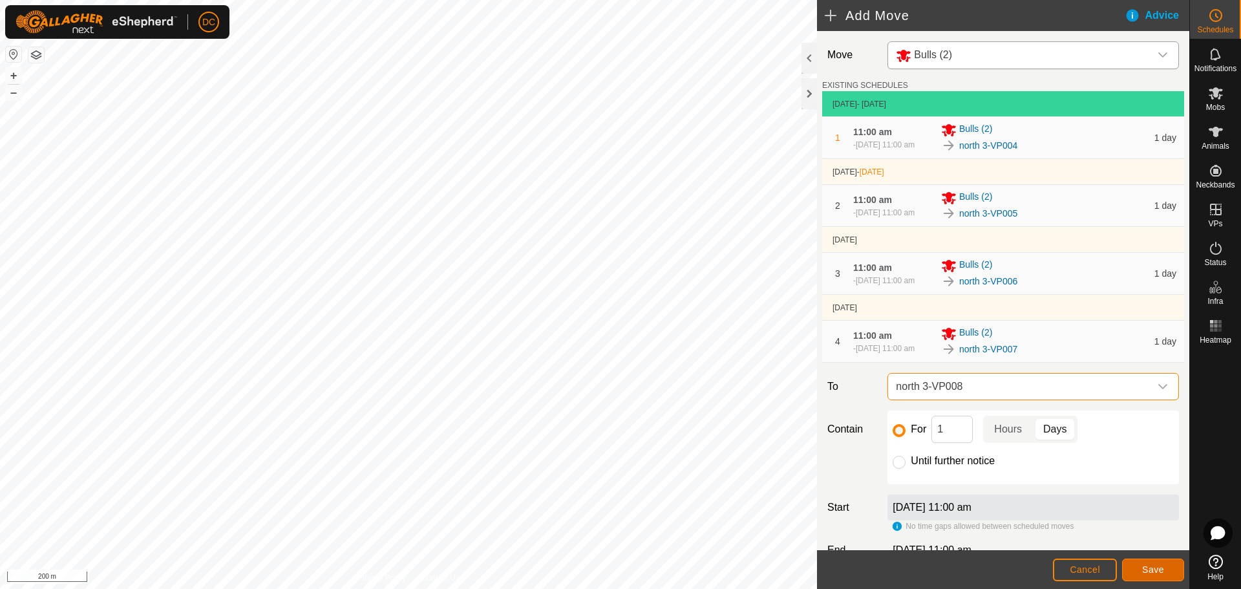
click at [1159, 568] on span "Save" at bounding box center [1153, 569] width 22 height 10
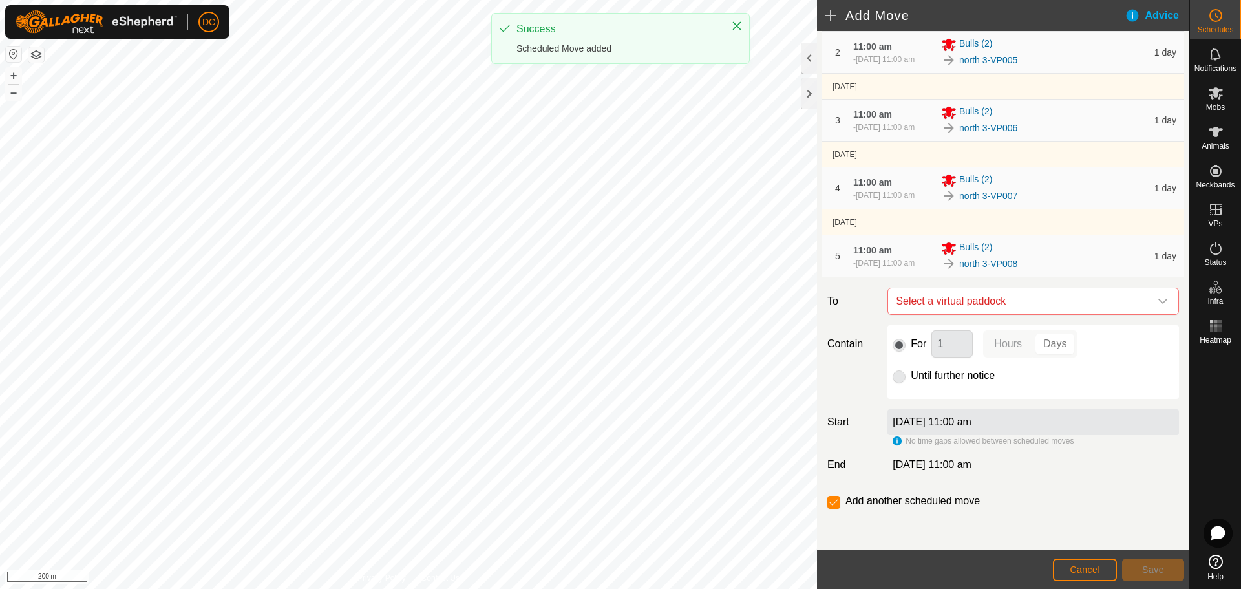
scroll to position [182, 0]
click at [1030, 297] on span "Select a virtual paddock" at bounding box center [1019, 301] width 259 height 26
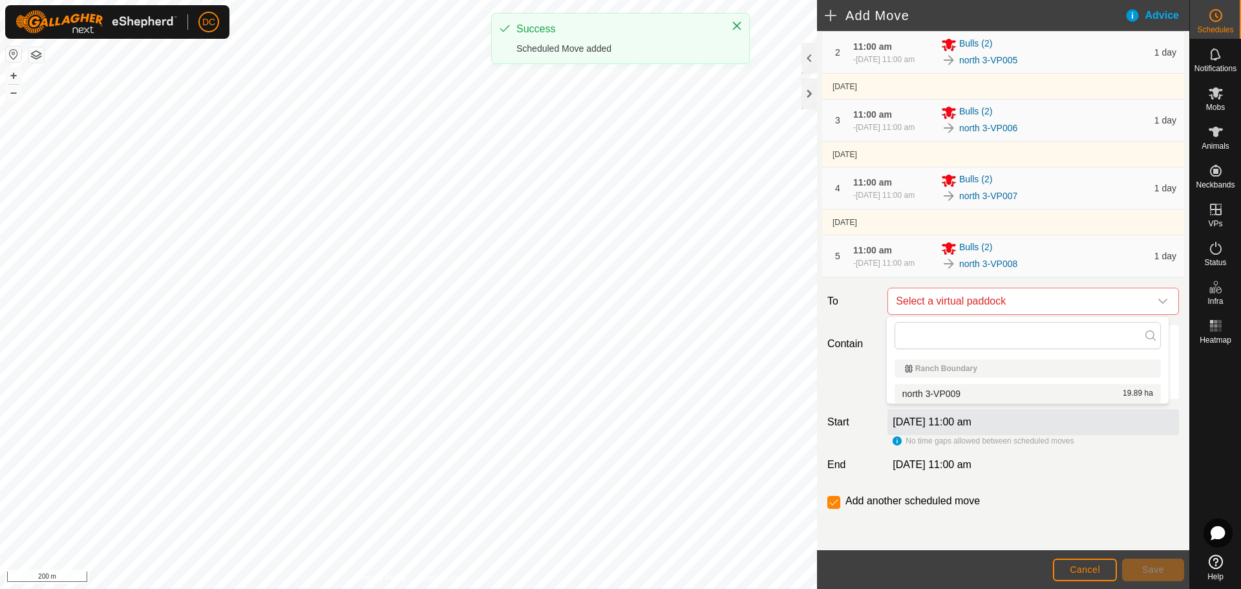
click at [1000, 395] on div "north 3-VP009 19.89 ha" at bounding box center [1027, 393] width 251 height 9
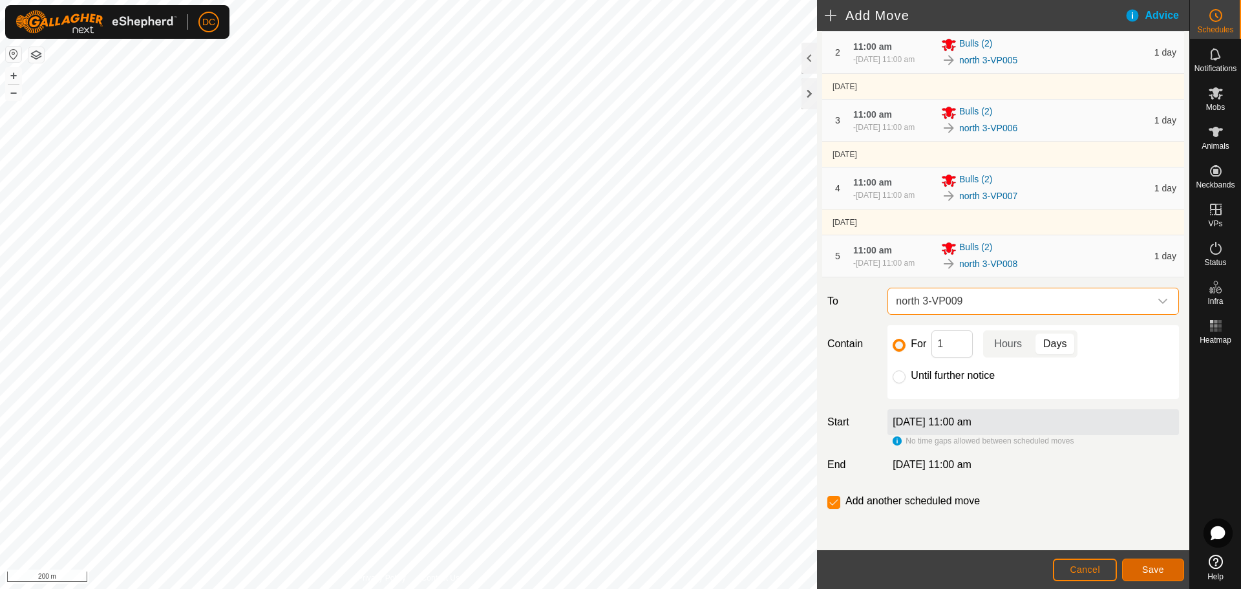
click at [1148, 566] on span "Save" at bounding box center [1153, 569] width 22 height 10
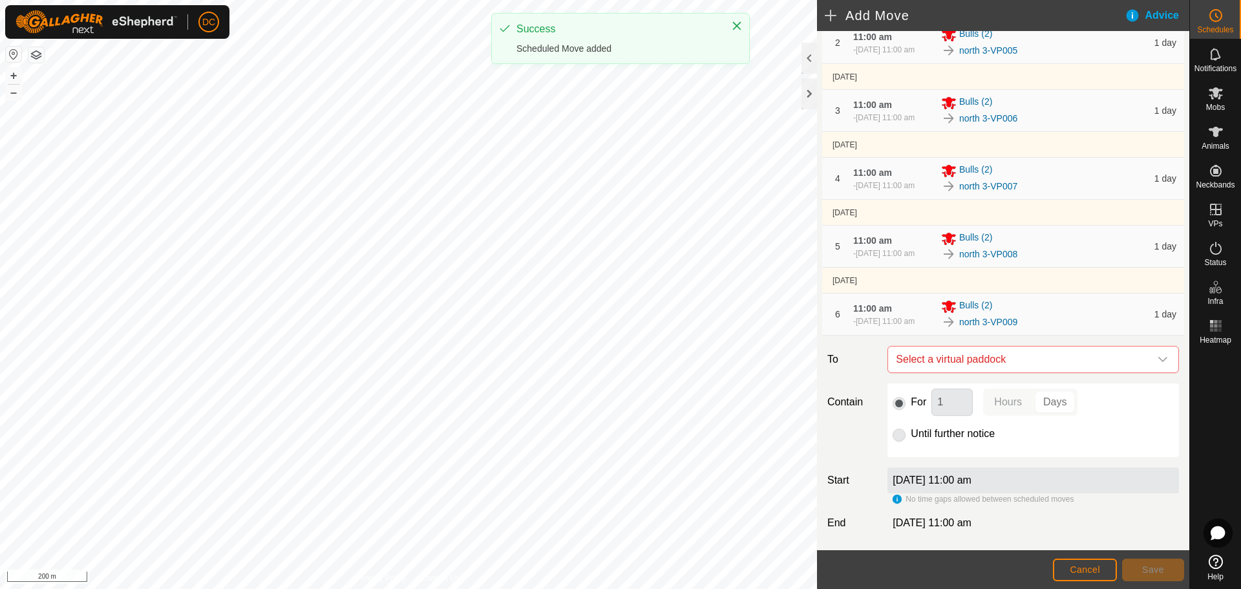
scroll to position [256, 0]
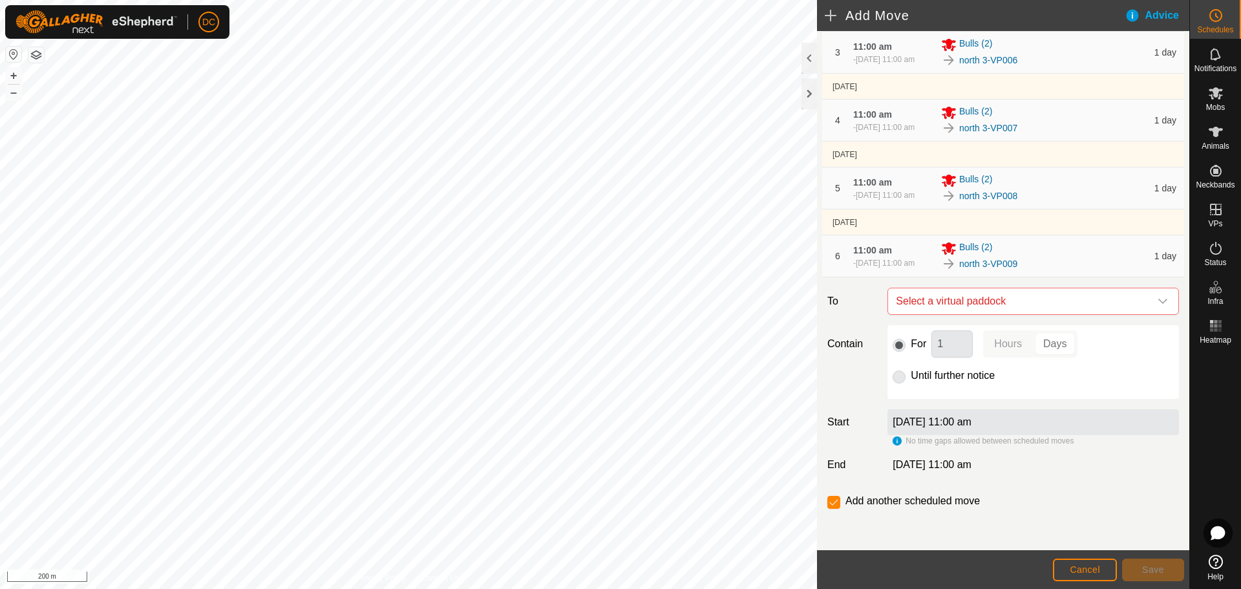
click at [896, 374] on p-radiobutton at bounding box center [898, 376] width 13 height 16
click at [899, 377] on p-radiobutton at bounding box center [898, 376] width 13 height 16
click at [835, 504] on input "checkbox" at bounding box center [833, 502] width 13 height 13
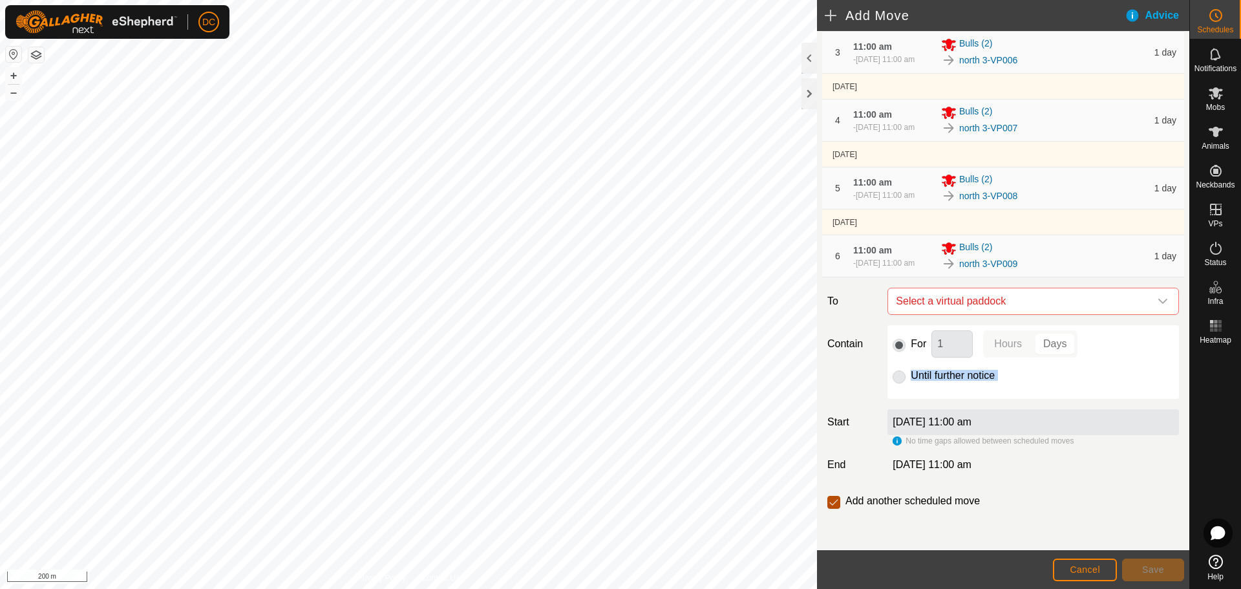
checkbox input "false"
click at [1096, 568] on span "Cancel" at bounding box center [1084, 569] width 30 height 10
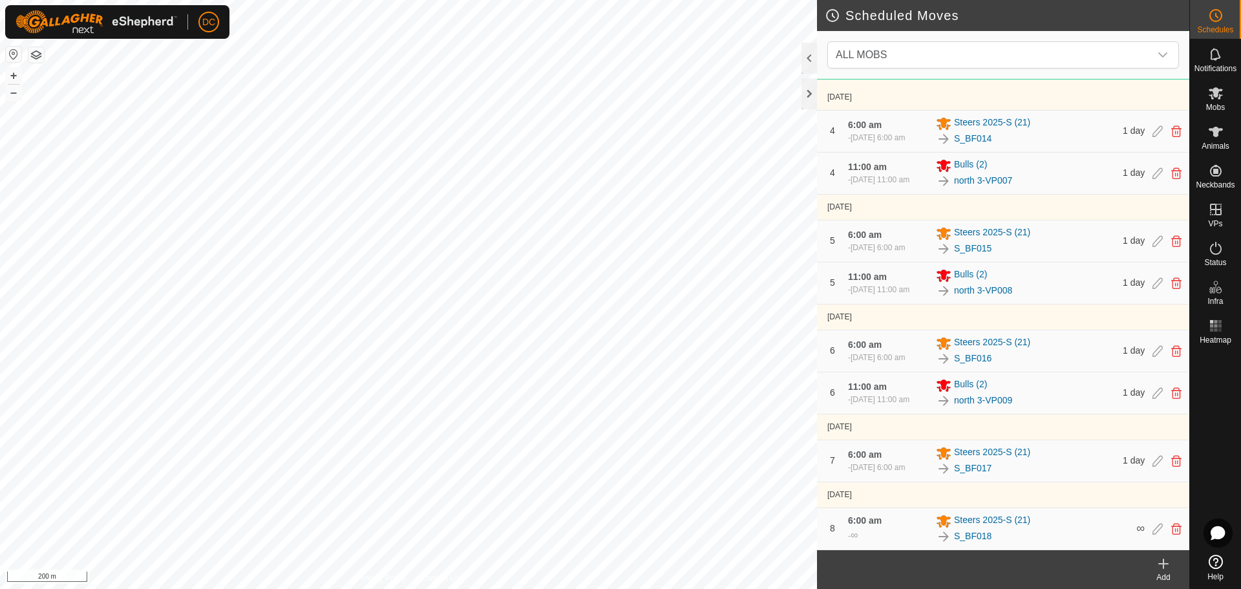
scroll to position [446, 0]
click at [1152, 387] on icon at bounding box center [1157, 393] width 10 height 12
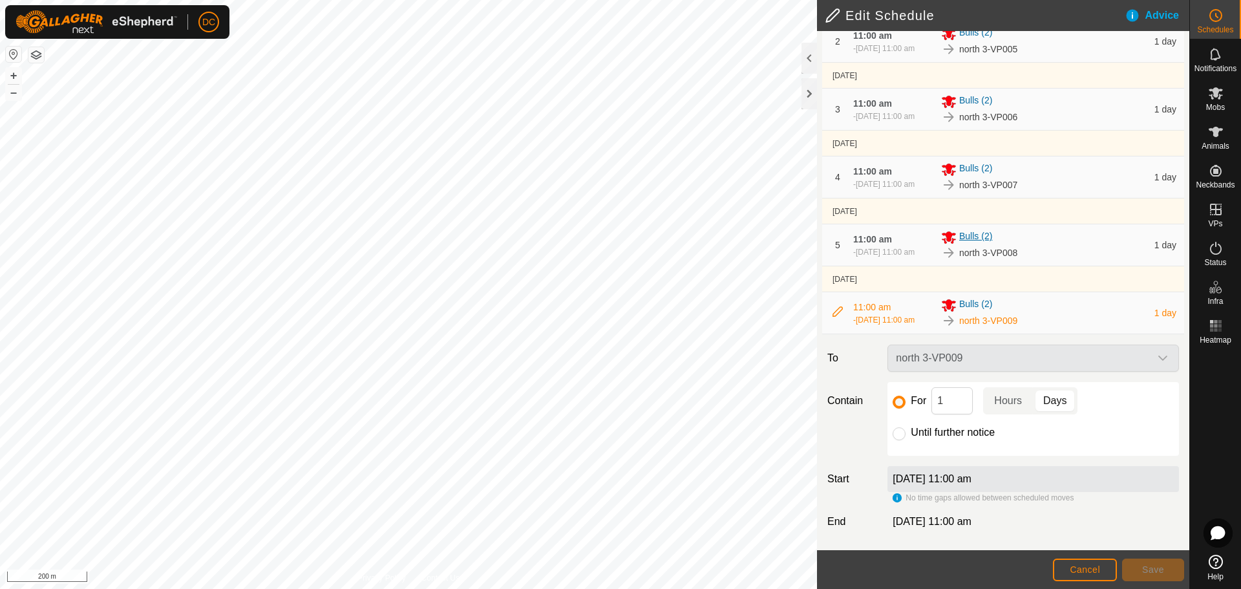
scroll to position [199, 0]
click at [912, 429] on label "Until further notice" at bounding box center [952, 432] width 84 height 10
click at [905, 429] on input "Until further notice" at bounding box center [898, 433] width 13 height 13
radio input "true"
click at [901, 433] on input "Until further notice" at bounding box center [898, 433] width 13 height 13
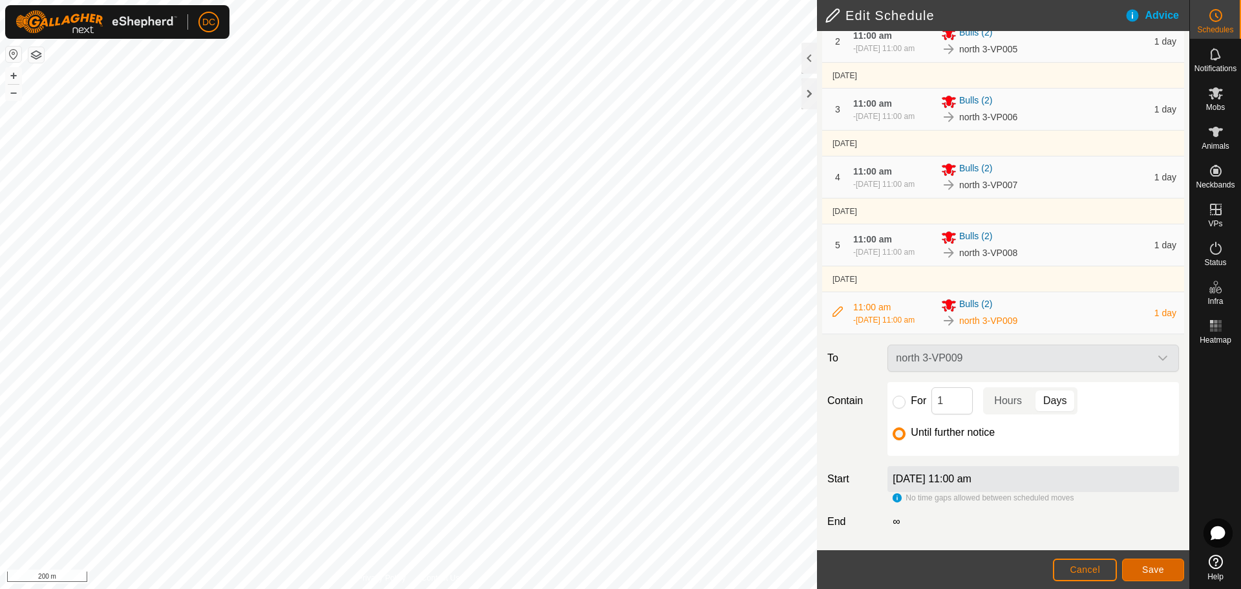
click at [1151, 569] on span "Save" at bounding box center [1153, 569] width 22 height 10
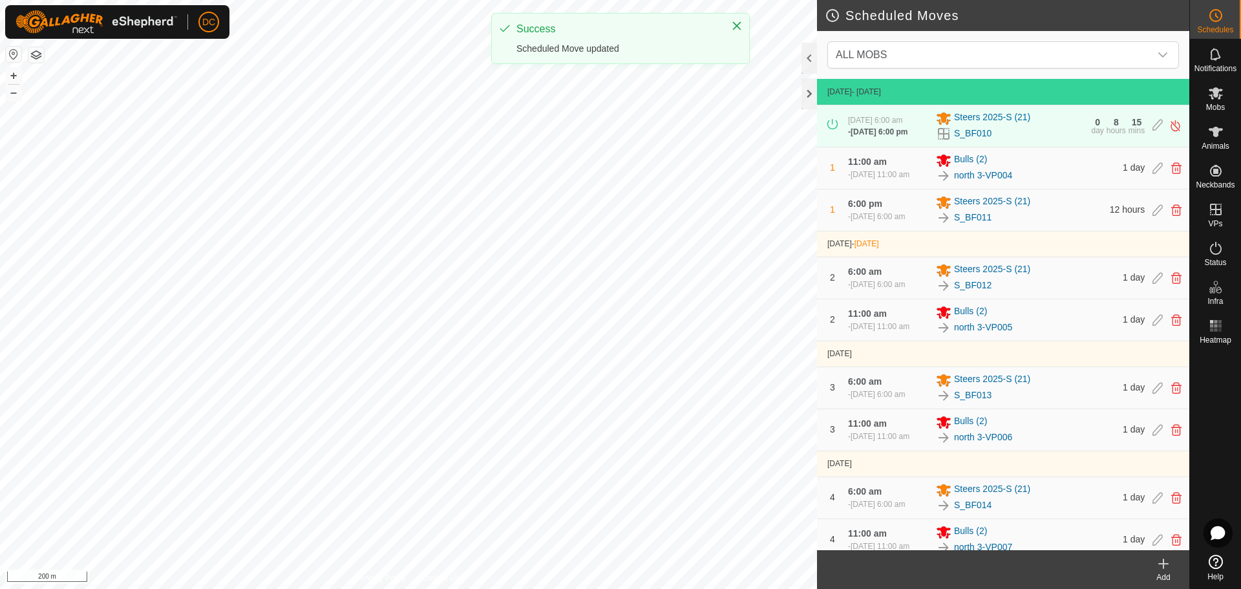
click at [1164, 566] on icon at bounding box center [1163, 564] width 16 height 16
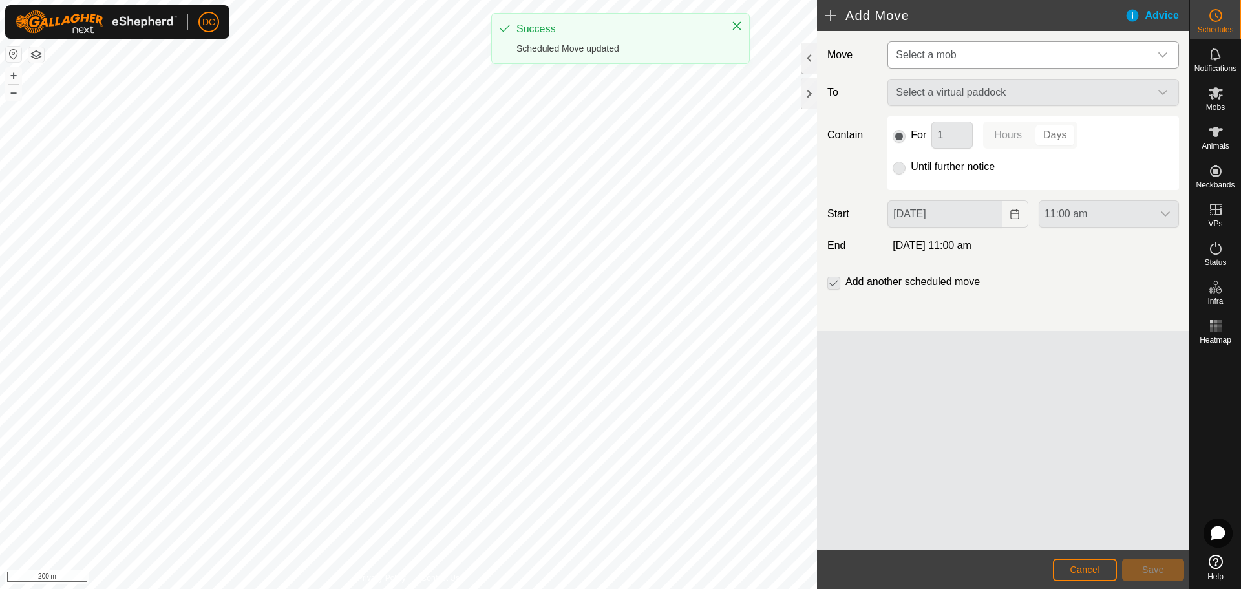
click at [946, 51] on span "Select a mob" at bounding box center [926, 54] width 60 height 11
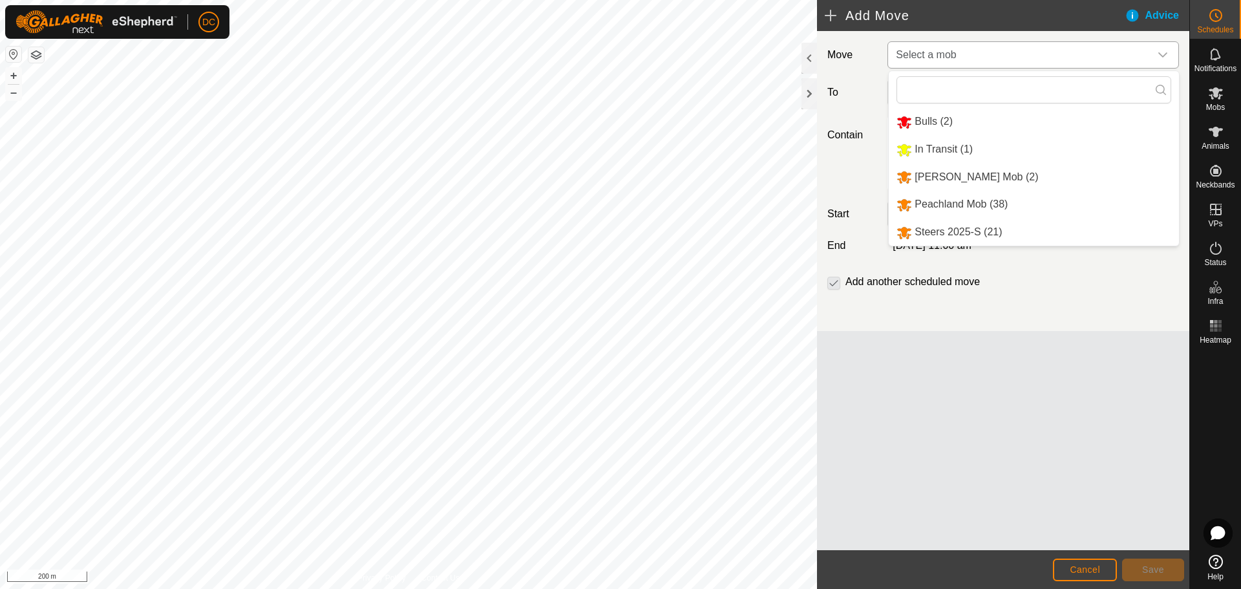
click at [958, 174] on li "[PERSON_NAME] Mob (2)" at bounding box center [1033, 177] width 290 height 26
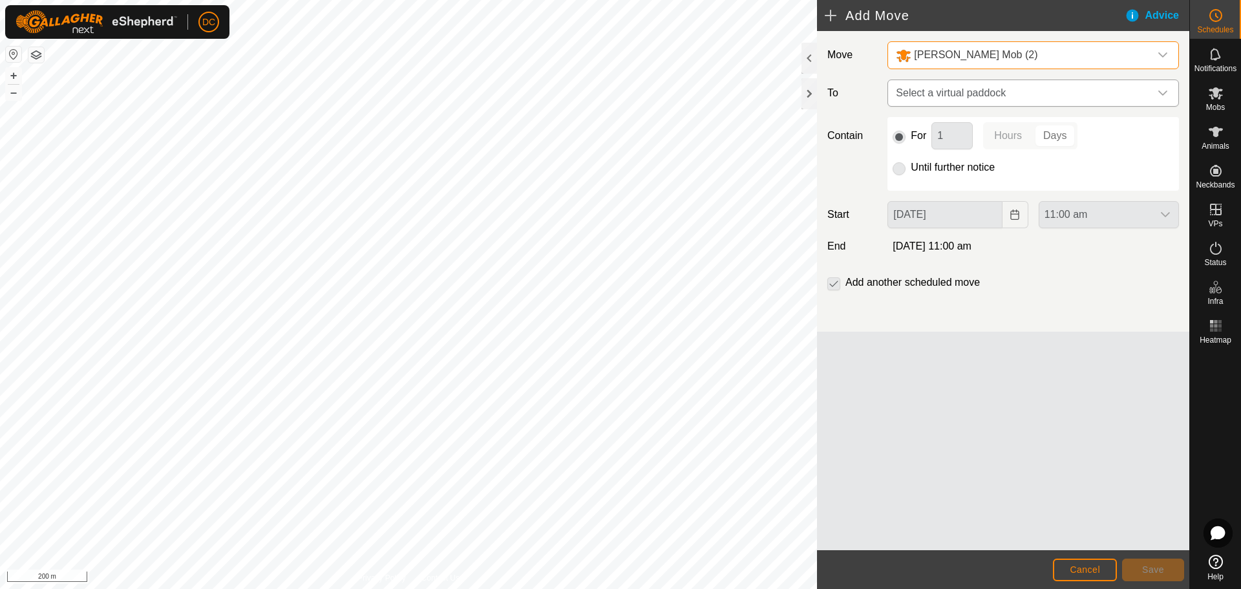
click at [938, 83] on span "Select a virtual paddock" at bounding box center [1019, 93] width 259 height 26
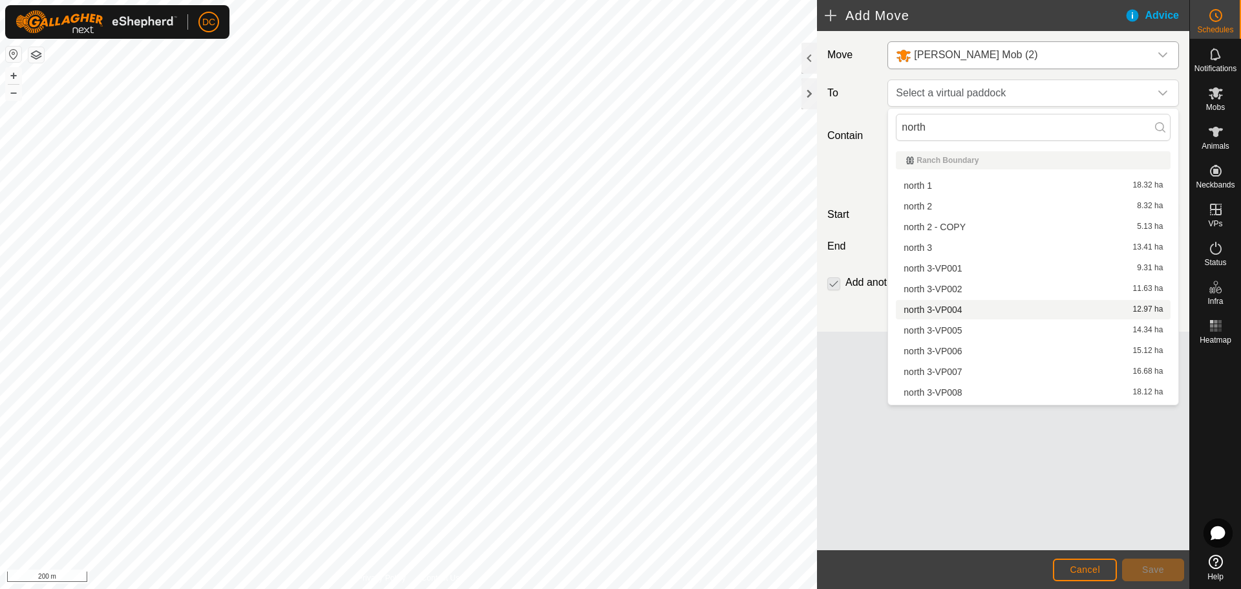
type input "north"
click at [965, 309] on div "north 3-VP004 12.97 ha" at bounding box center [1032, 309] width 259 height 9
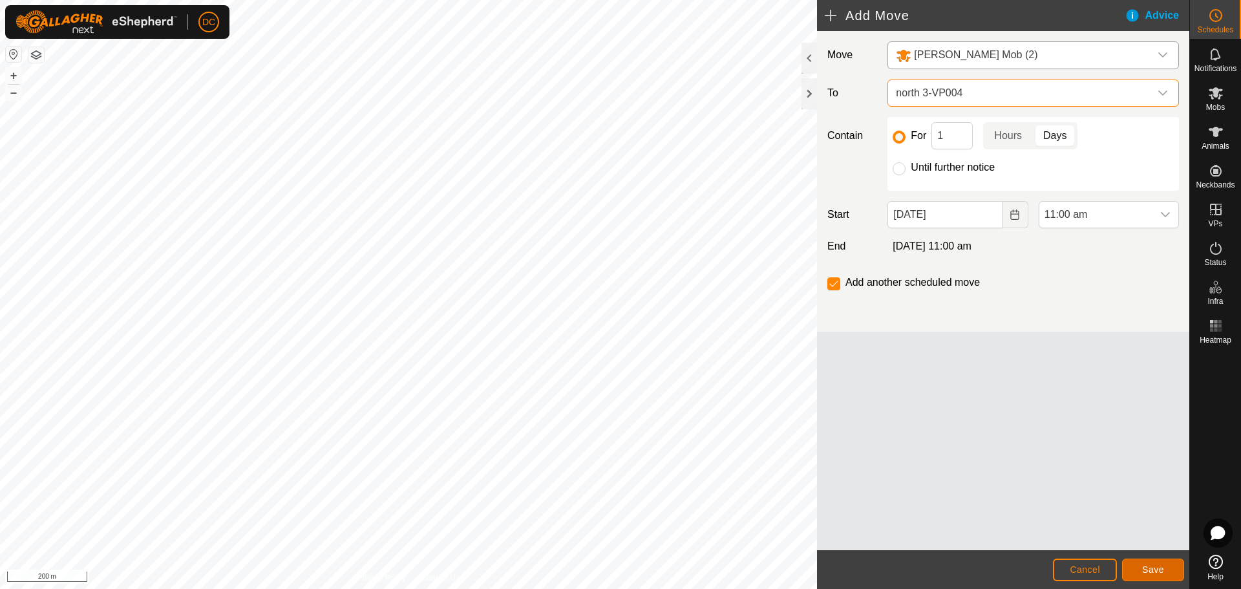
click at [1156, 572] on span "Save" at bounding box center [1153, 569] width 22 height 10
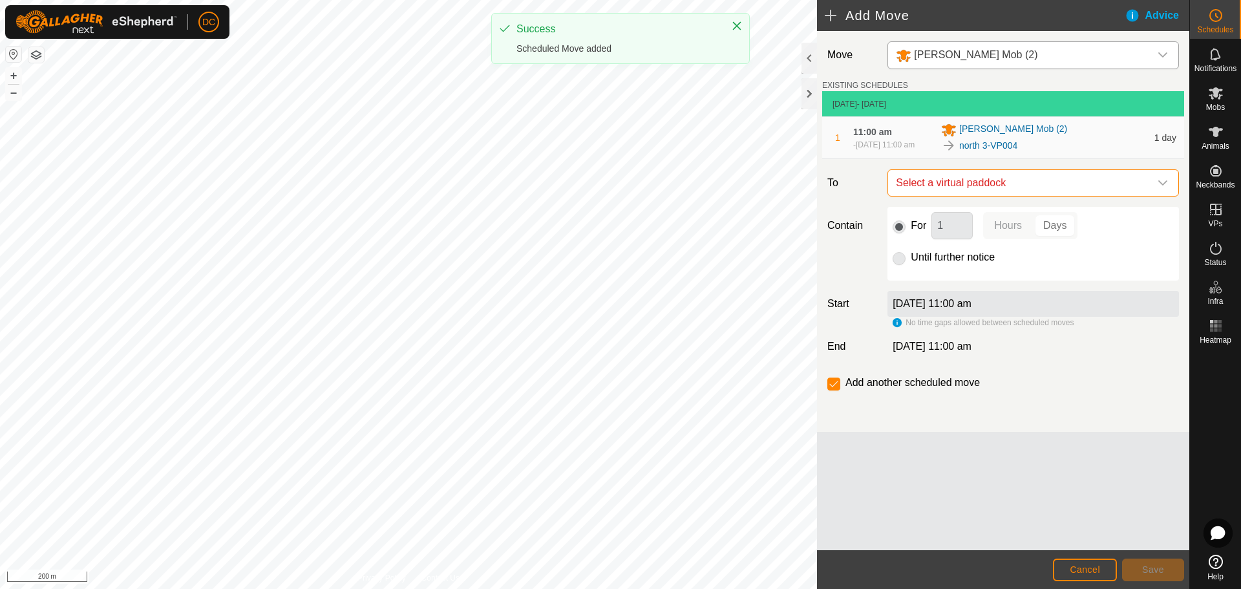
click at [1029, 185] on span "Select a virtual paddock" at bounding box center [1019, 183] width 259 height 26
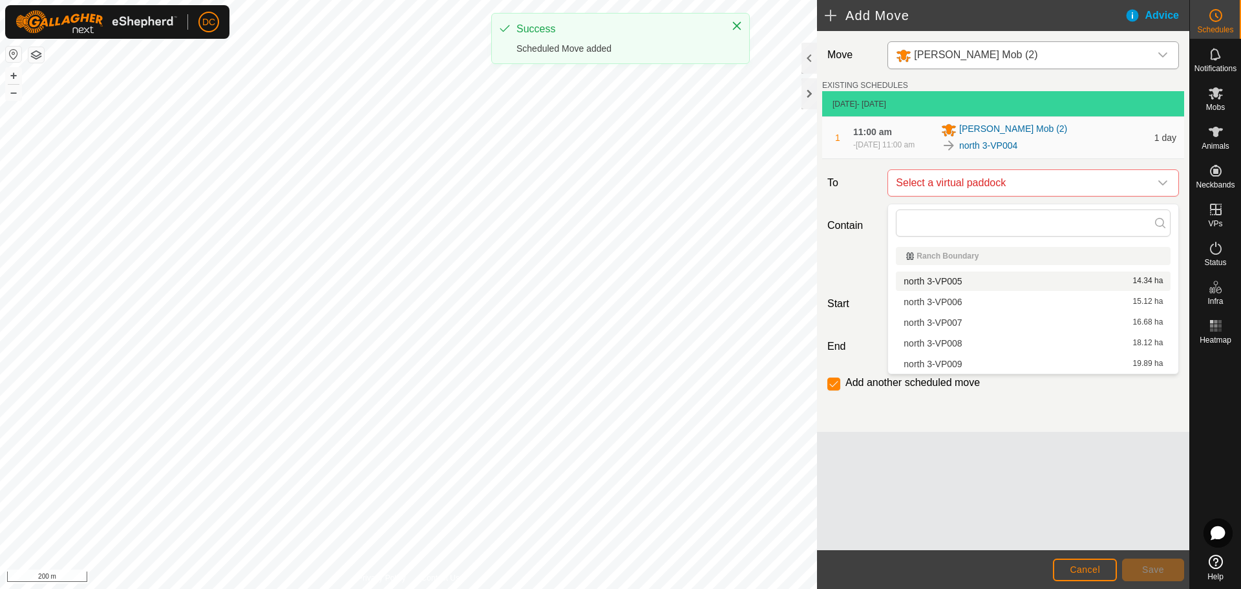
click at [1009, 277] on div "north 3-VP005 14.34 ha" at bounding box center [1032, 281] width 259 height 9
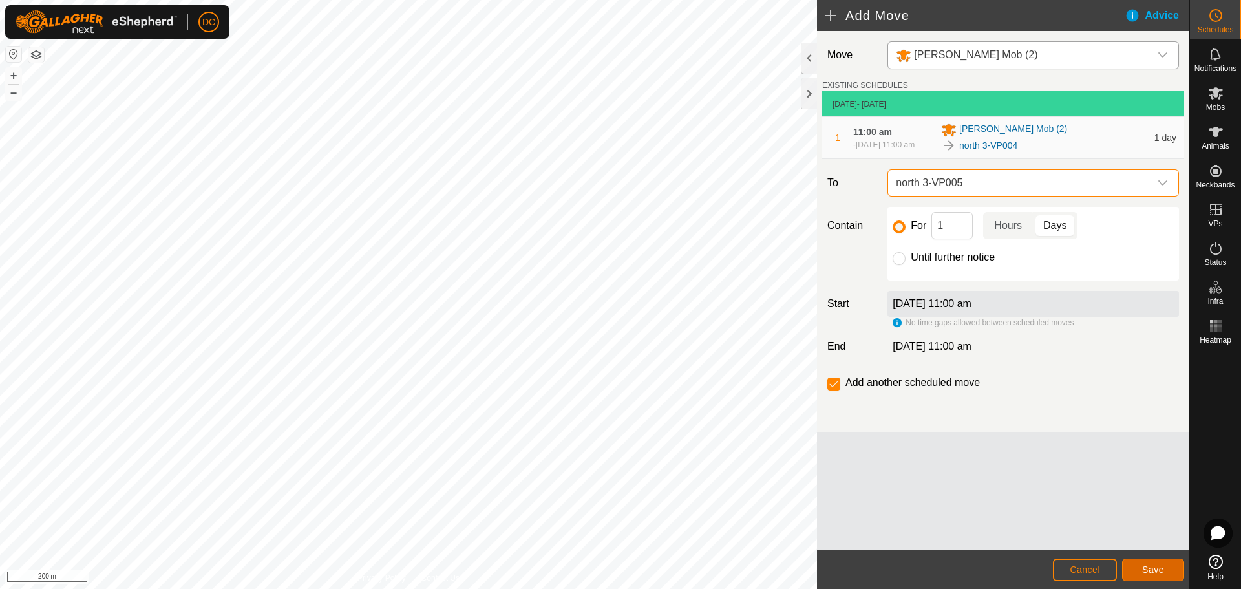
click at [1144, 572] on span "Save" at bounding box center [1153, 569] width 22 height 10
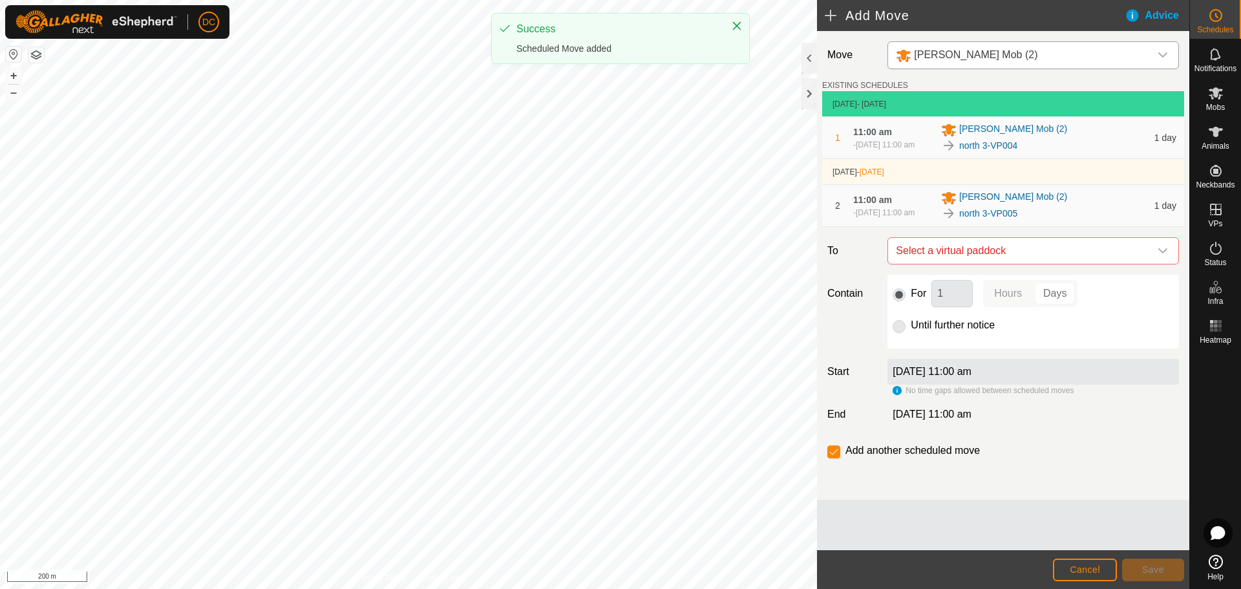
click at [1010, 264] on span "Select a virtual paddock" at bounding box center [1019, 251] width 259 height 26
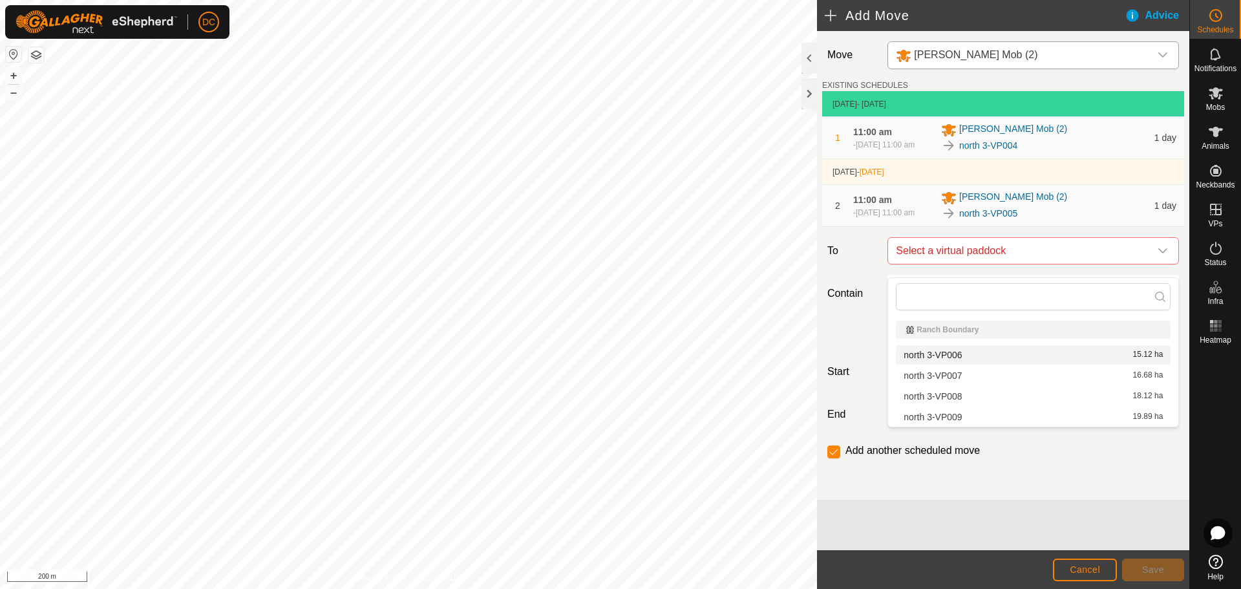
click at [997, 355] on div "north 3-VP006 15.12 ha" at bounding box center [1032, 354] width 259 height 9
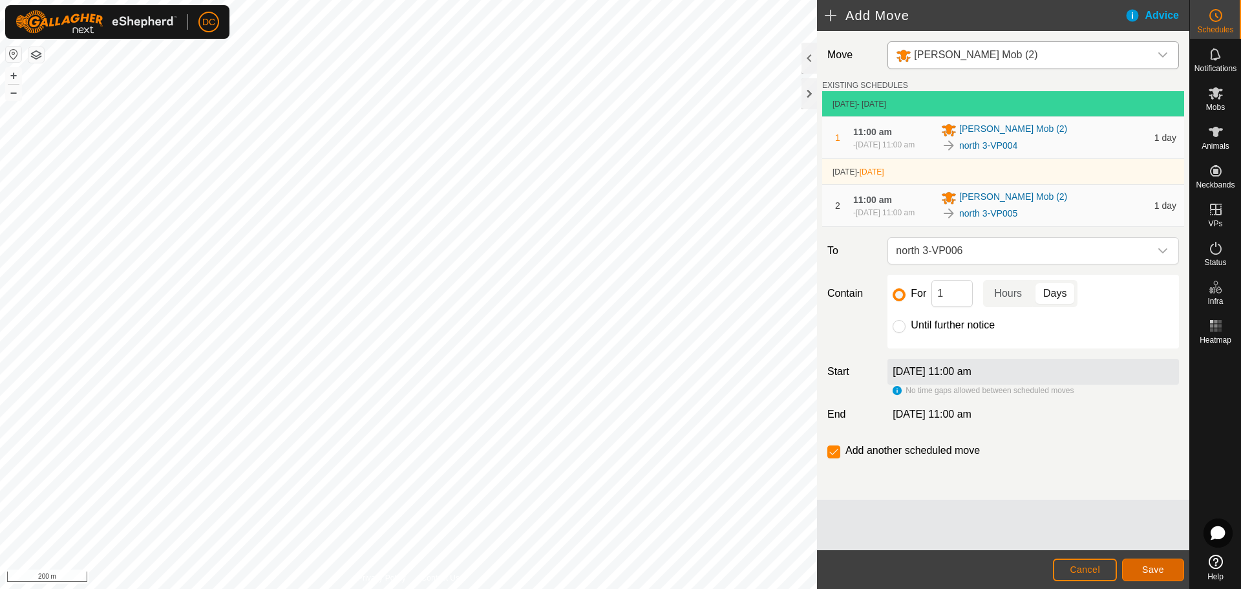
click at [1143, 567] on span "Save" at bounding box center [1153, 569] width 22 height 10
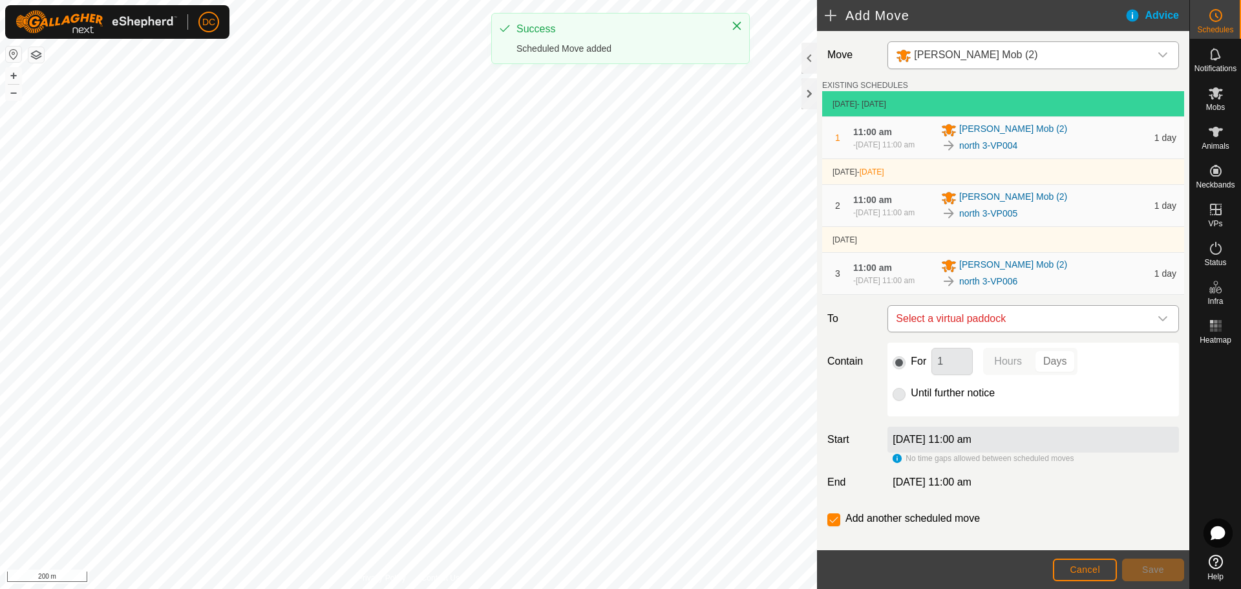
click at [1023, 331] on span "Select a virtual paddock" at bounding box center [1019, 319] width 259 height 26
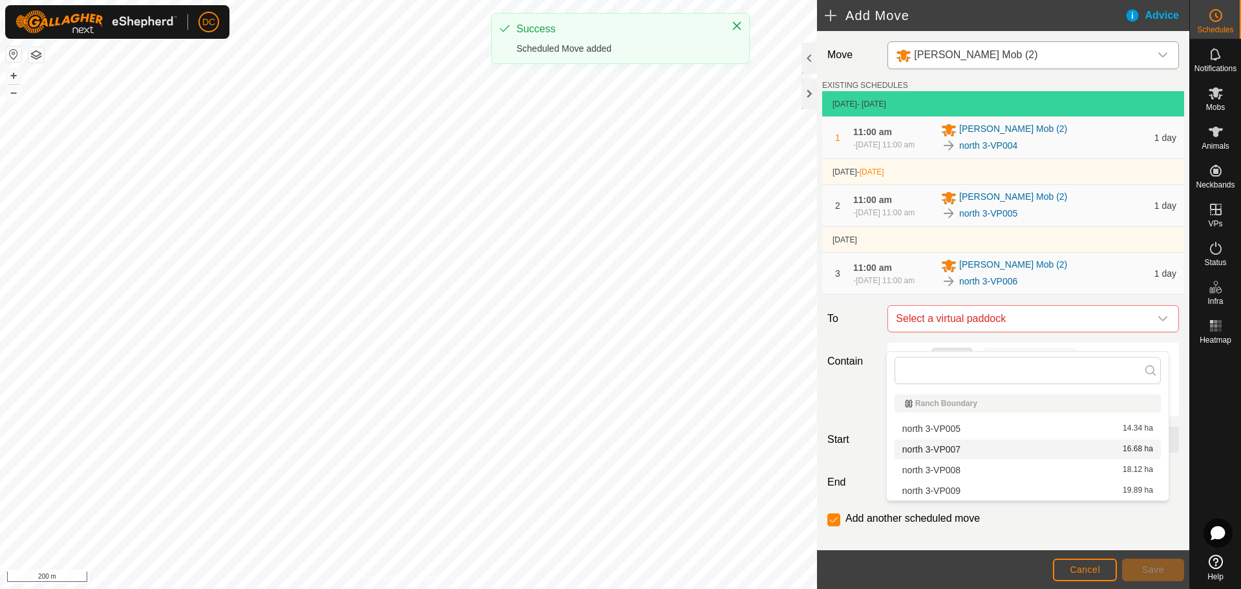
click at [1007, 448] on div "north 3-VP007 16.68 ha" at bounding box center [1027, 449] width 251 height 9
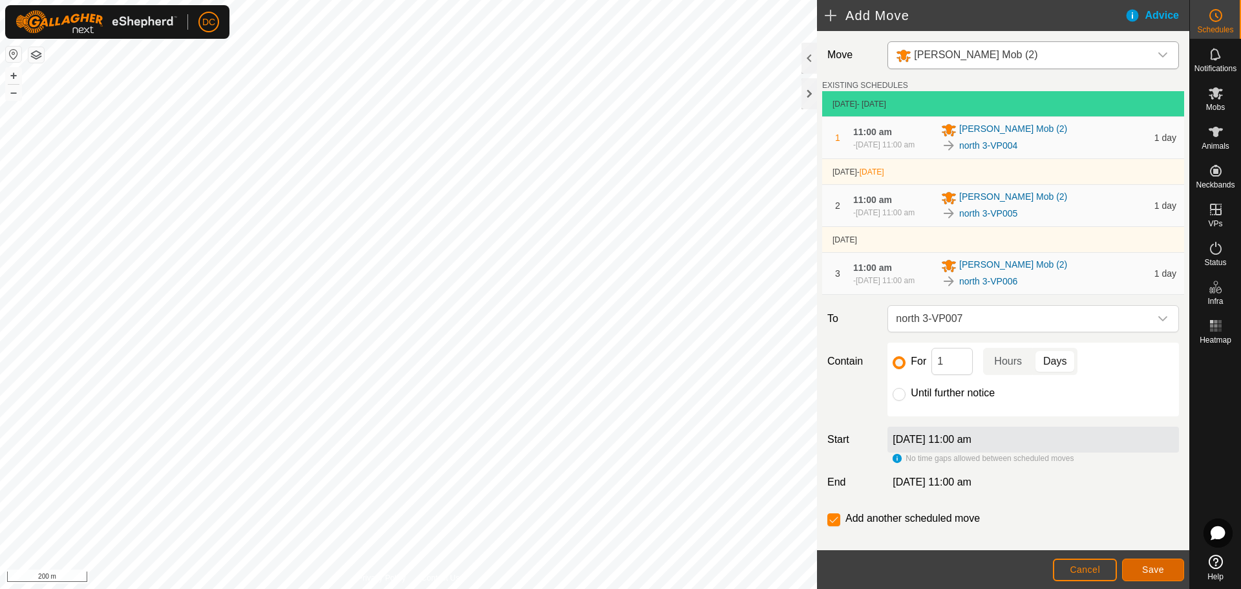
click at [1137, 571] on button "Save" at bounding box center [1153, 569] width 62 height 23
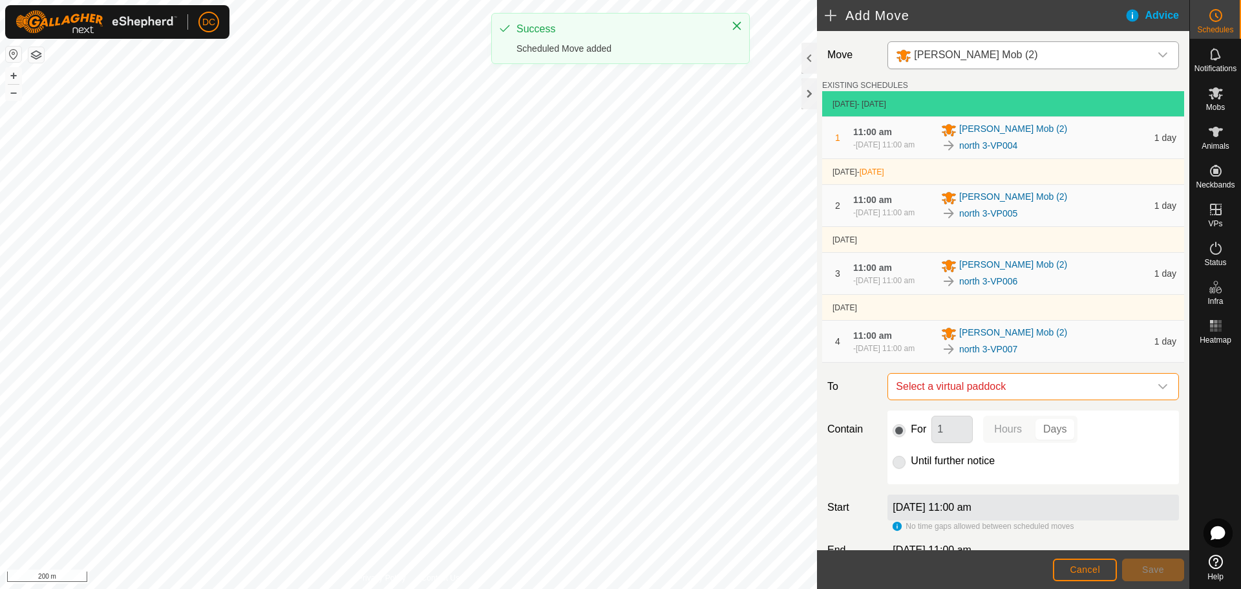
click at [1027, 399] on span "Select a virtual paddock" at bounding box center [1019, 386] width 259 height 26
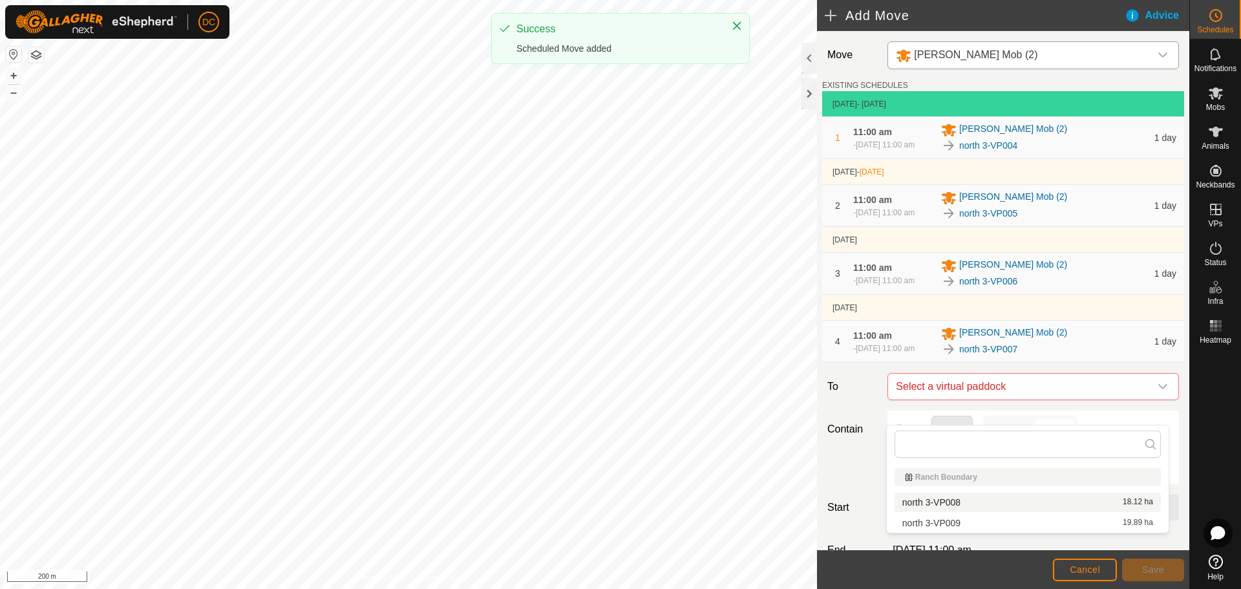
click at [980, 505] on div "north 3-VP008 18.12 ha" at bounding box center [1027, 502] width 251 height 9
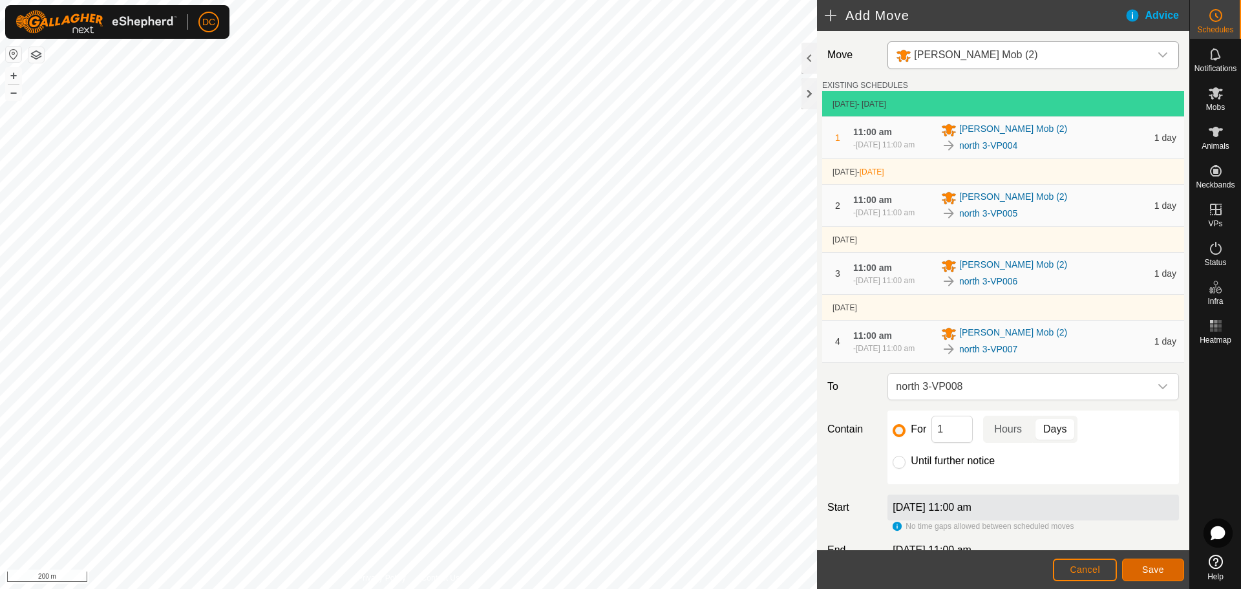
click at [1151, 572] on span "Save" at bounding box center [1153, 569] width 22 height 10
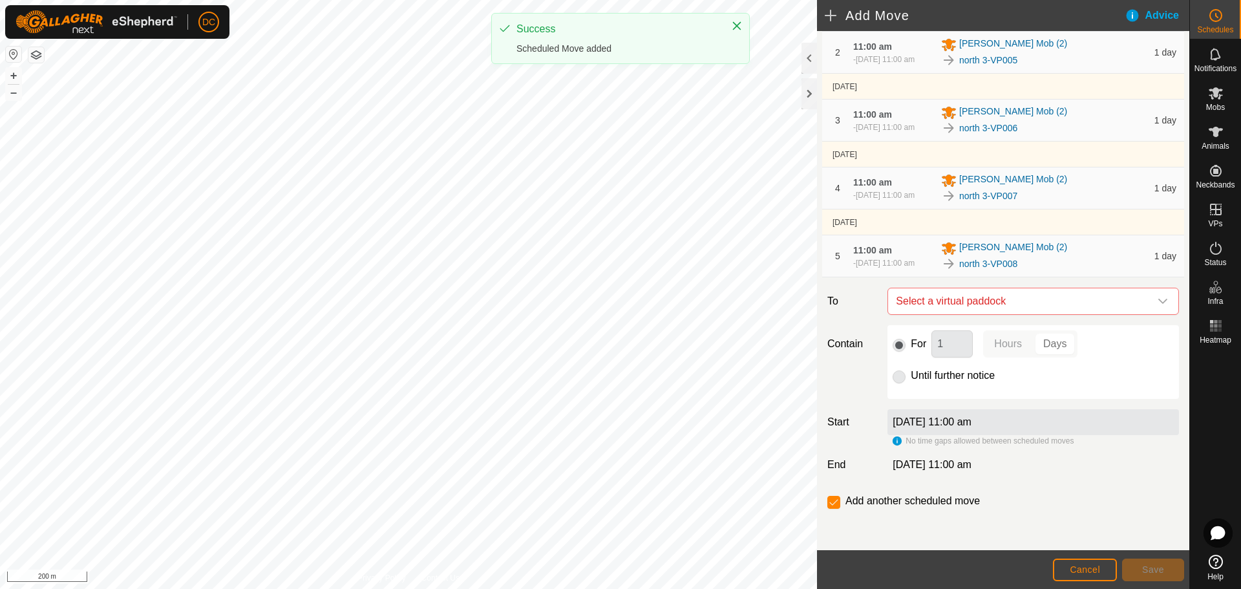
scroll to position [182, 0]
click at [1042, 300] on span "Select a virtual paddock" at bounding box center [1019, 301] width 259 height 26
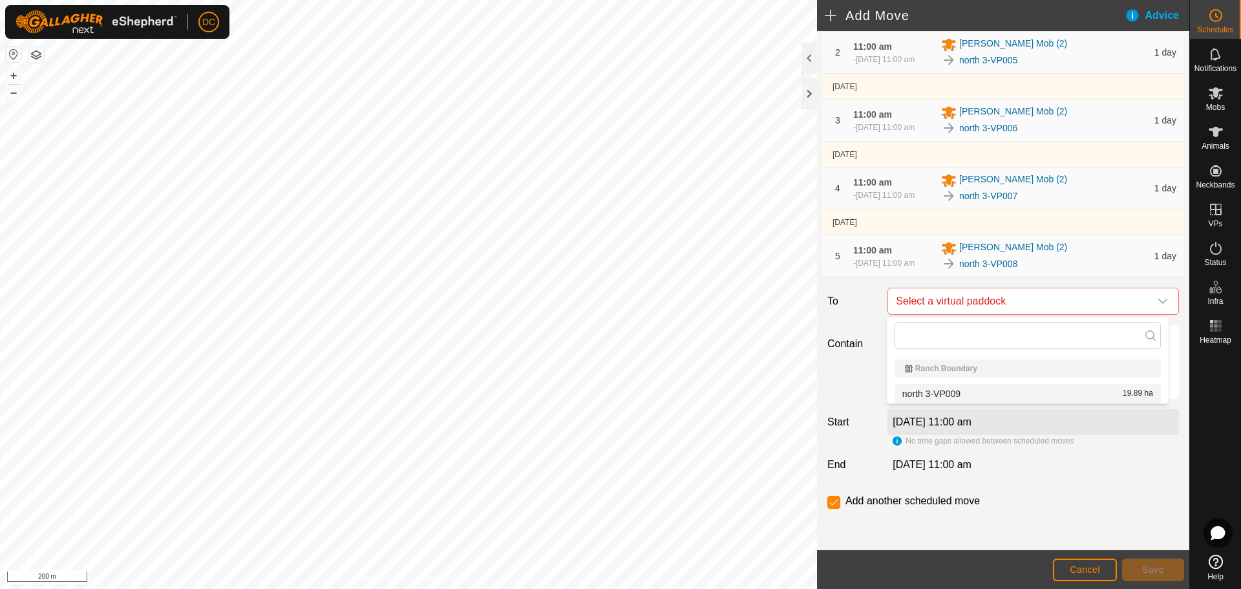
click at [973, 396] on div "north 3-VP009 19.89 ha" at bounding box center [1027, 393] width 251 height 9
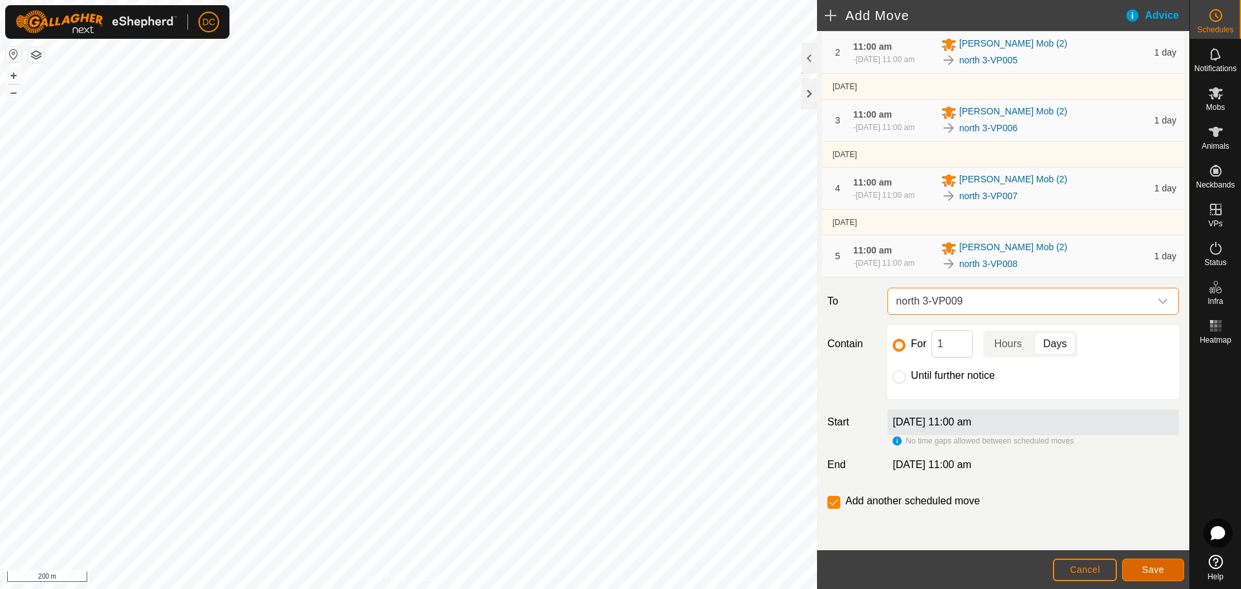
click at [1138, 566] on button "Save" at bounding box center [1153, 569] width 62 height 23
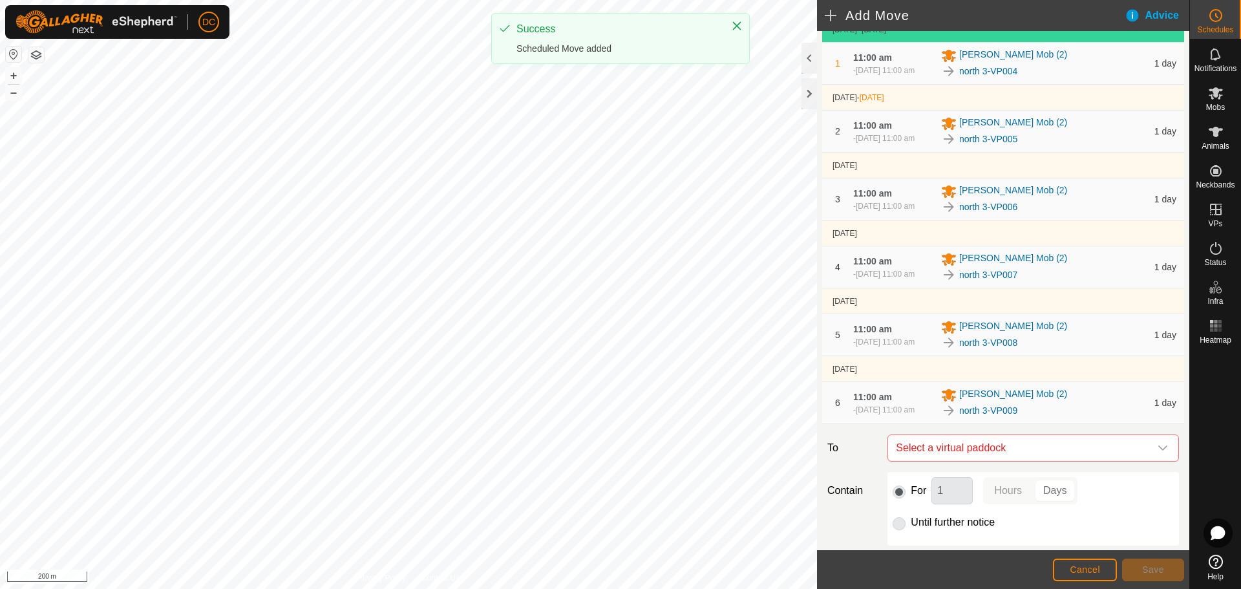
scroll to position [256, 0]
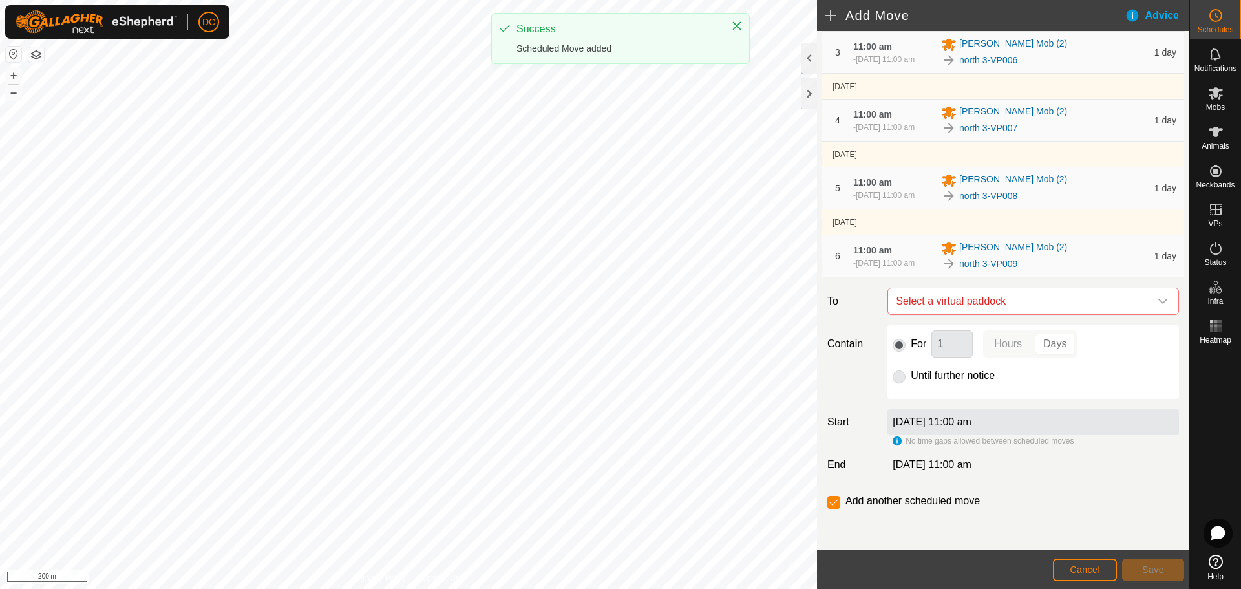
click at [899, 375] on p-radiobutton at bounding box center [898, 376] width 13 height 16
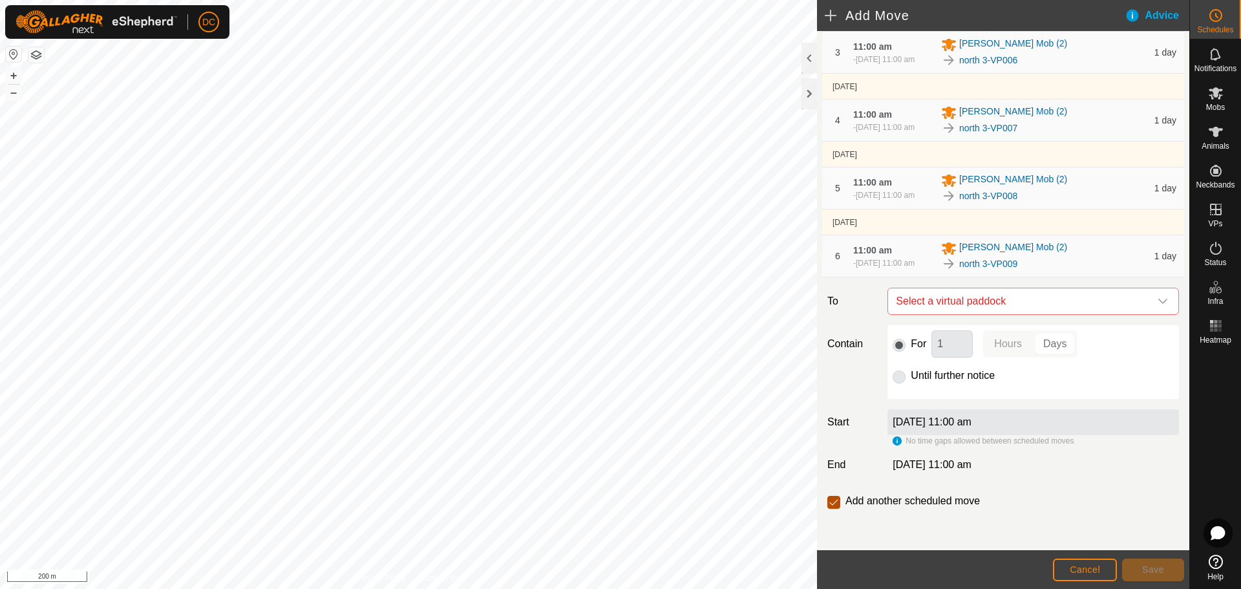
click at [832, 498] on input "checkbox" at bounding box center [833, 502] width 13 height 13
checkbox input "false"
click at [1079, 569] on span "Cancel" at bounding box center [1084, 569] width 30 height 10
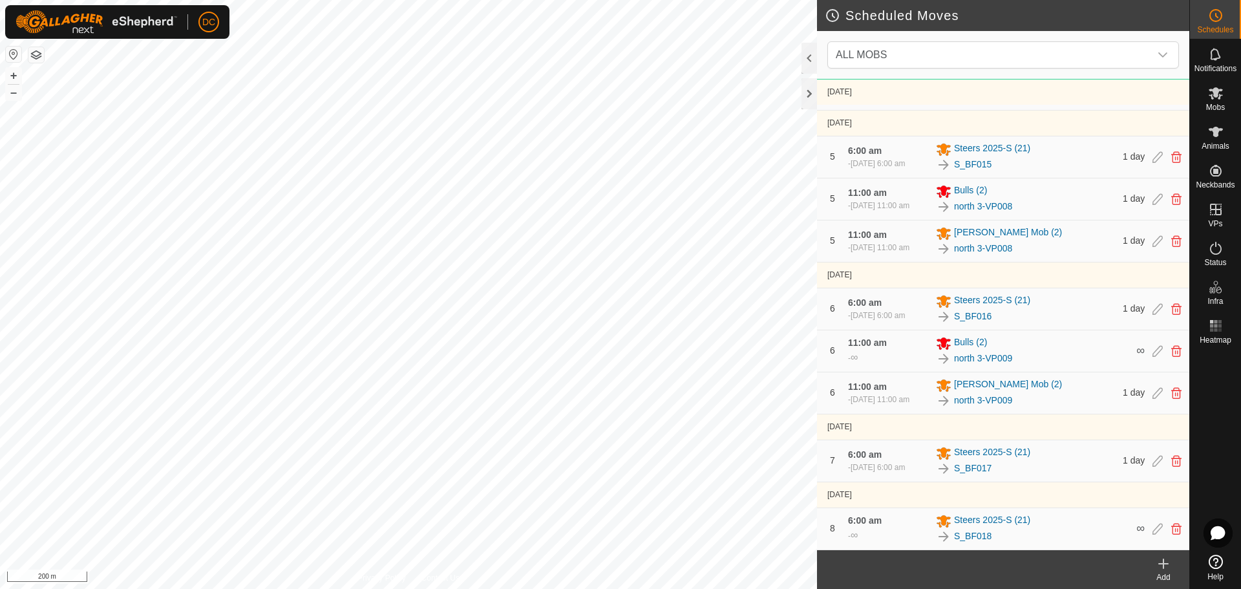
scroll to position [727, 0]
click at [1152, 387] on icon at bounding box center [1157, 393] width 10 height 12
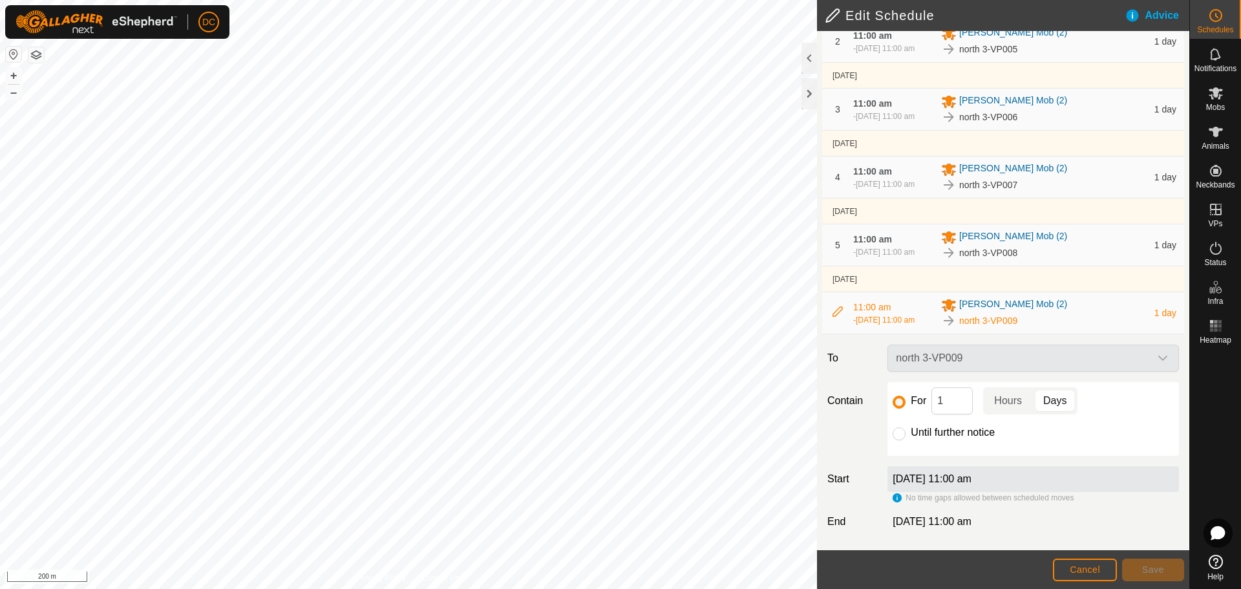
scroll to position [199, 0]
click at [898, 433] on input "Until further notice" at bounding box center [898, 433] width 13 height 13
radio input "true"
click at [1155, 571] on span "Save" at bounding box center [1153, 569] width 22 height 10
